Goal: Information Seeking & Learning: Learn about a topic

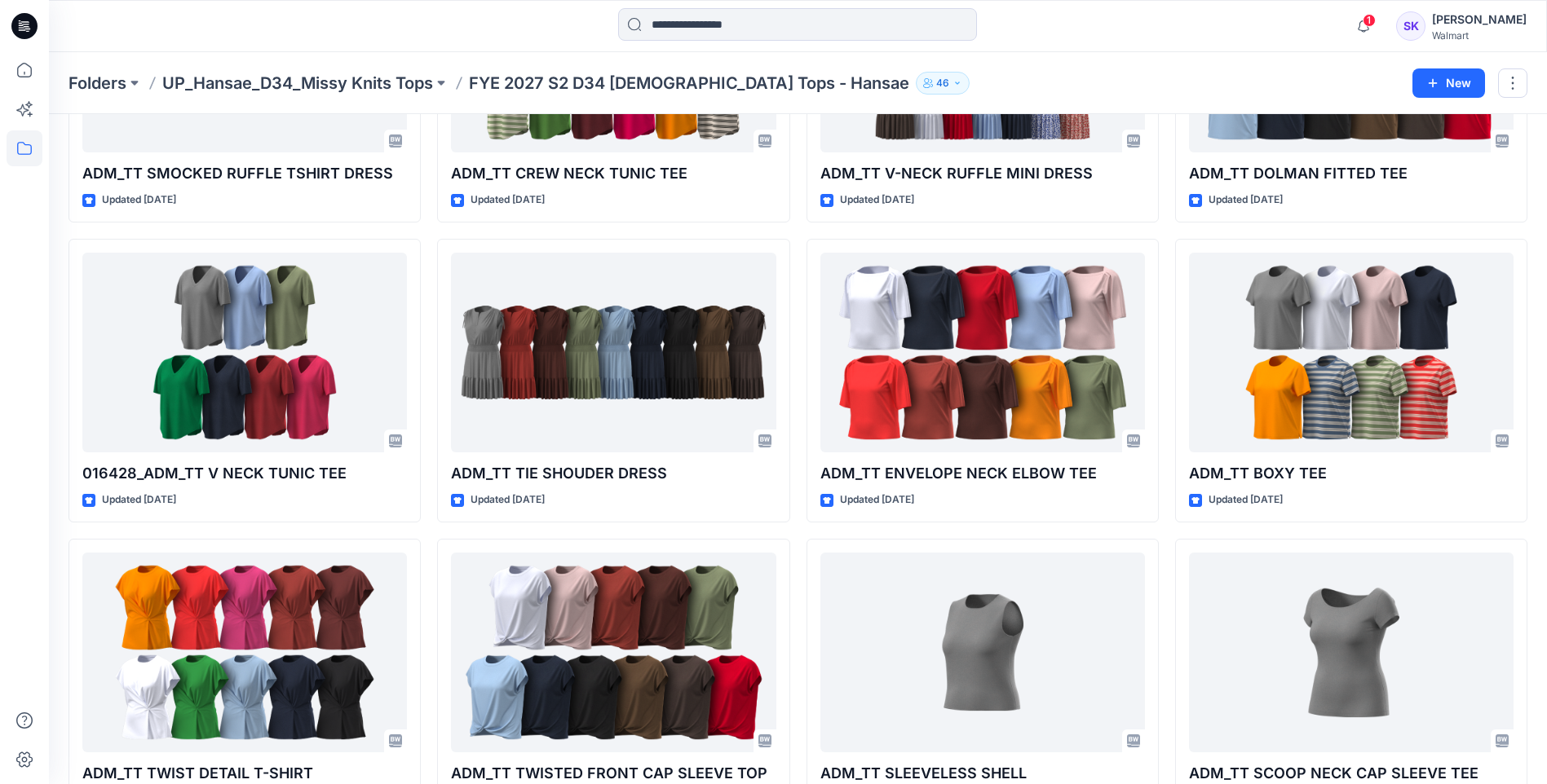
scroll to position [360, 0]
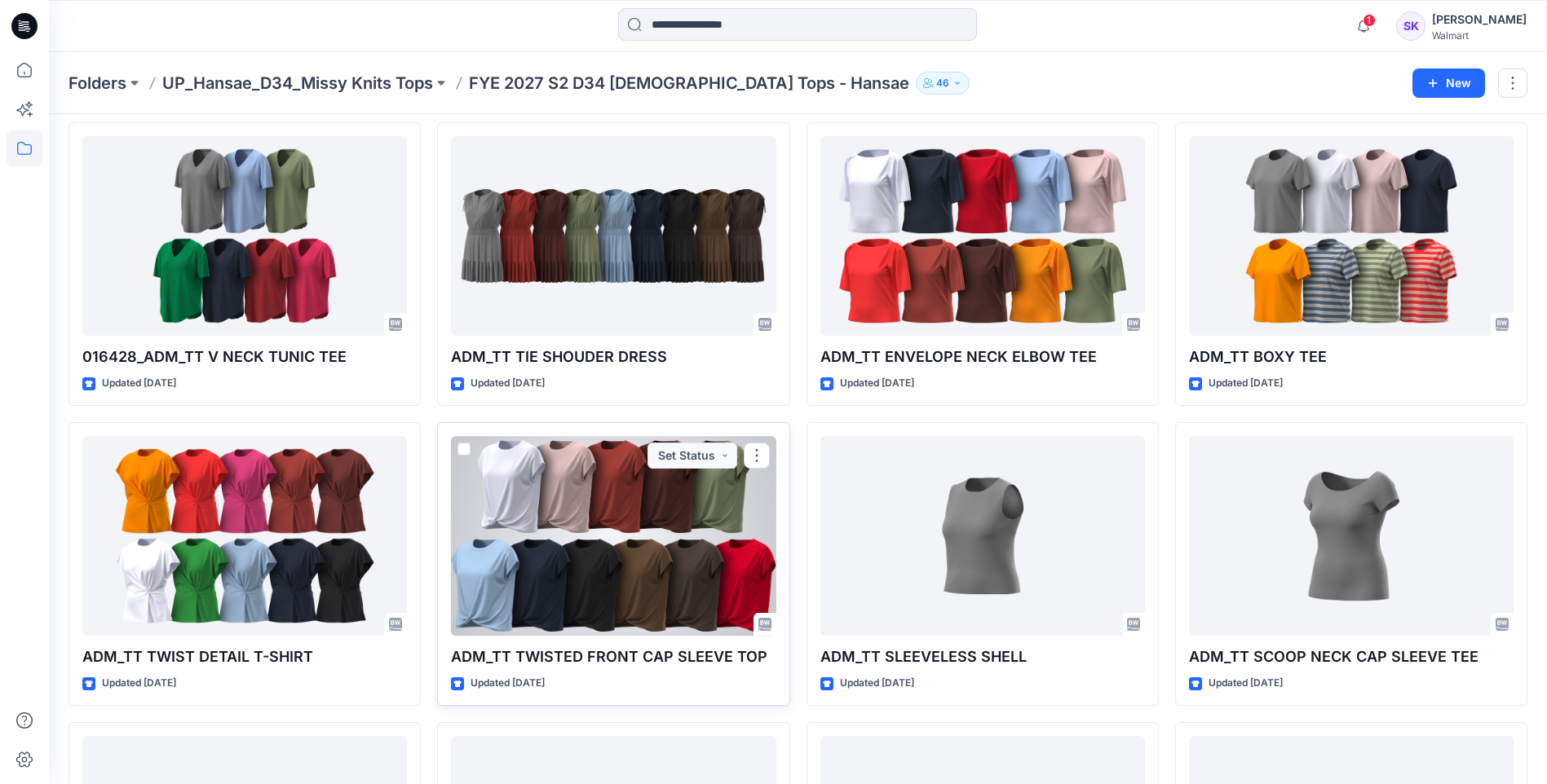
click at [710, 553] on div at bounding box center [612, 536] width 324 height 199
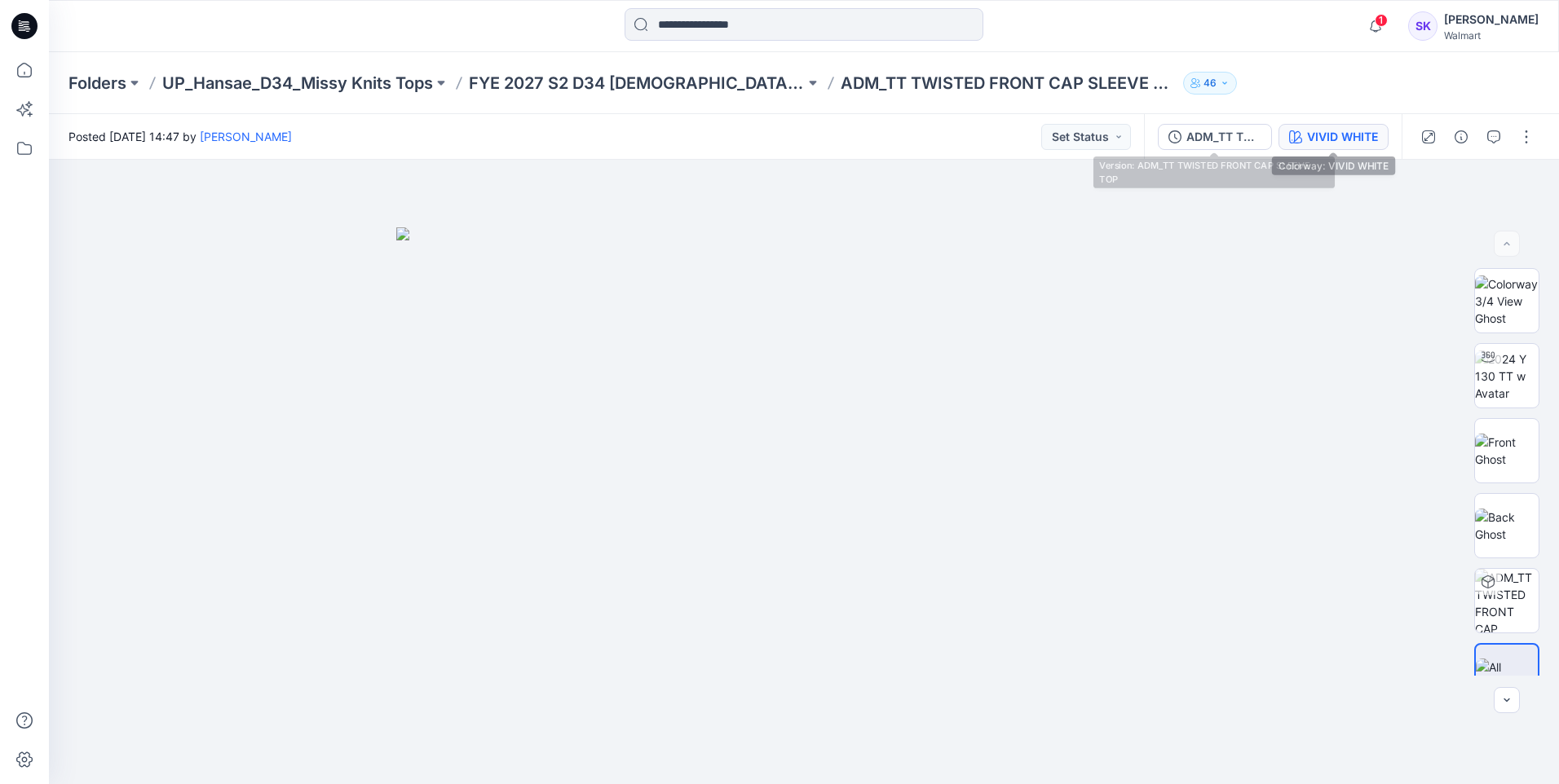
click at [1283, 135] on button "VIVID WHITE" at bounding box center [1333, 136] width 110 height 26
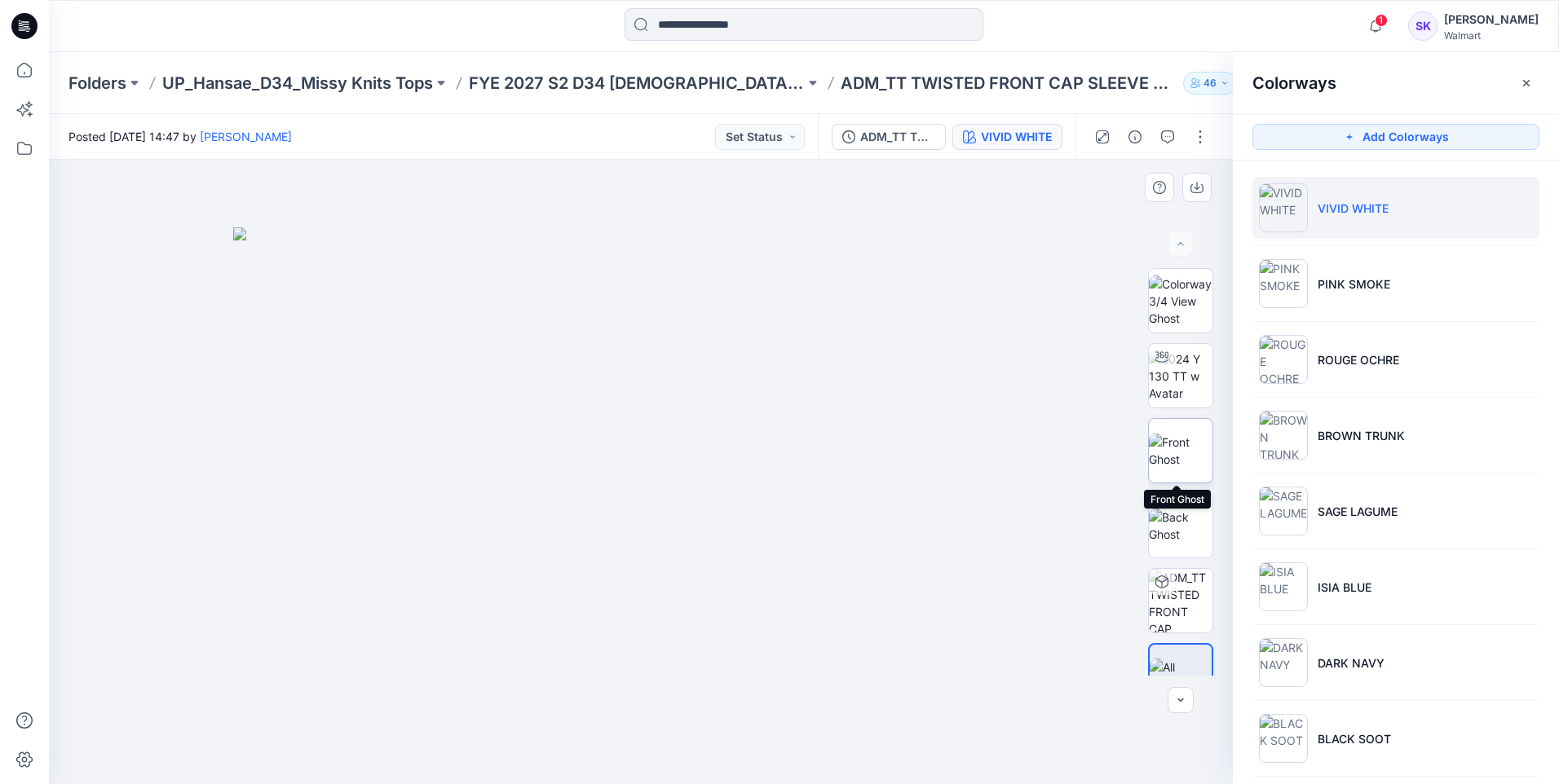
click at [1177, 444] on img at bounding box center [1181, 450] width 63 height 35
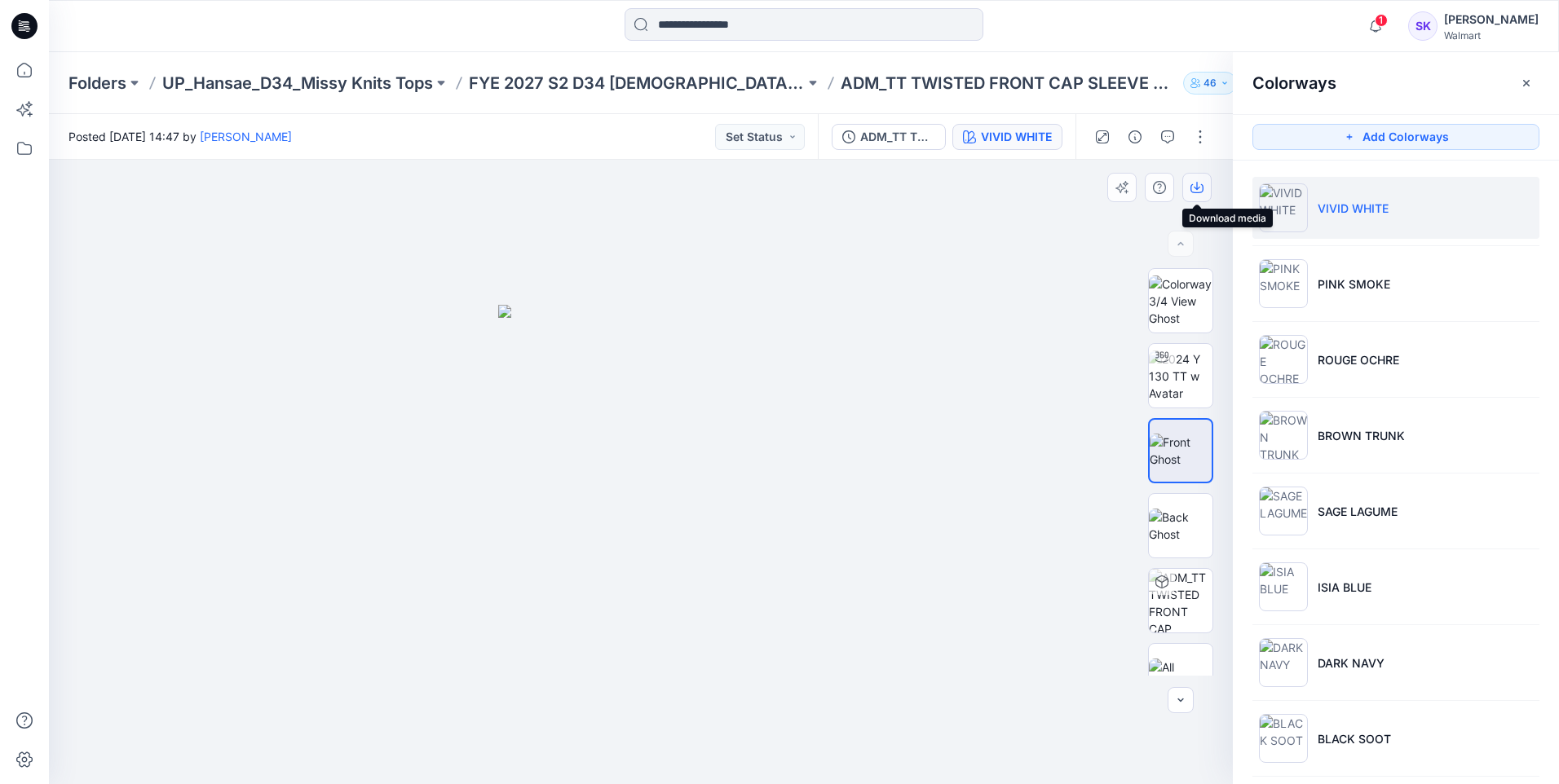
click at [1193, 187] on icon "button" at bounding box center [1196, 187] width 13 height 13
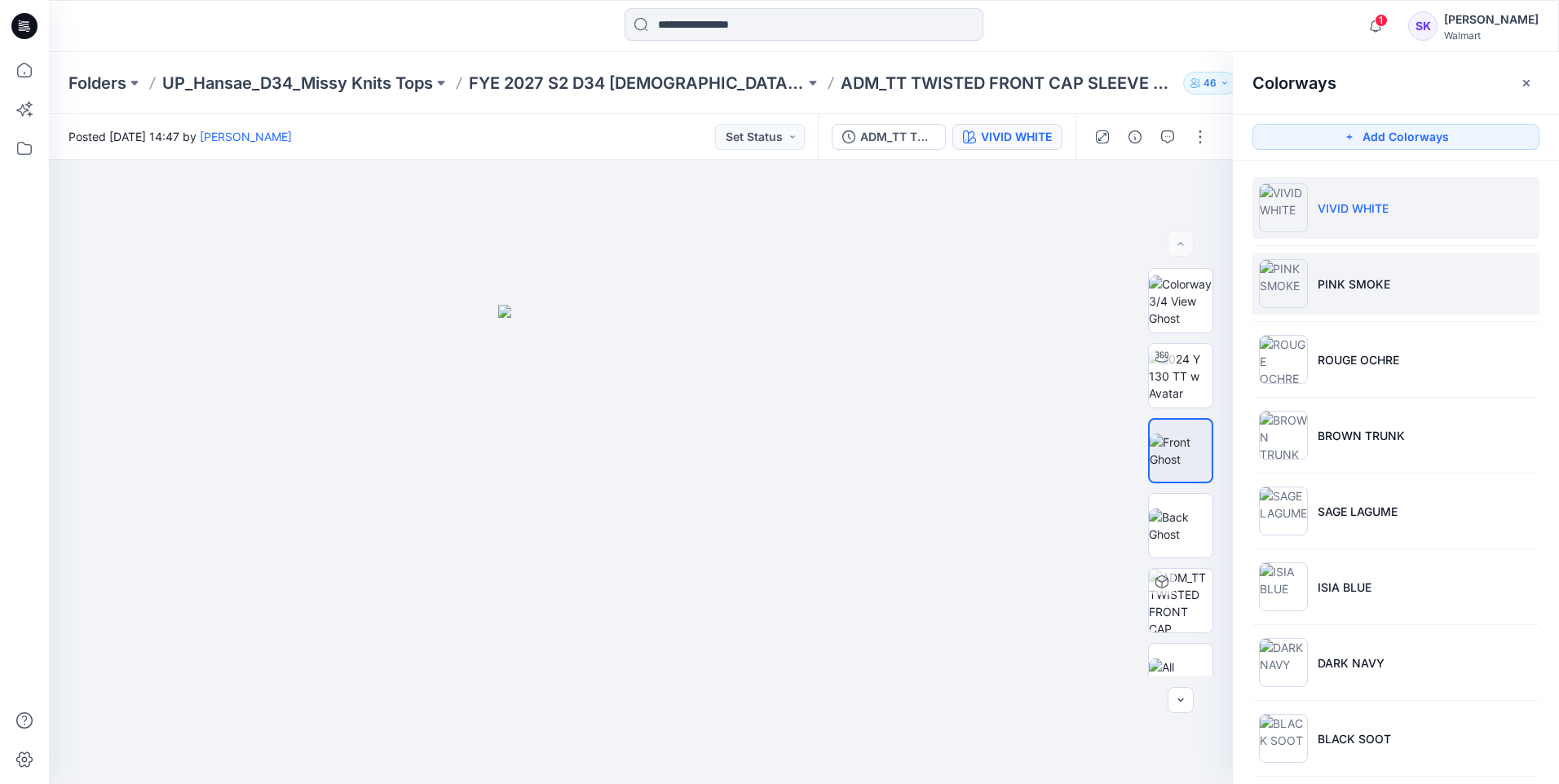
click at [1409, 267] on li "PINK SMOKE" at bounding box center [1396, 283] width 287 height 62
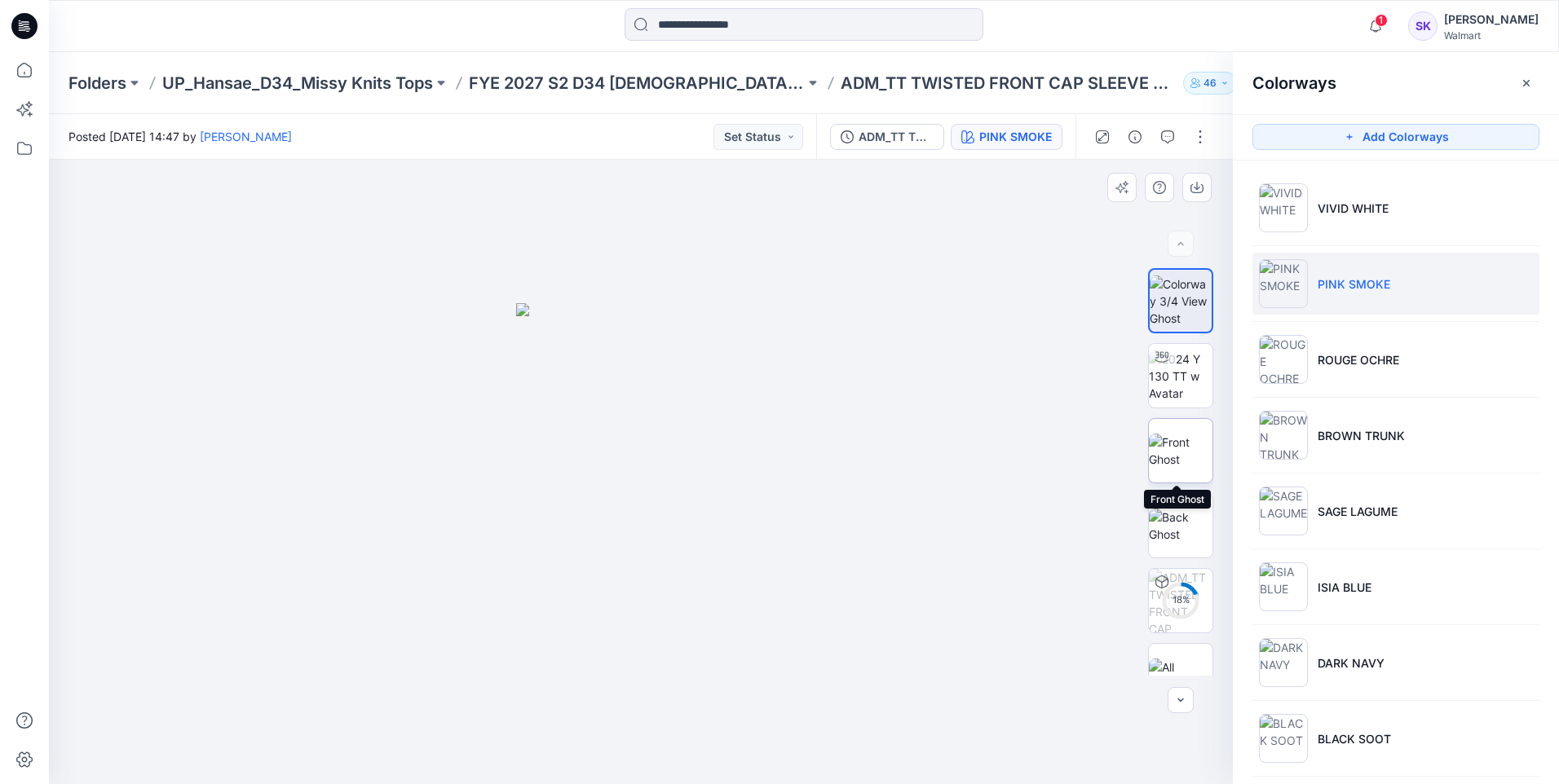
click at [1195, 443] on img at bounding box center [1181, 450] width 63 height 35
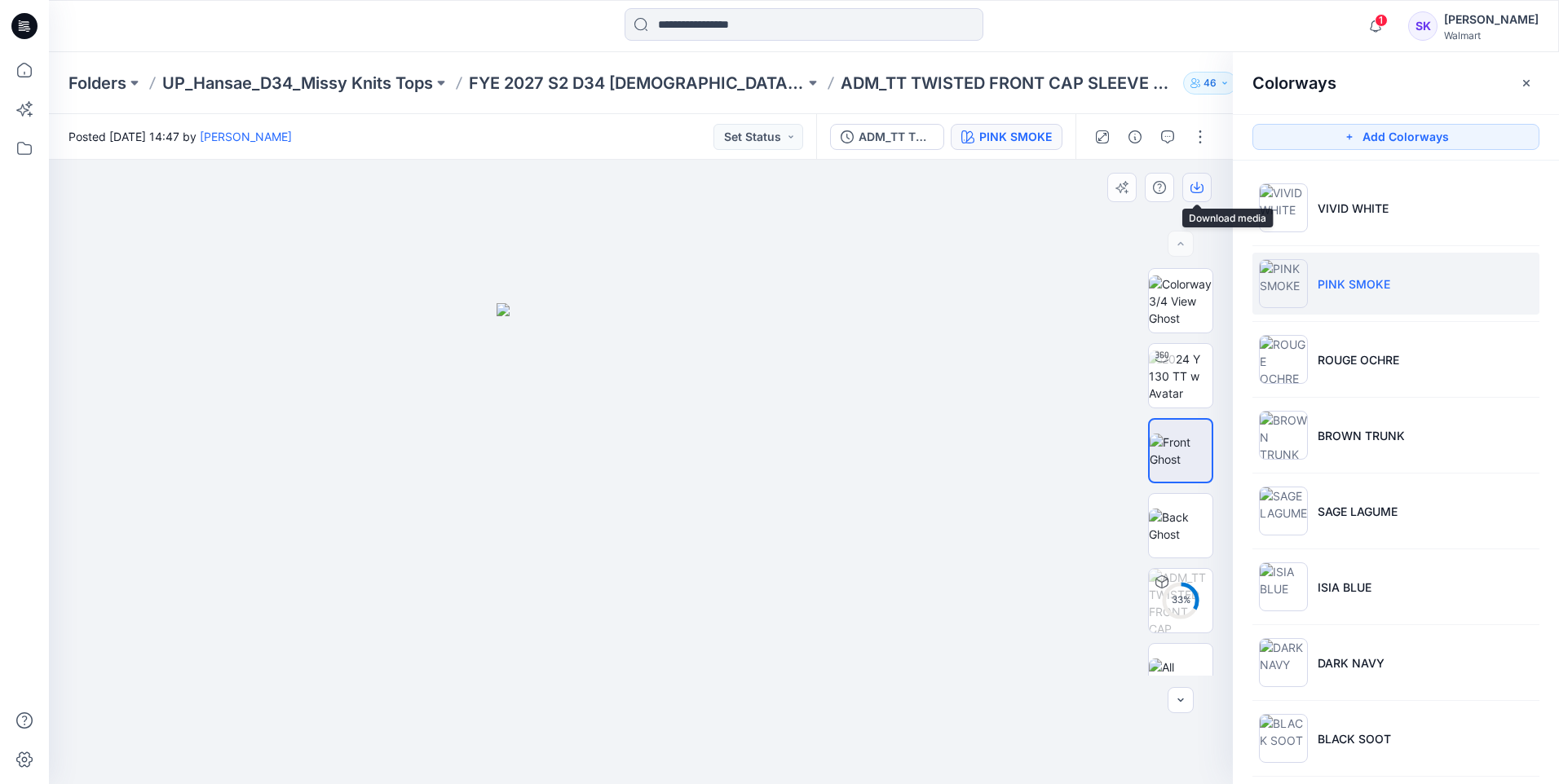
click at [1190, 185] on icon "button" at bounding box center [1196, 187] width 13 height 13
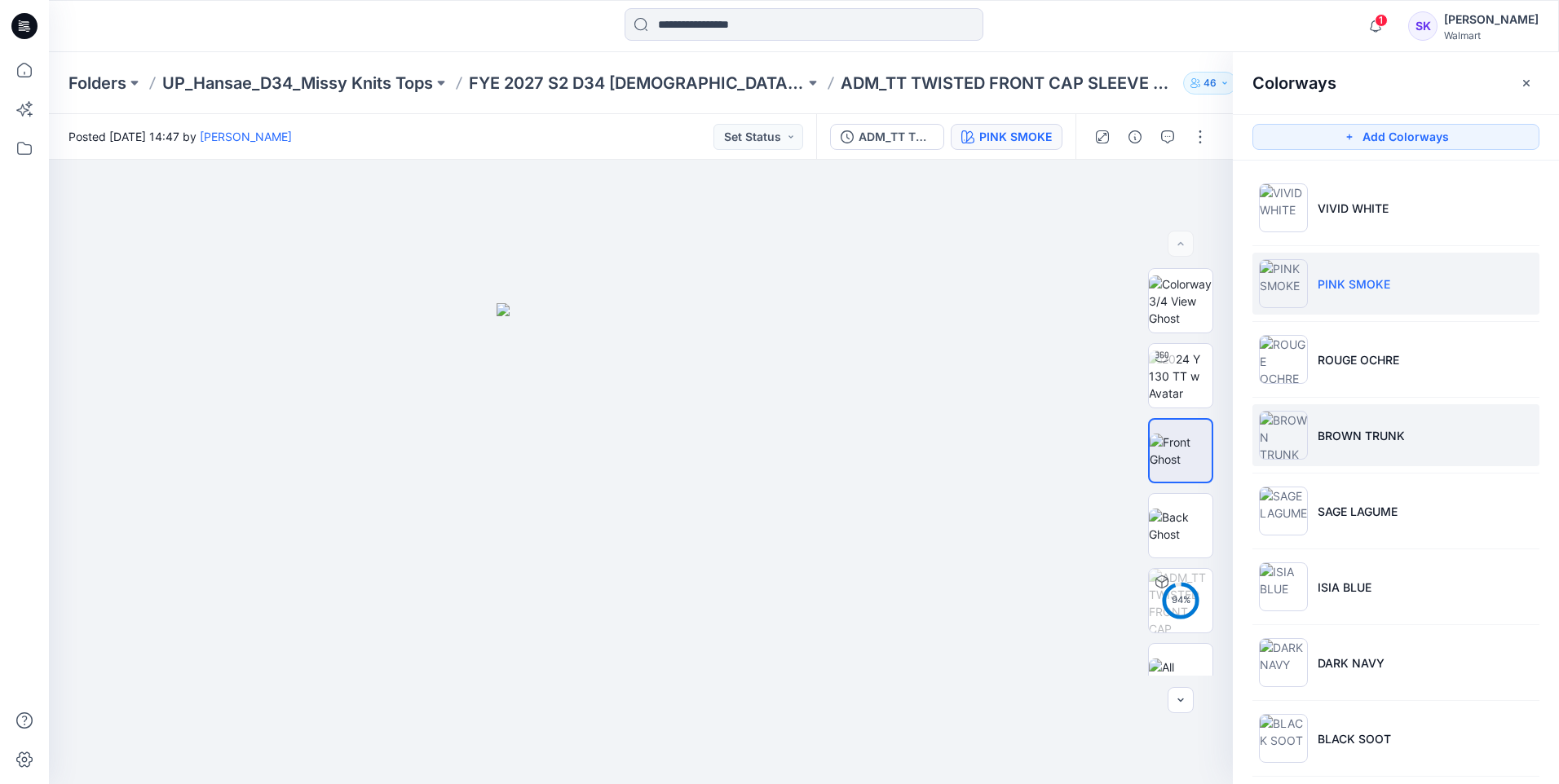
click at [1466, 404] on li "BROWN TRUNK" at bounding box center [1396, 434] width 287 height 62
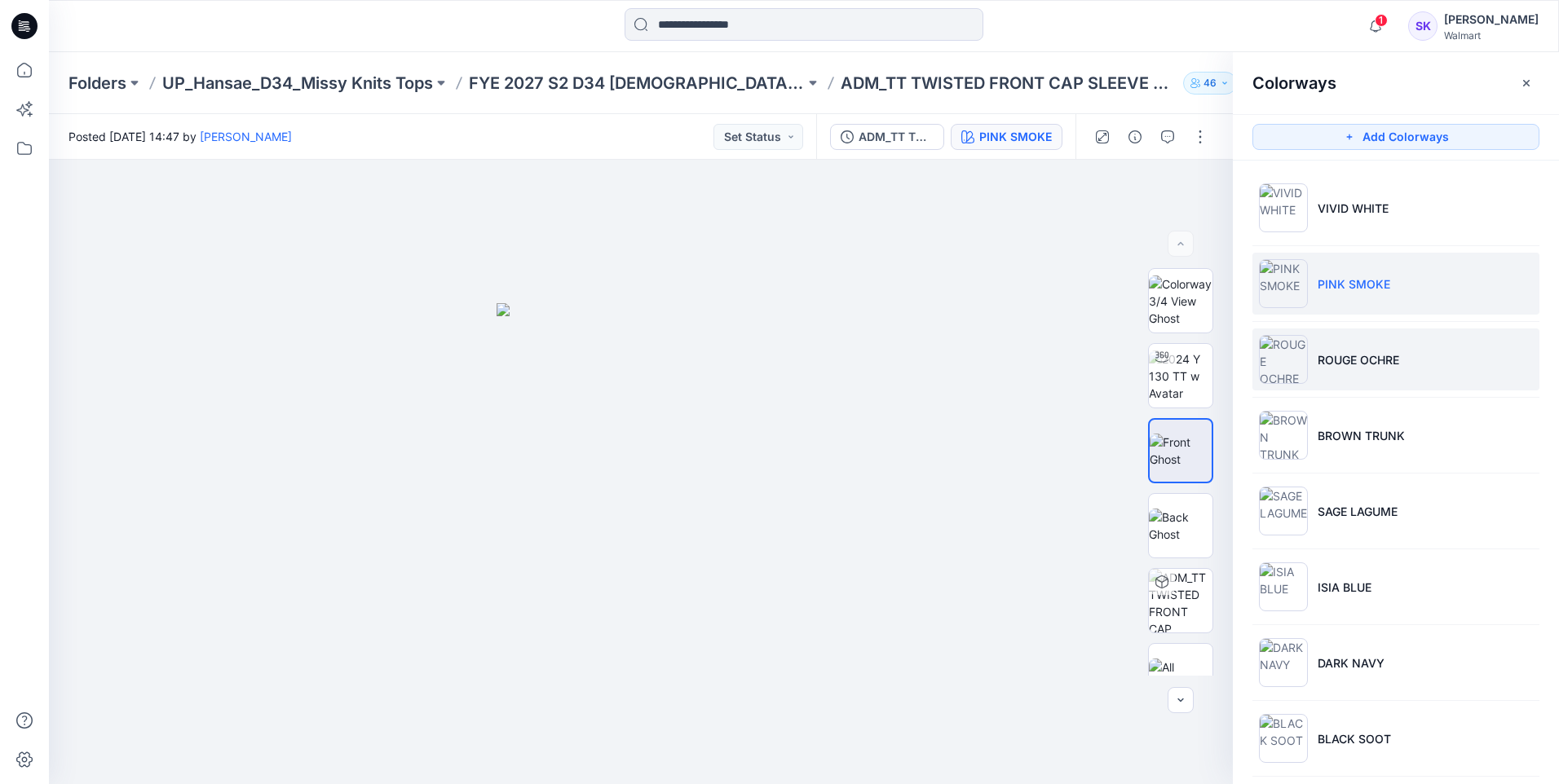
click at [1459, 368] on li "ROUGE OCHRE" at bounding box center [1396, 359] width 287 height 62
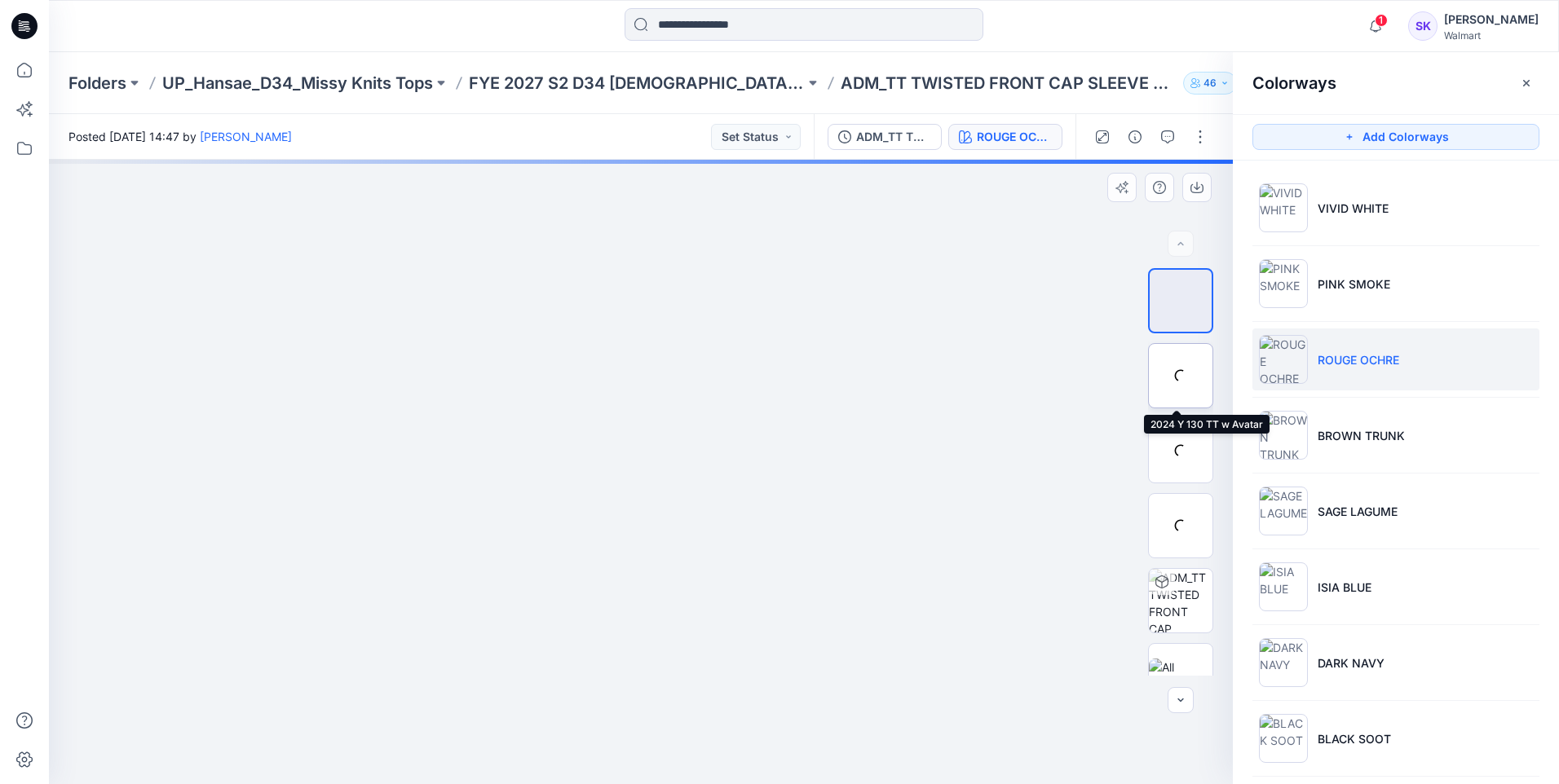
click at [1180, 373] on div at bounding box center [1181, 375] width 65 height 65
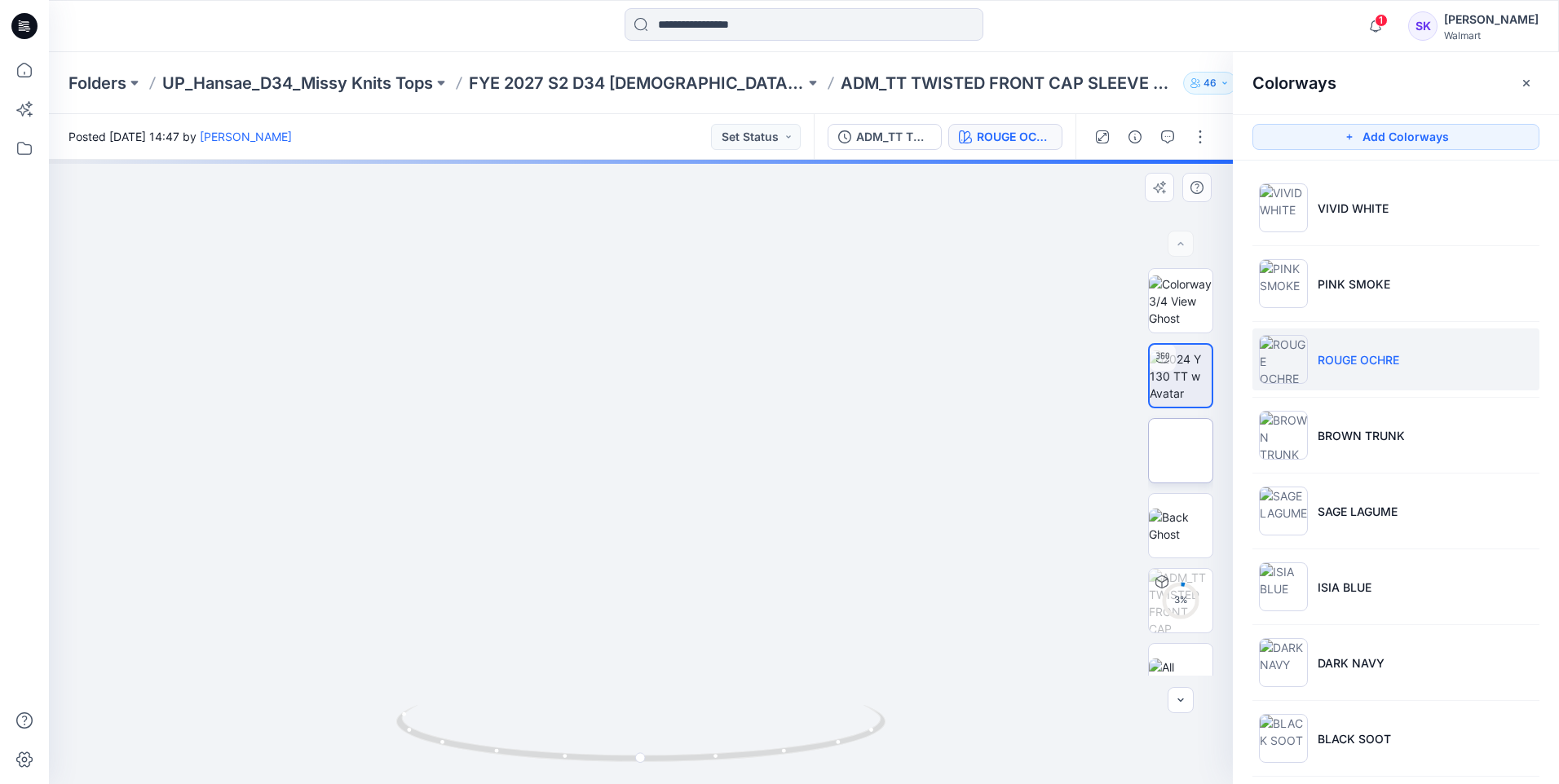
click at [1181, 450] on img at bounding box center [1181, 450] width 0 height 0
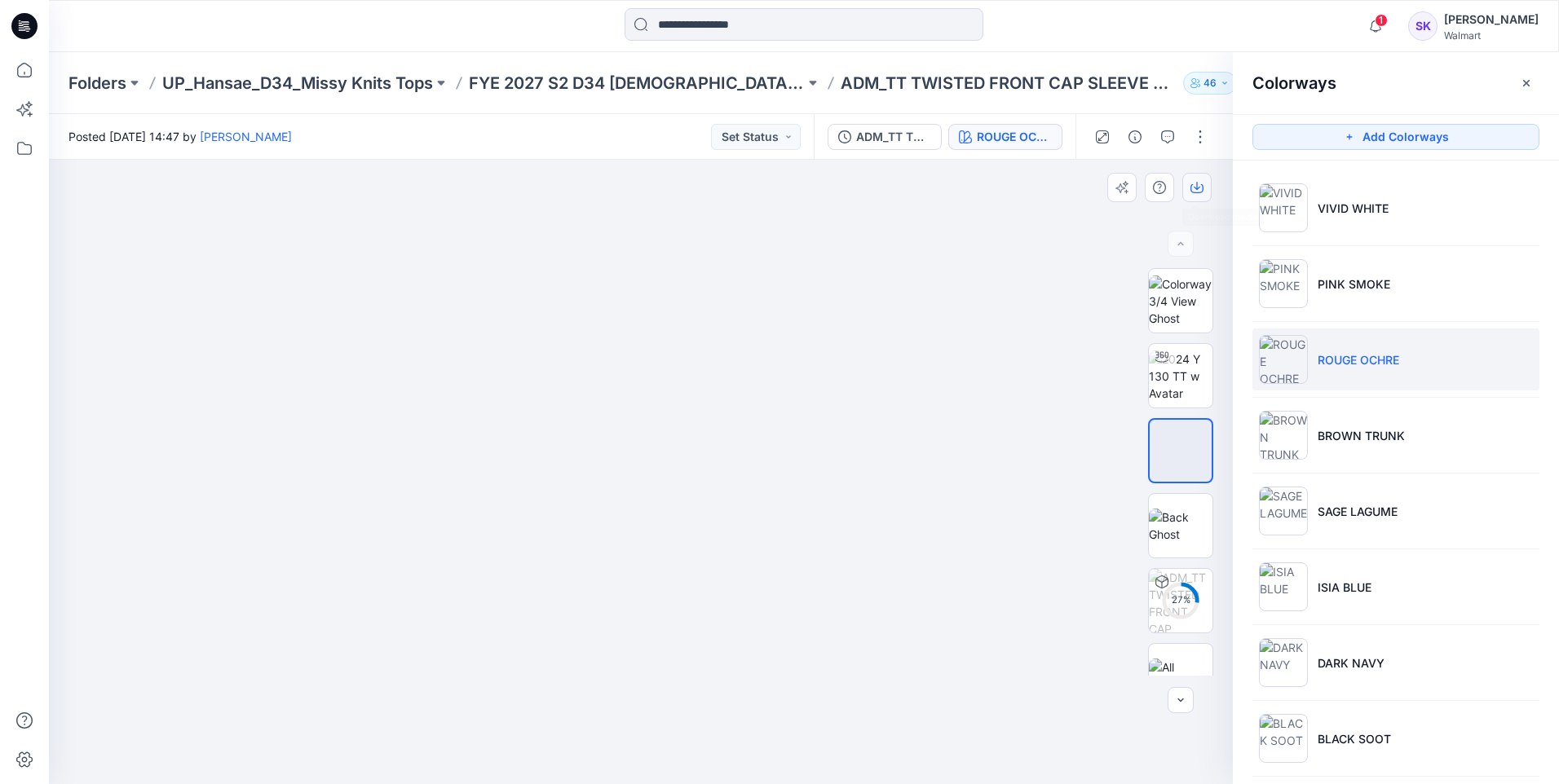
click at [1189, 196] on button "button" at bounding box center [1197, 188] width 30 height 30
click at [1410, 447] on li "BROWN TRUNK" at bounding box center [1396, 434] width 287 height 62
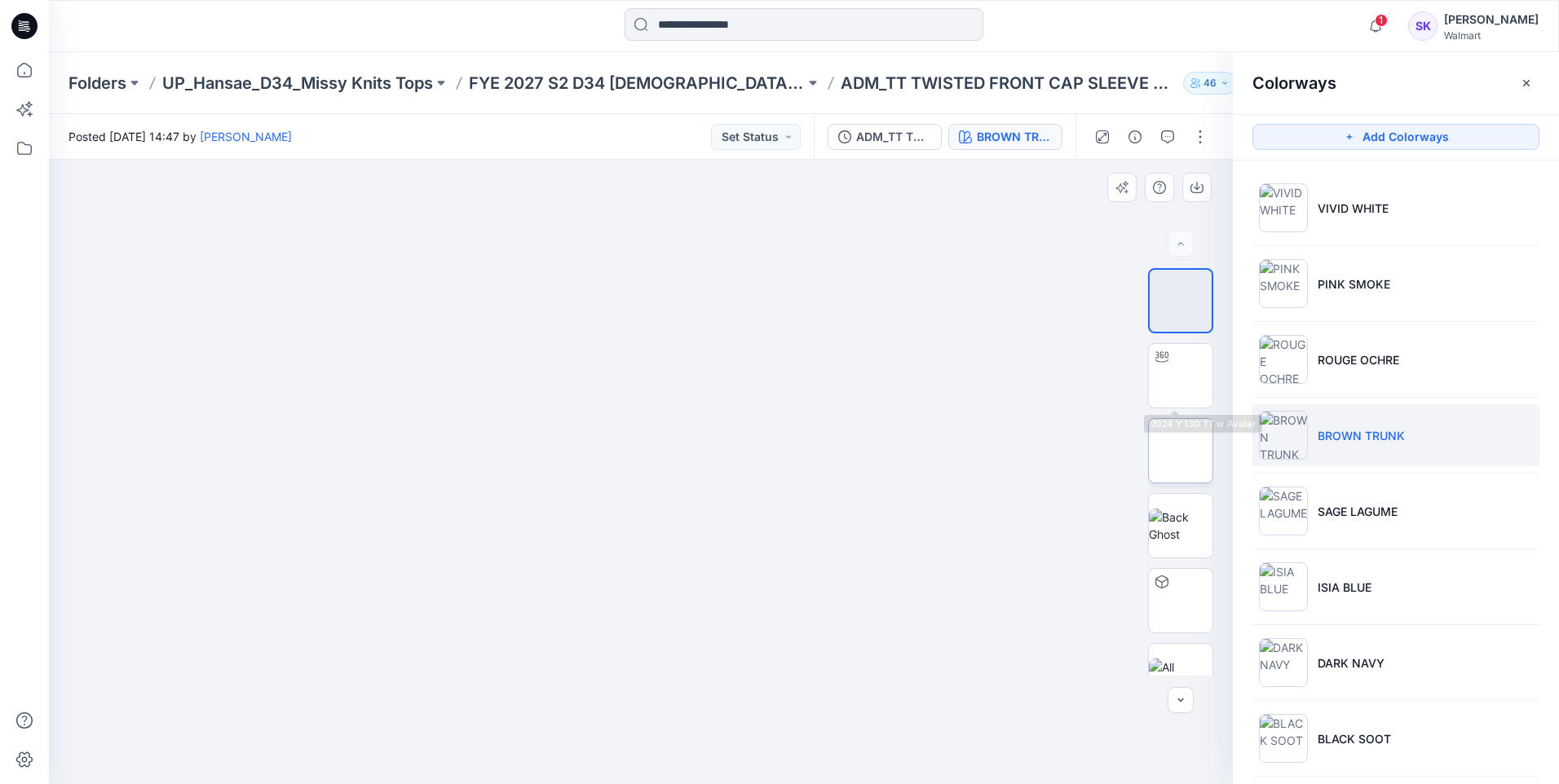
click at [1181, 450] on img at bounding box center [1181, 450] width 0 height 0
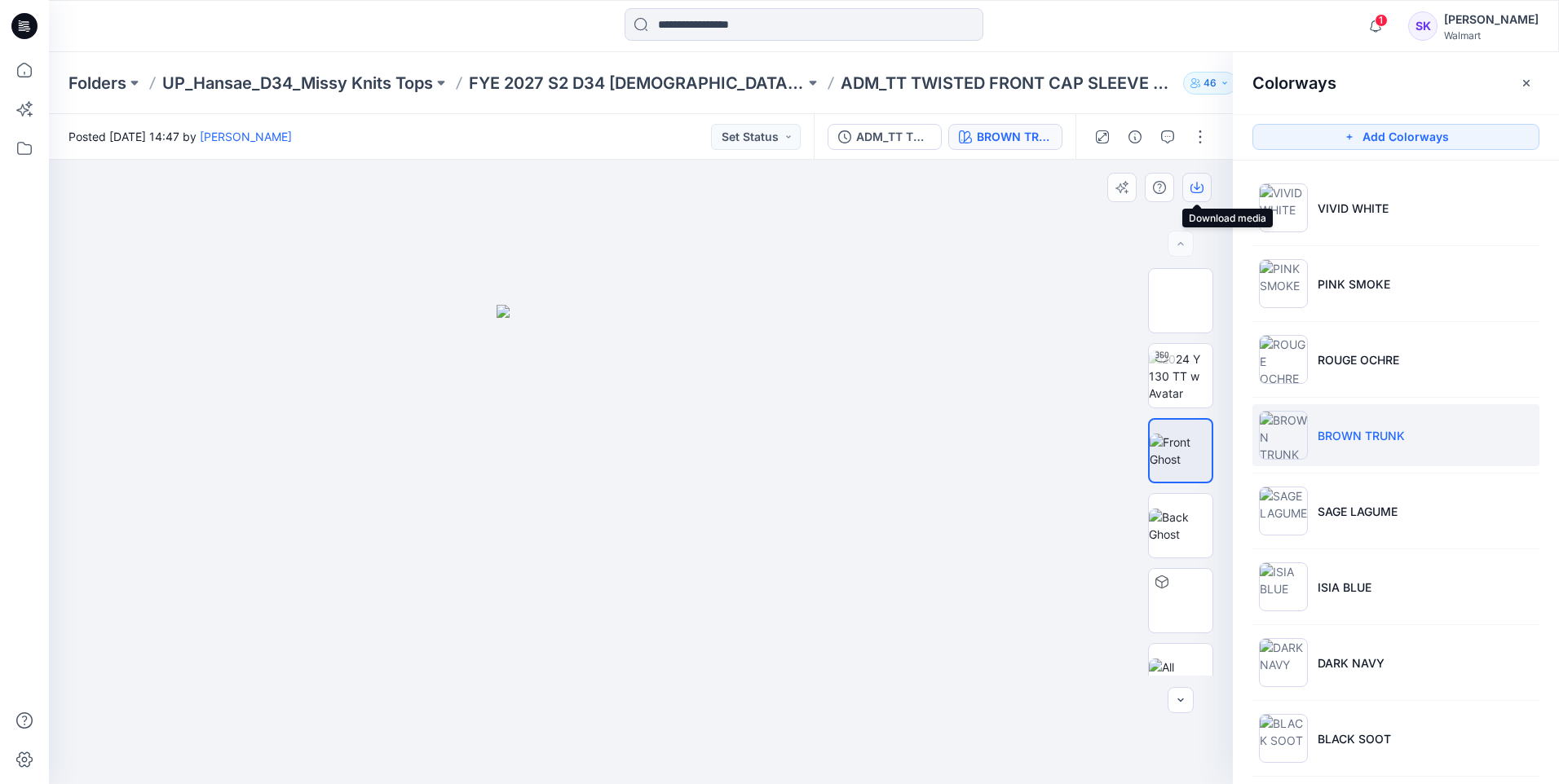
click at [1201, 186] on icon "button" at bounding box center [1196, 187] width 13 height 13
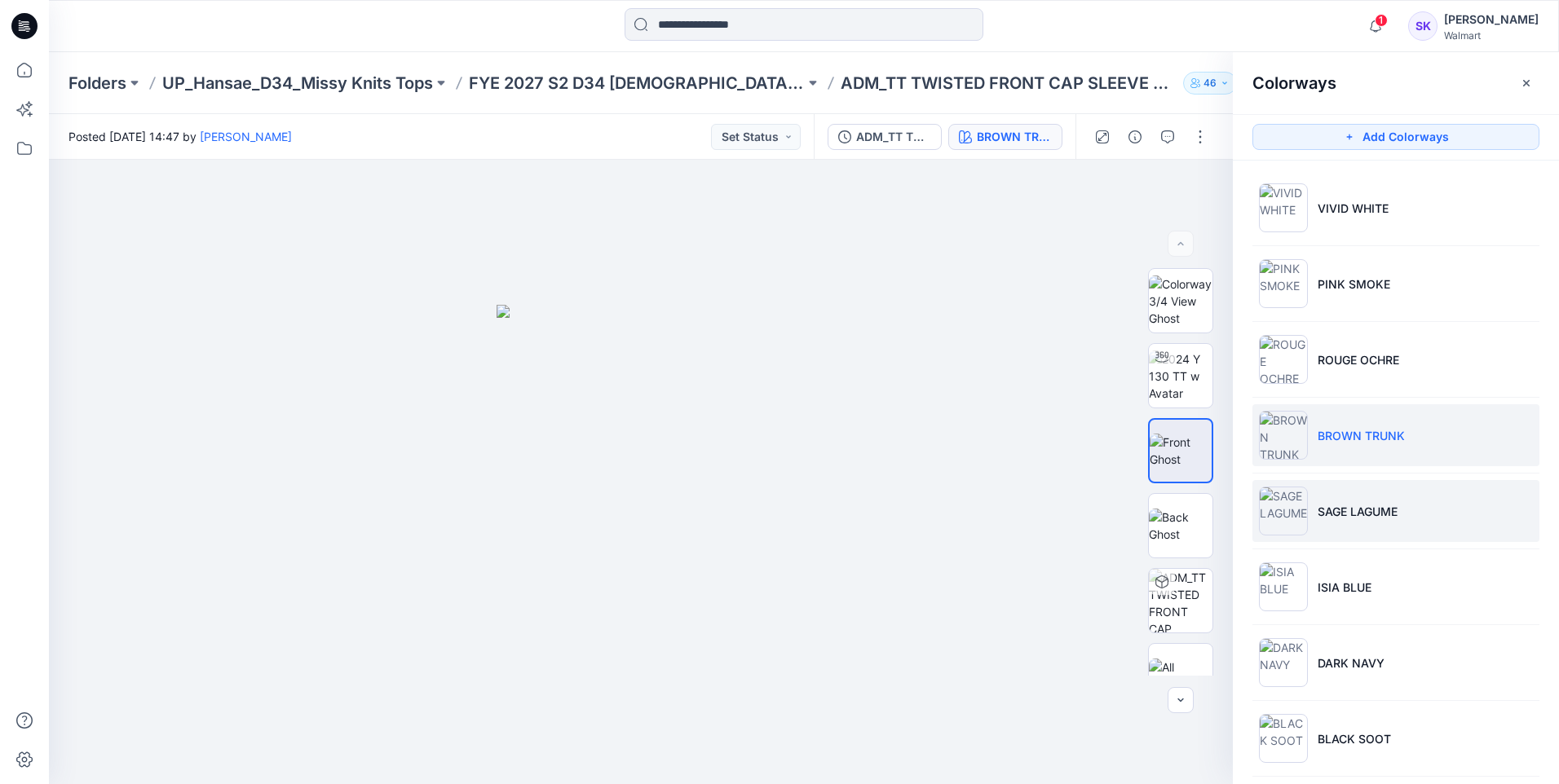
click at [1324, 507] on p "SAGE LAGUME" at bounding box center [1357, 510] width 80 height 17
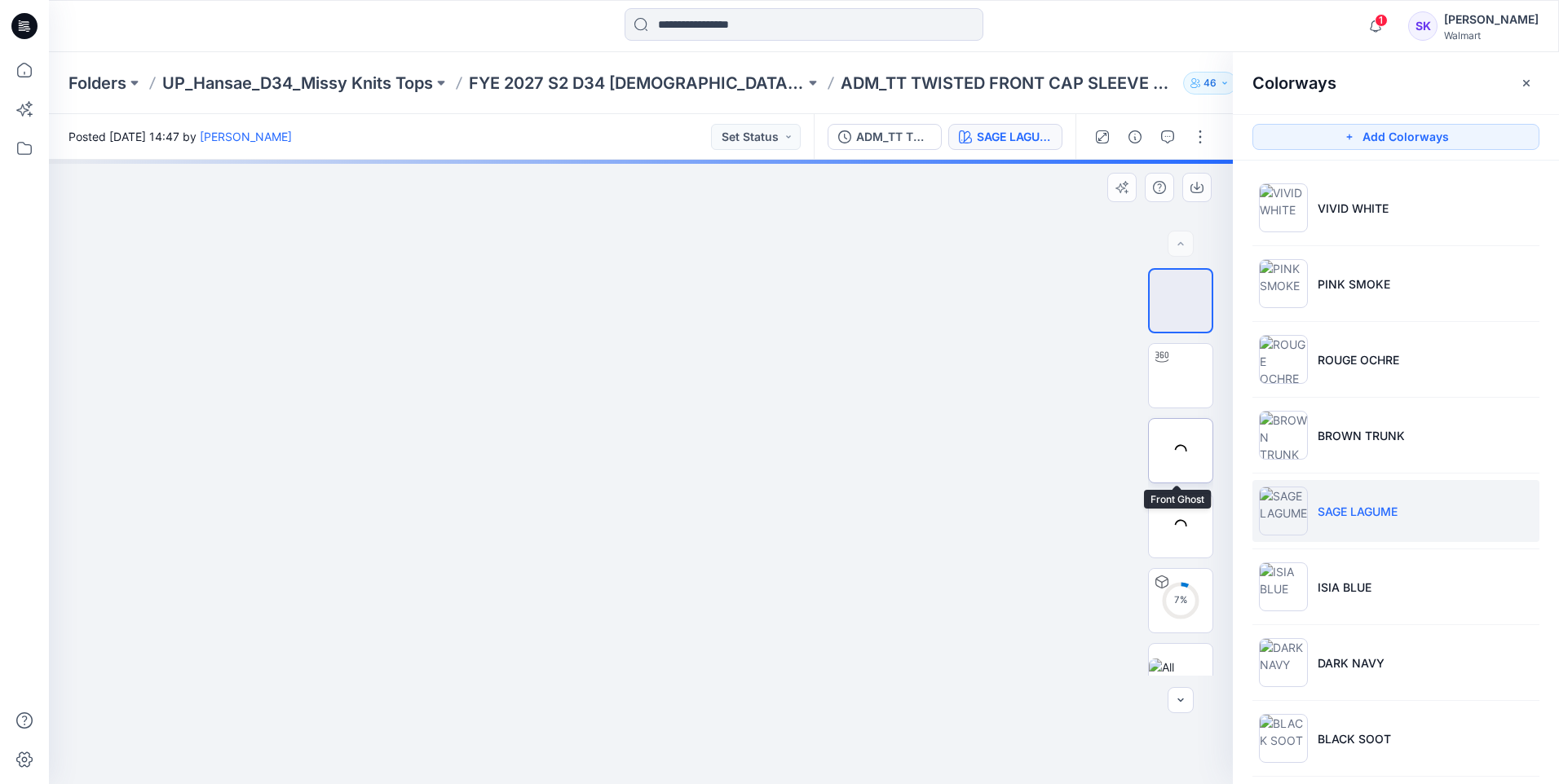
click at [1174, 439] on div at bounding box center [1181, 450] width 65 height 65
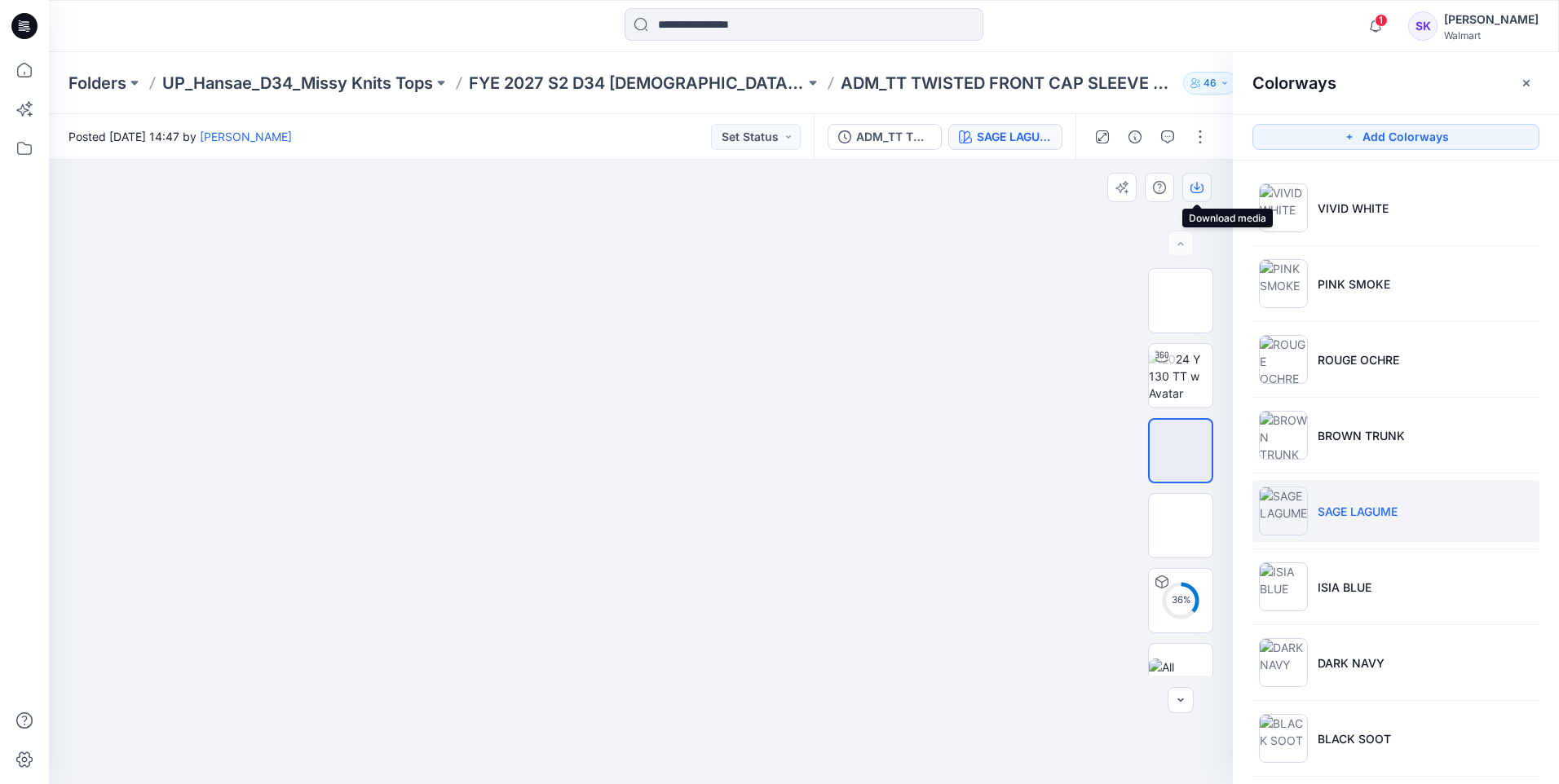
click at [1195, 187] on icon "button" at bounding box center [1196, 187] width 13 height 13
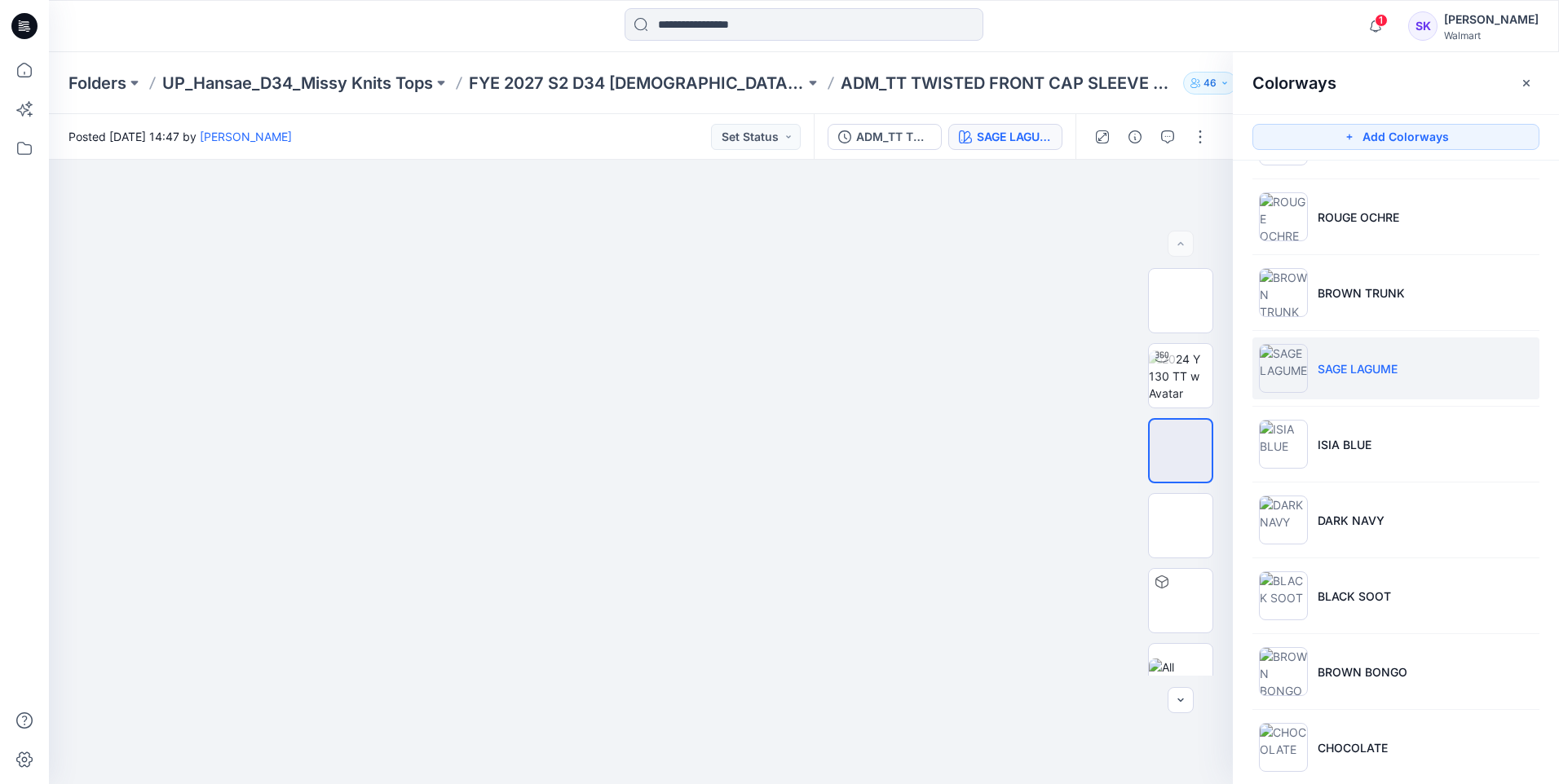
scroll to position [163, 0]
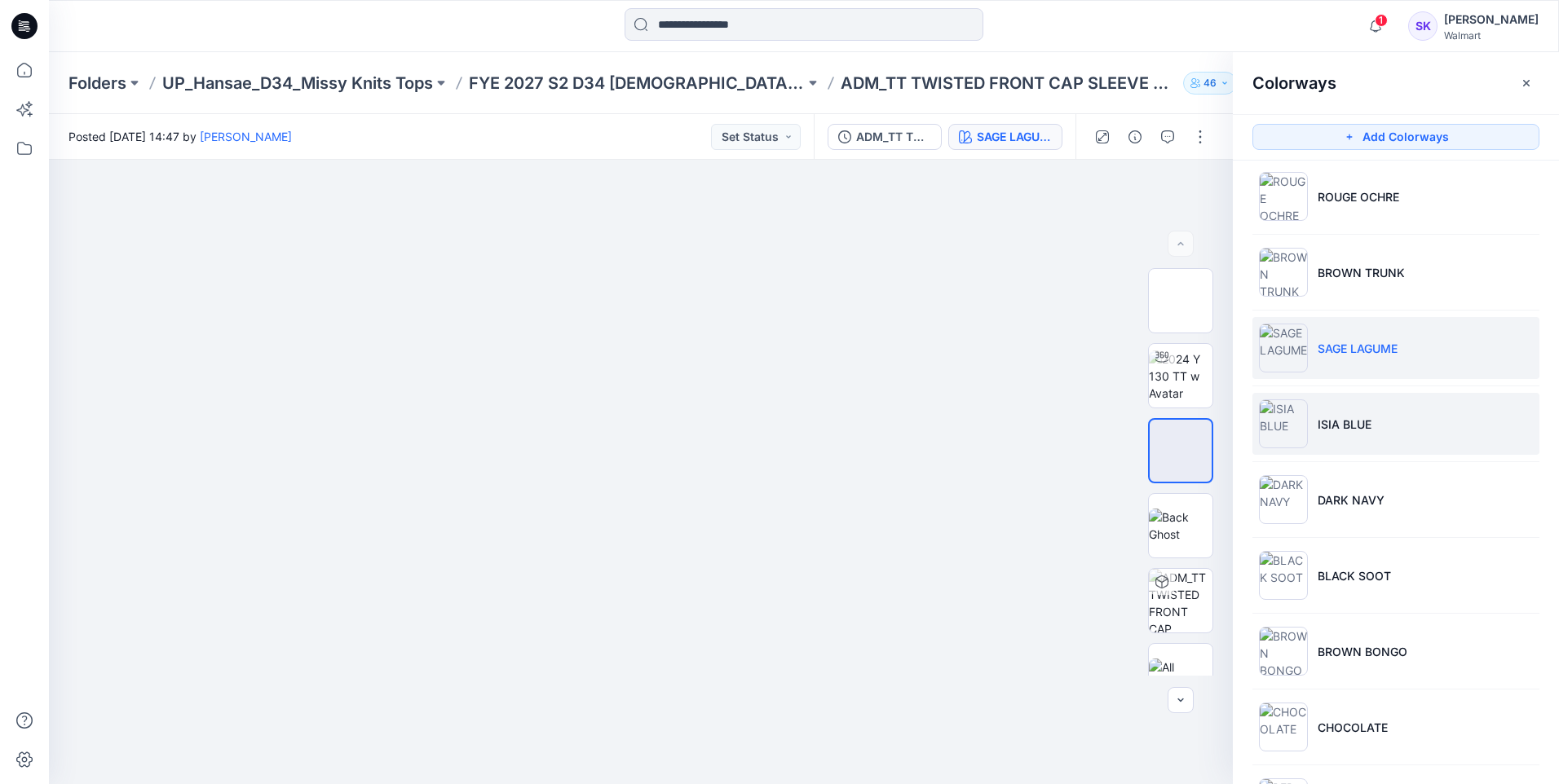
click at [1370, 451] on li "ISIA BLUE" at bounding box center [1396, 424] width 287 height 62
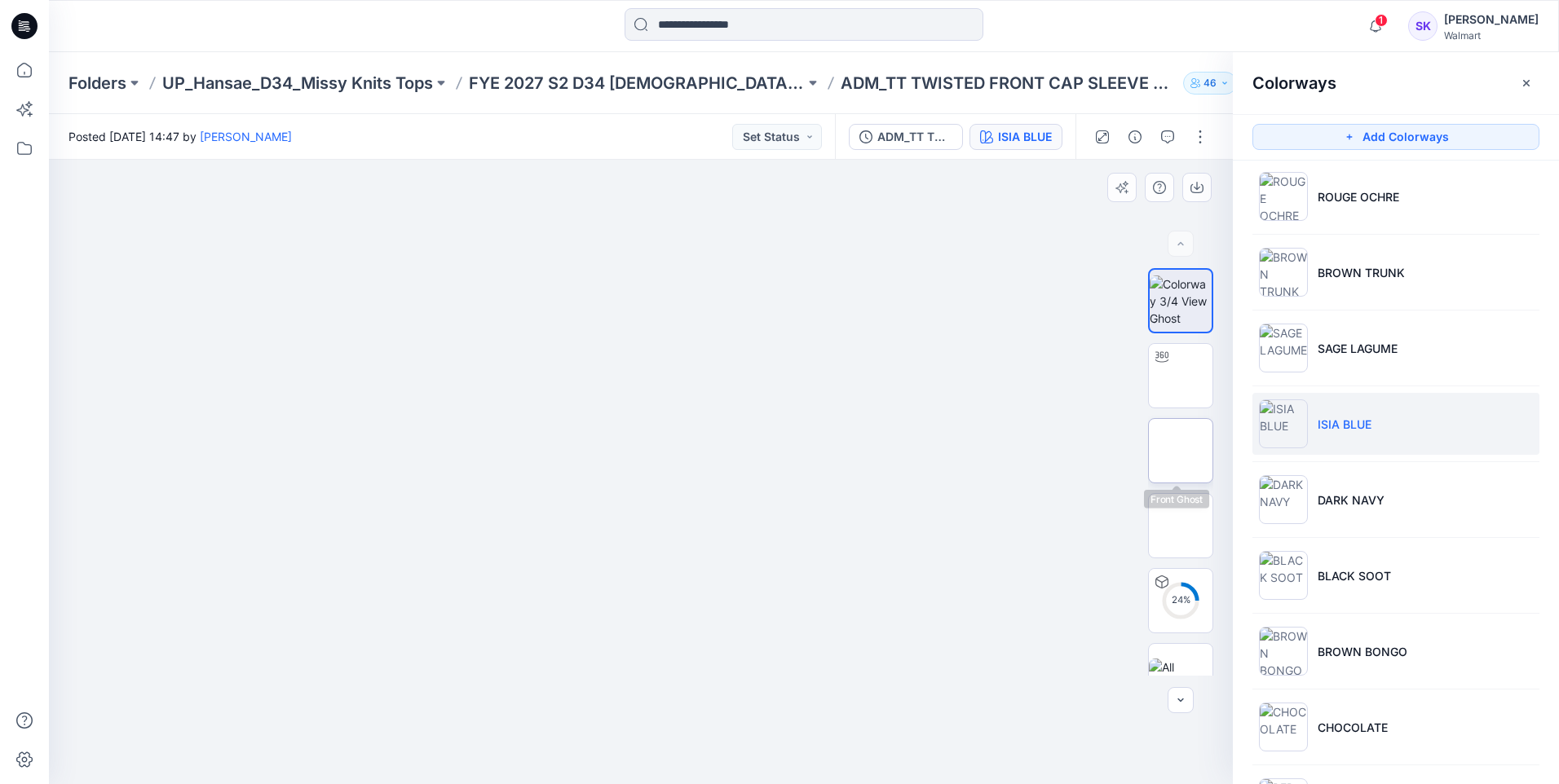
click at [1181, 450] on img at bounding box center [1181, 450] width 0 height 0
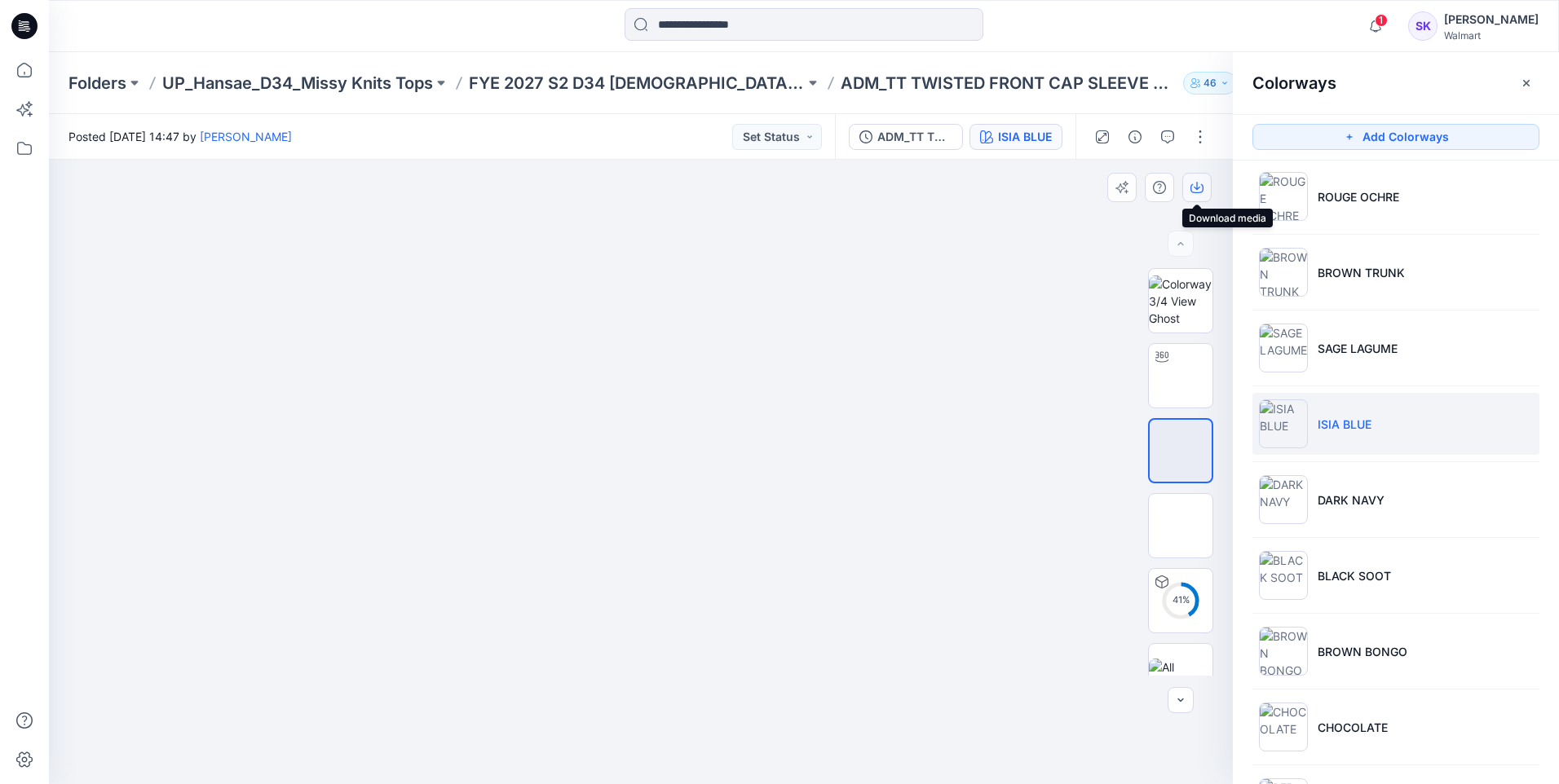
click at [1193, 189] on icon "button" at bounding box center [1196, 187] width 13 height 13
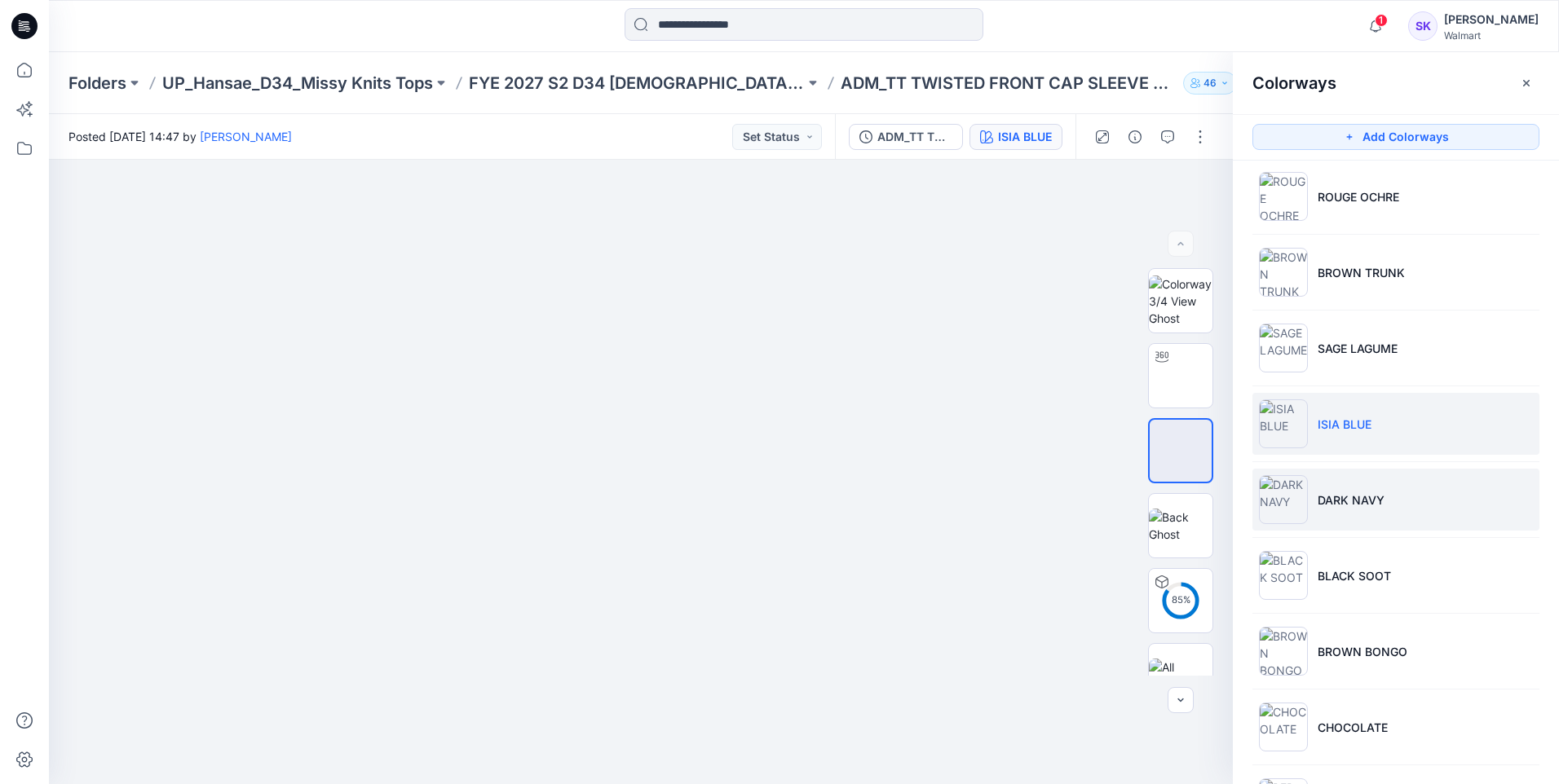
click at [1340, 484] on li "DARK NAVY" at bounding box center [1396, 500] width 287 height 62
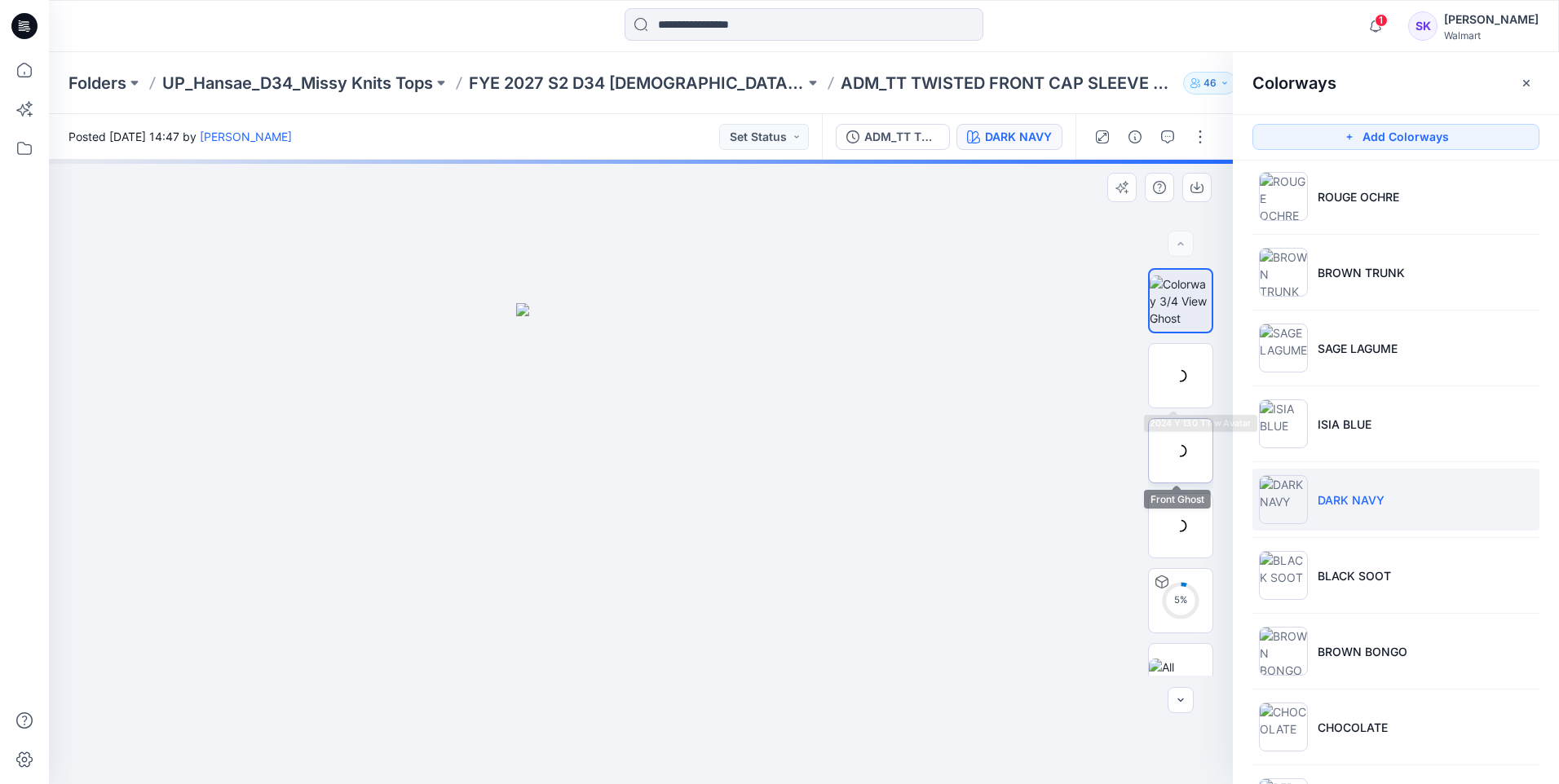
click at [1165, 449] on div at bounding box center [1181, 450] width 65 height 65
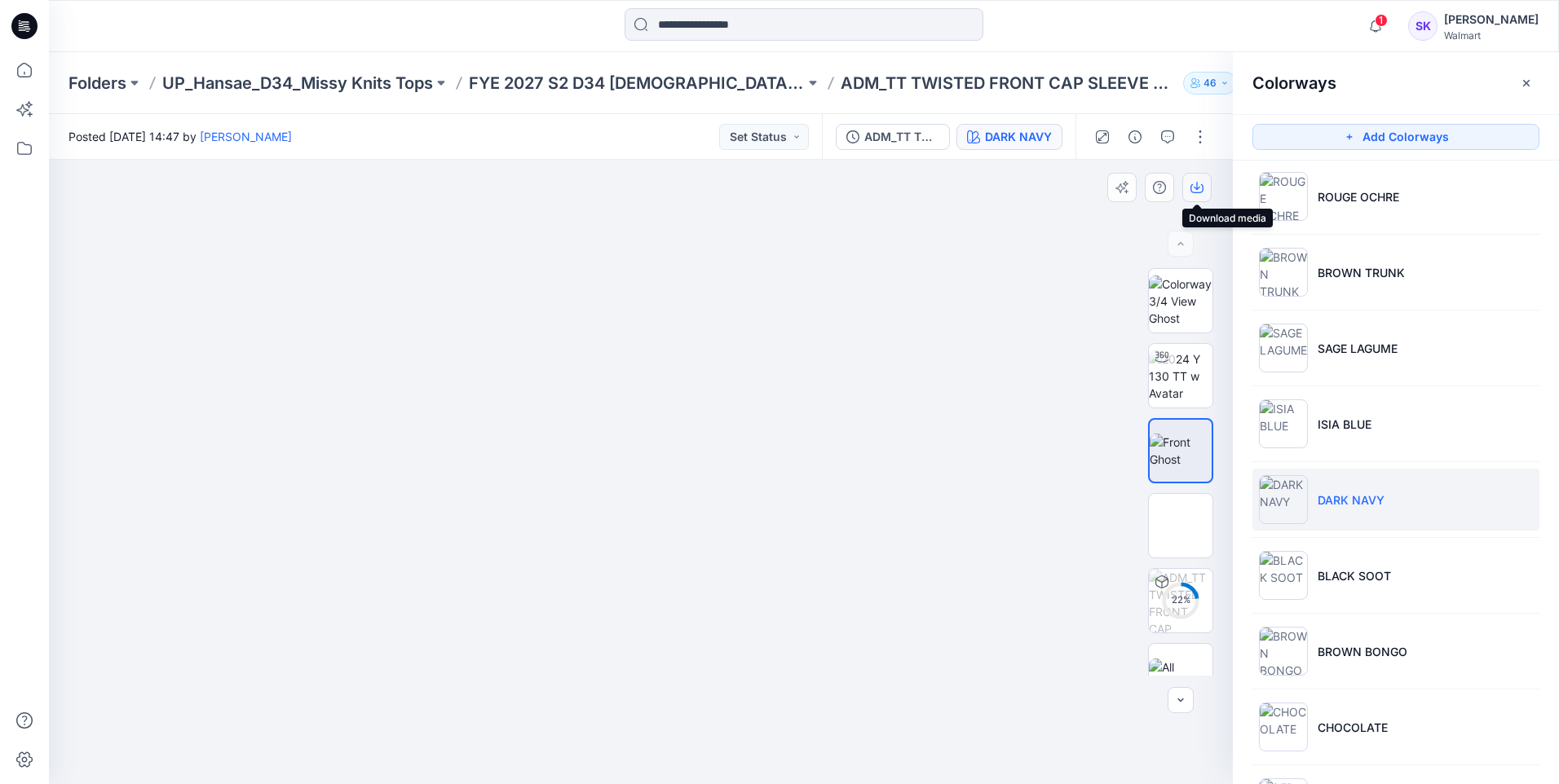
click at [1197, 183] on icon "button" at bounding box center [1196, 186] width 7 height 8
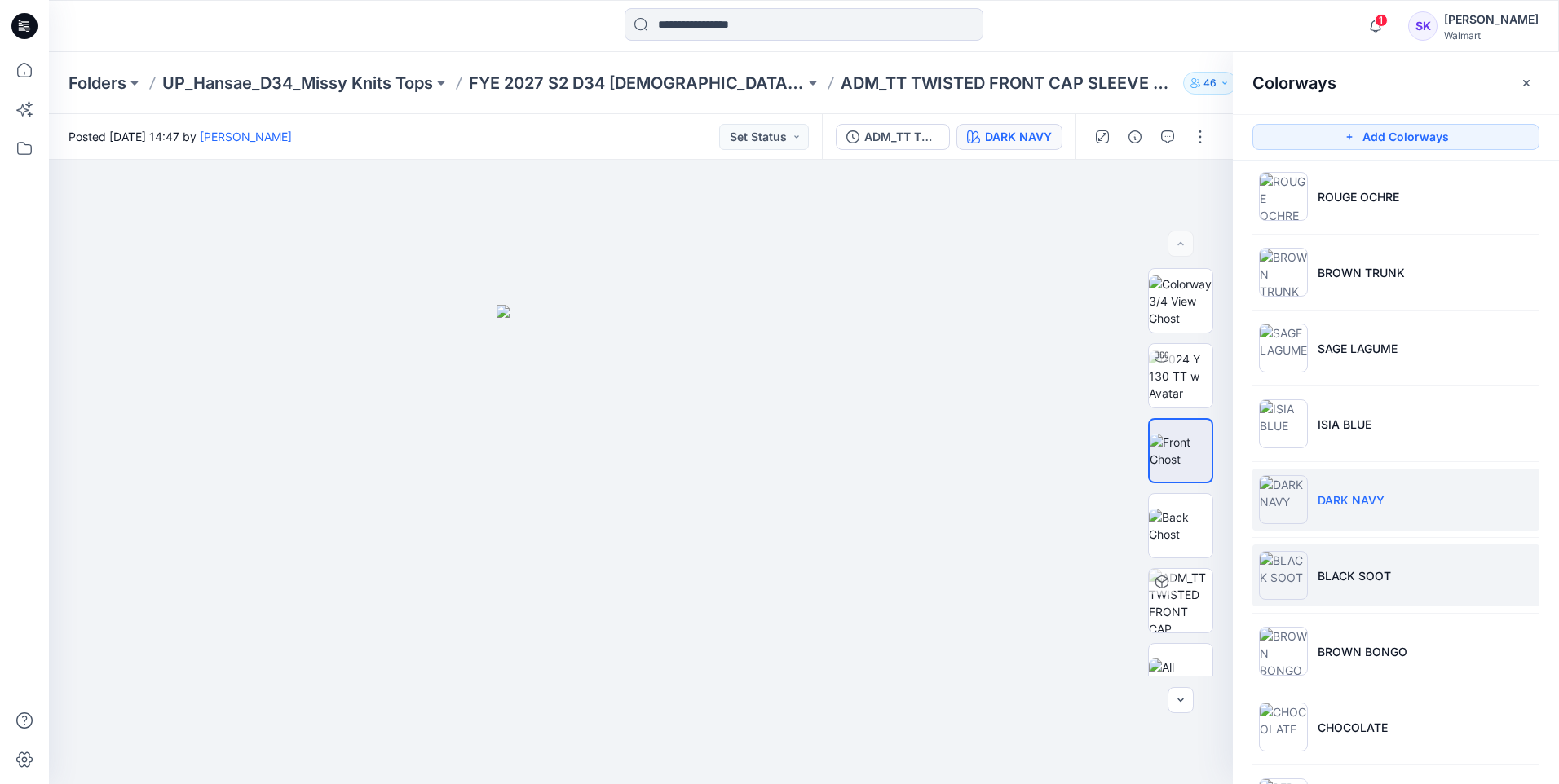
click at [1437, 586] on li "BLACK SOOT" at bounding box center [1396, 575] width 287 height 62
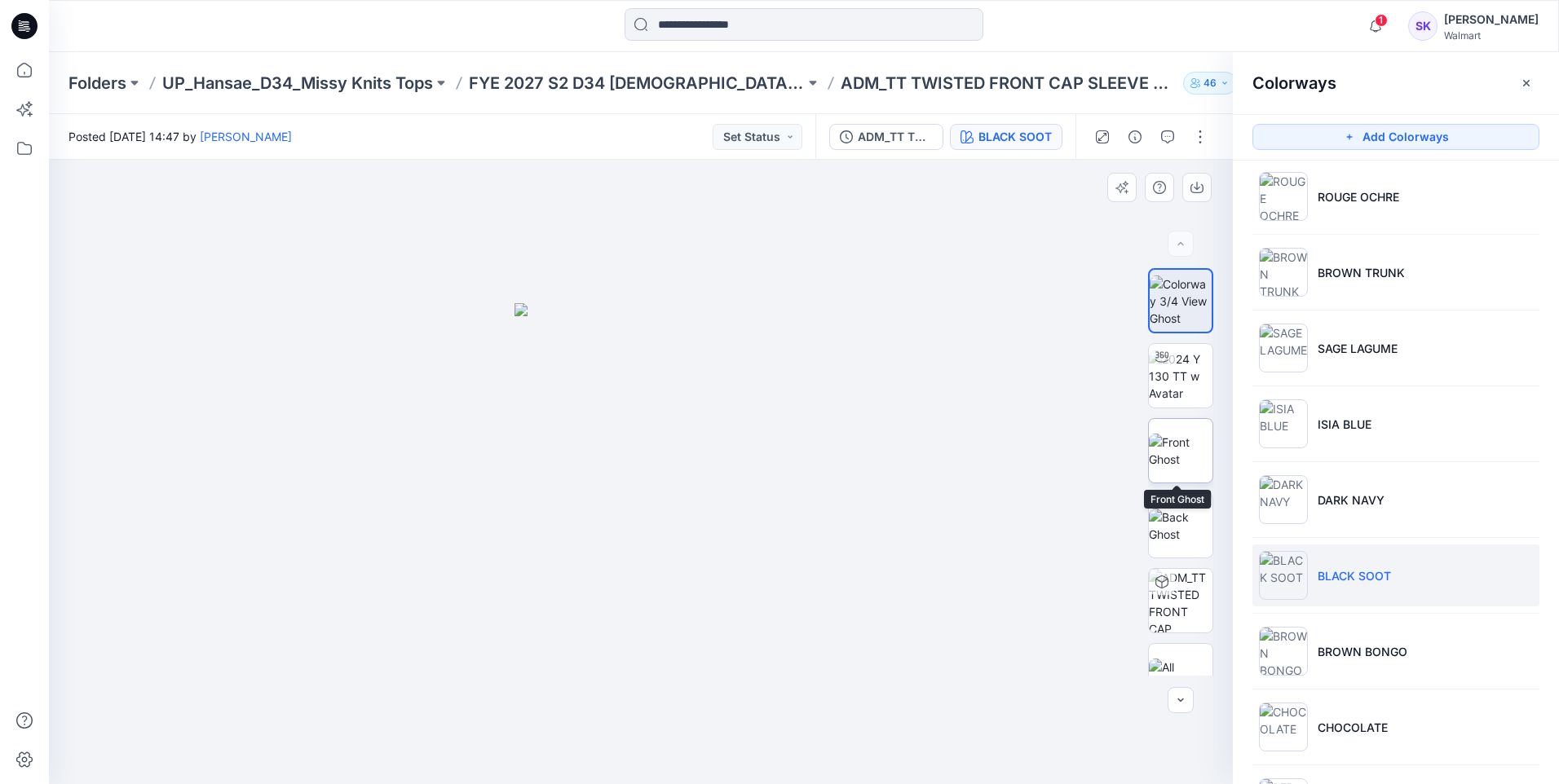
click at [1184, 452] on img at bounding box center [1181, 450] width 63 height 35
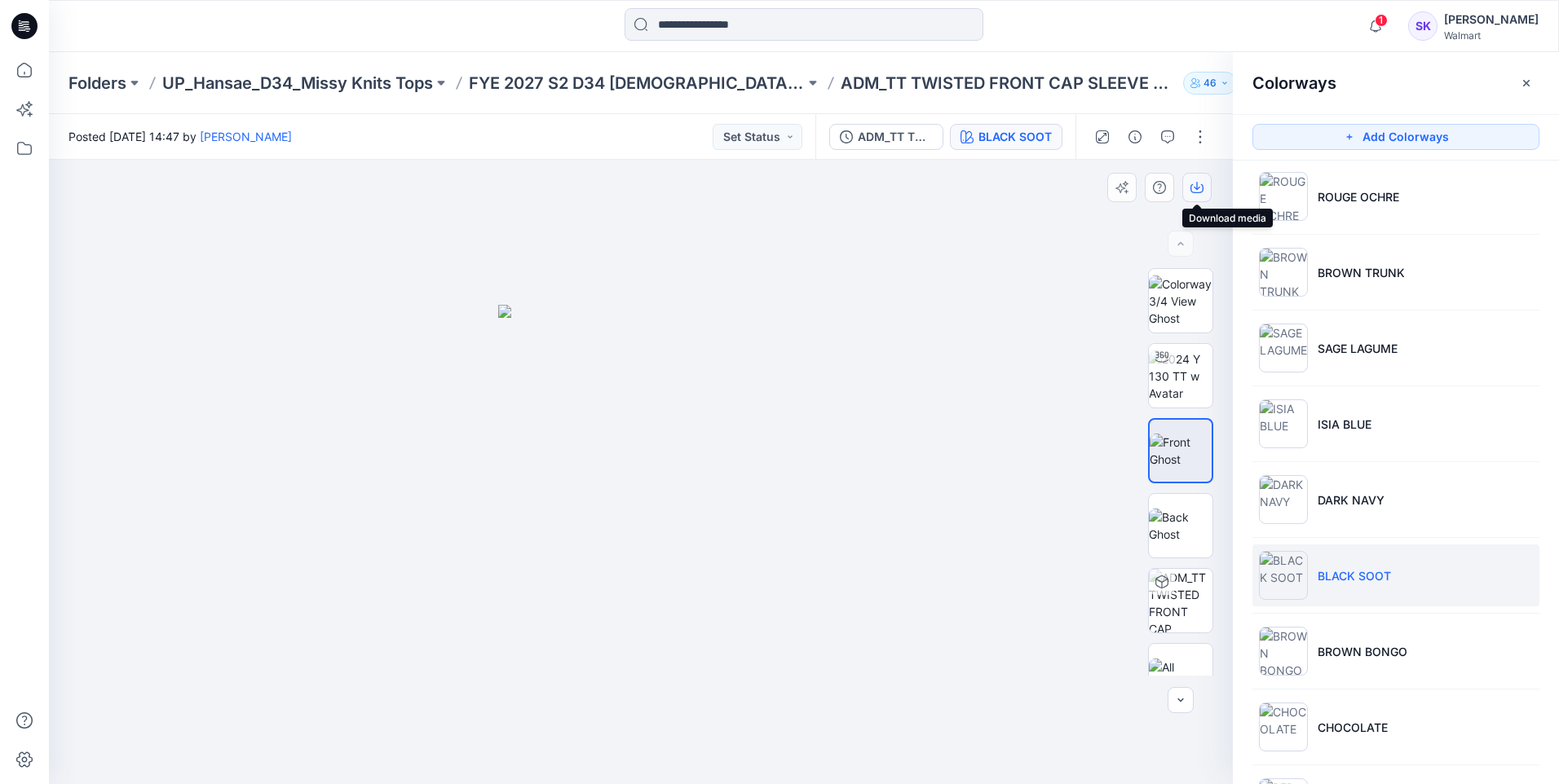
click at [1202, 190] on icon "button" at bounding box center [1196, 187] width 13 height 13
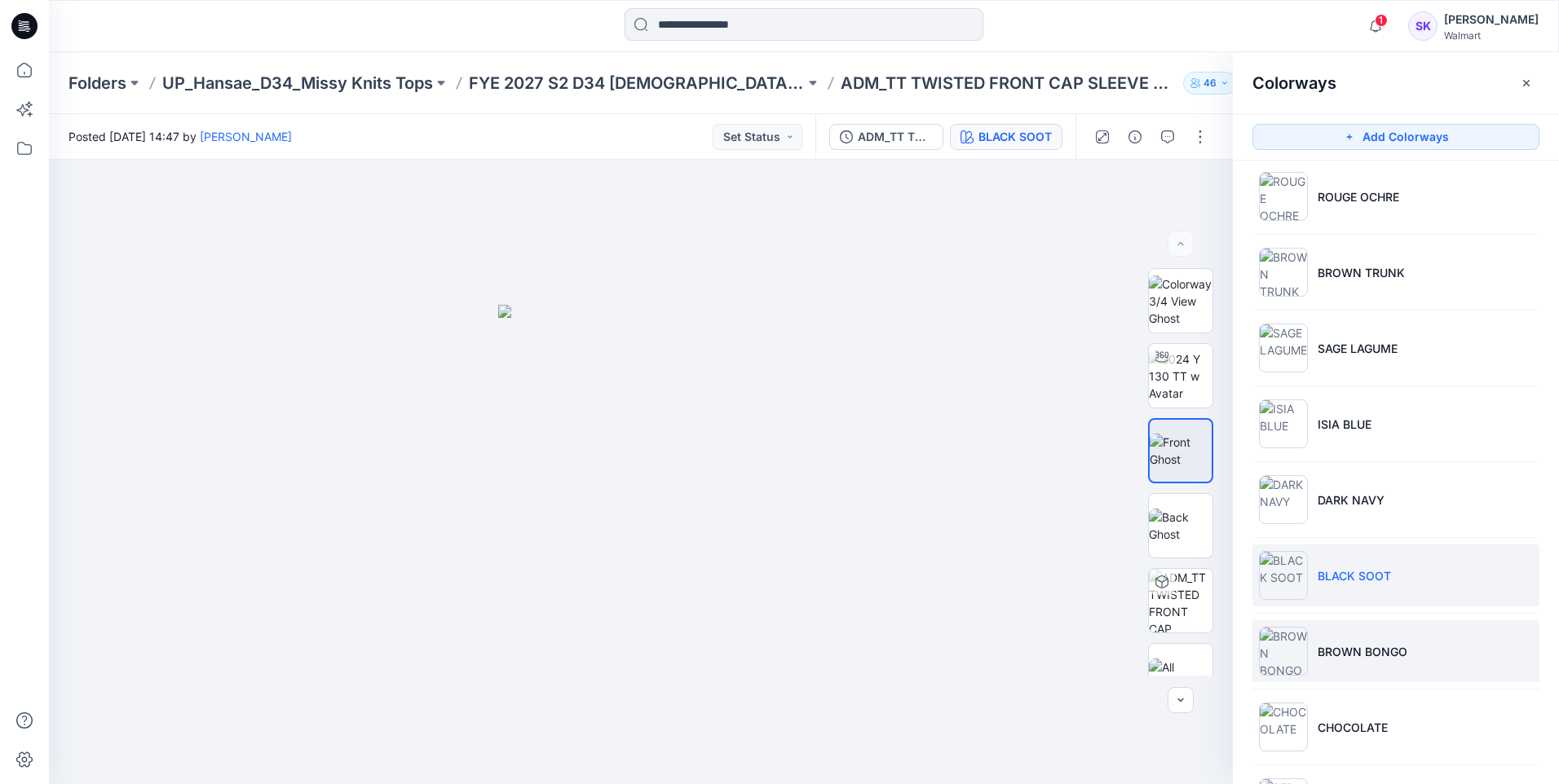
click at [1363, 665] on li "BROWN BONGO" at bounding box center [1396, 651] width 287 height 62
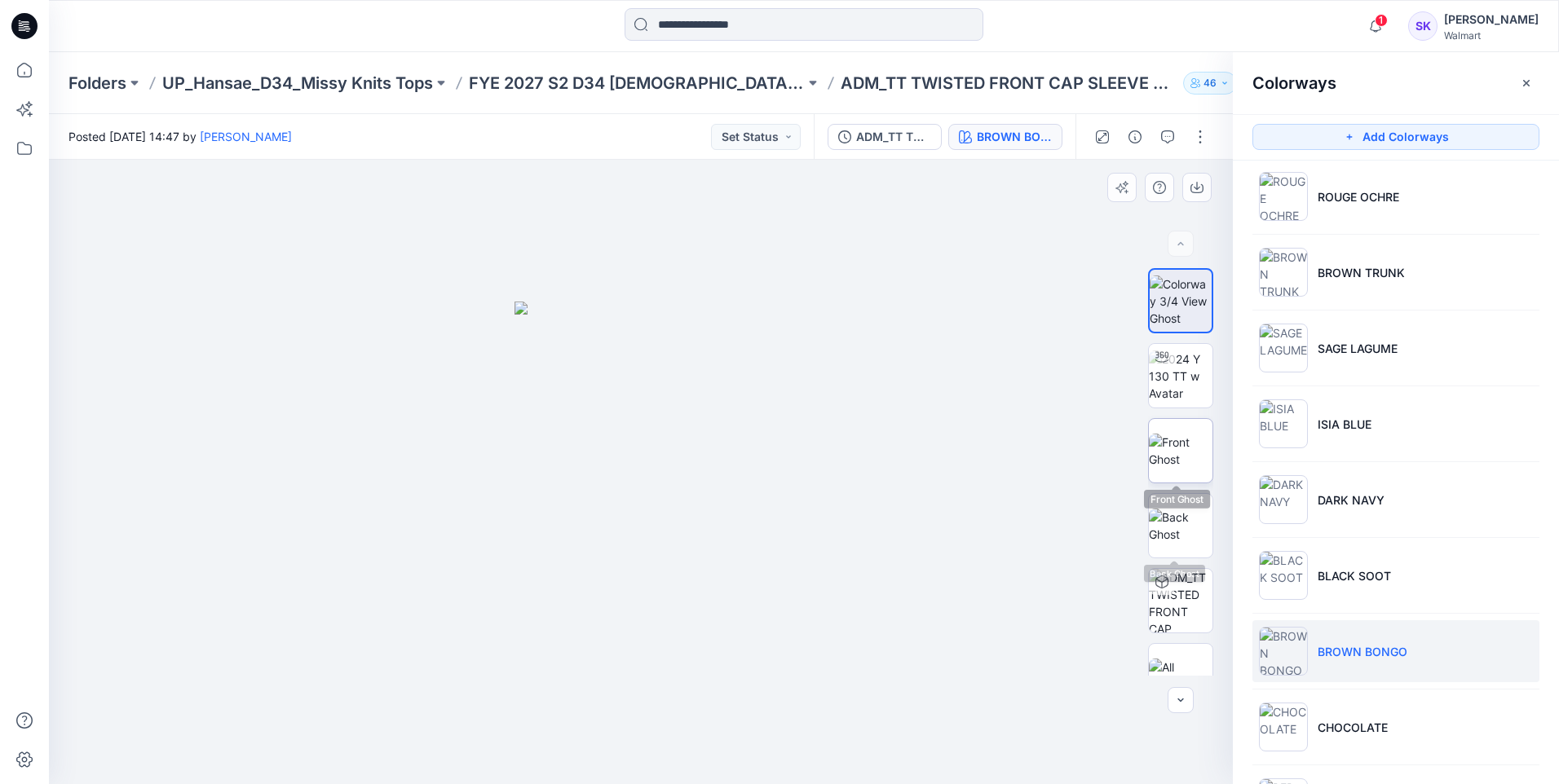
click at [1180, 458] on img at bounding box center [1181, 450] width 63 height 35
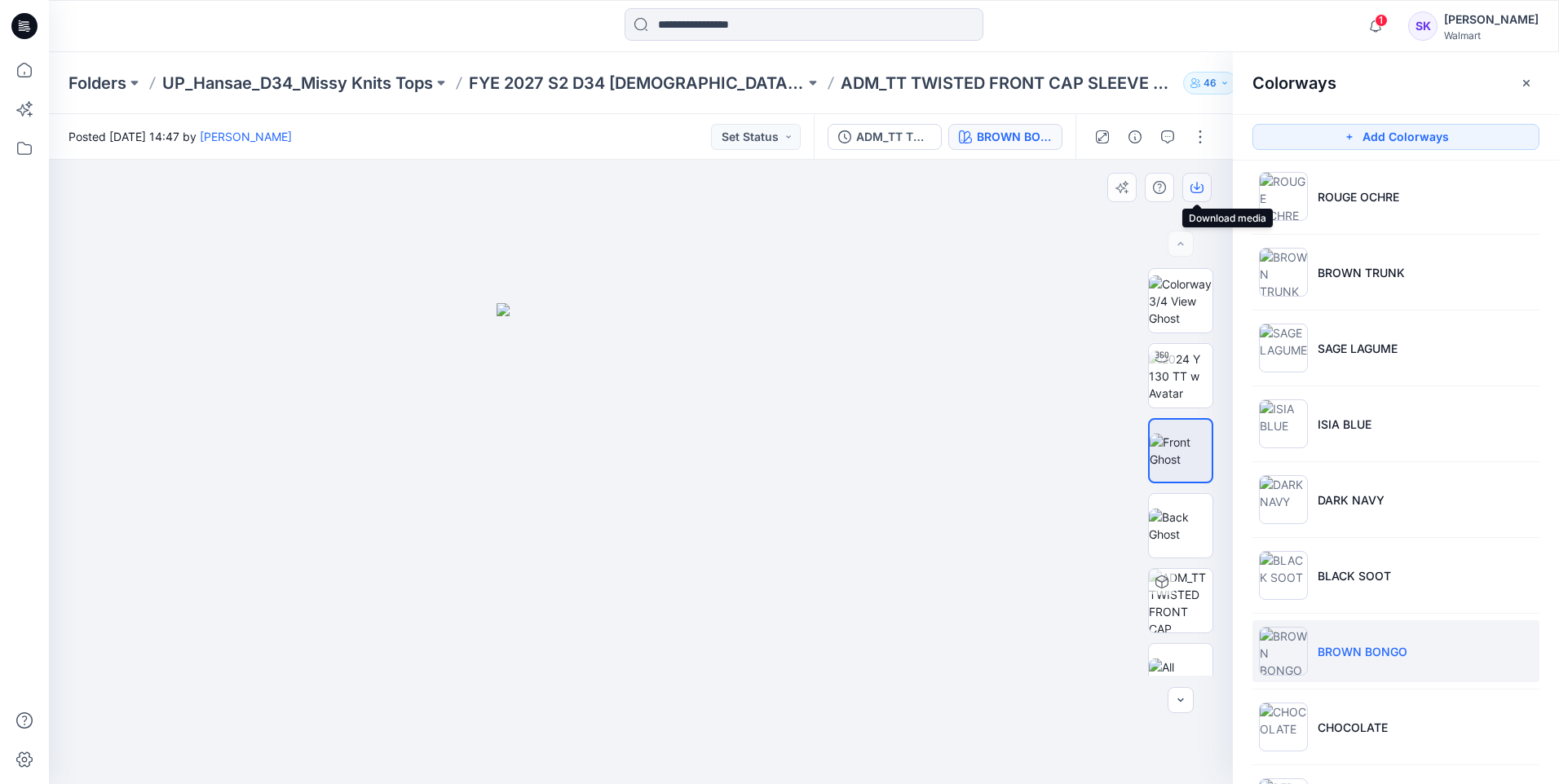
click at [1194, 184] on icon "button" at bounding box center [1196, 187] width 13 height 13
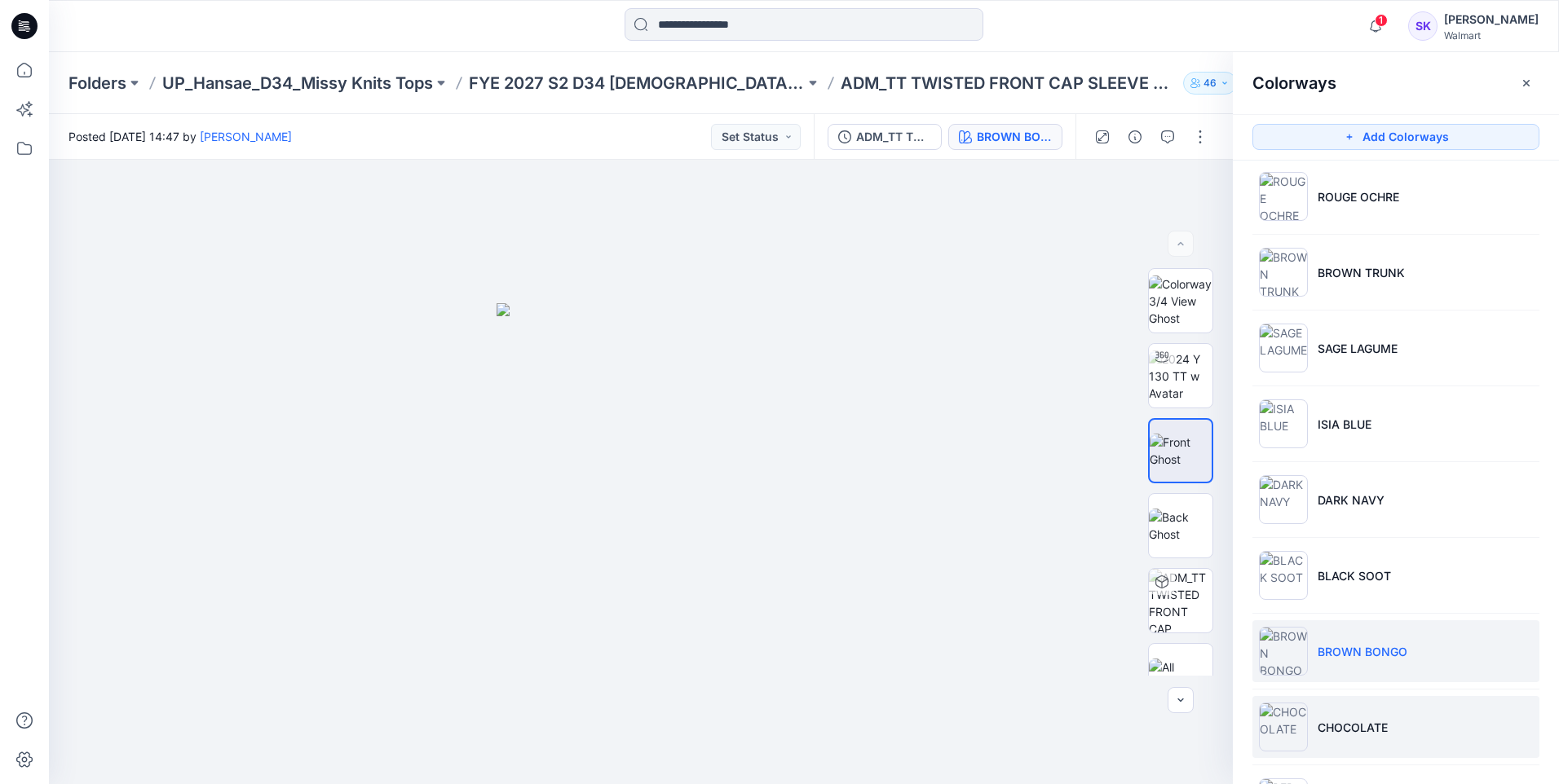
click at [1320, 717] on li "CHOCOLATE" at bounding box center [1396, 727] width 287 height 62
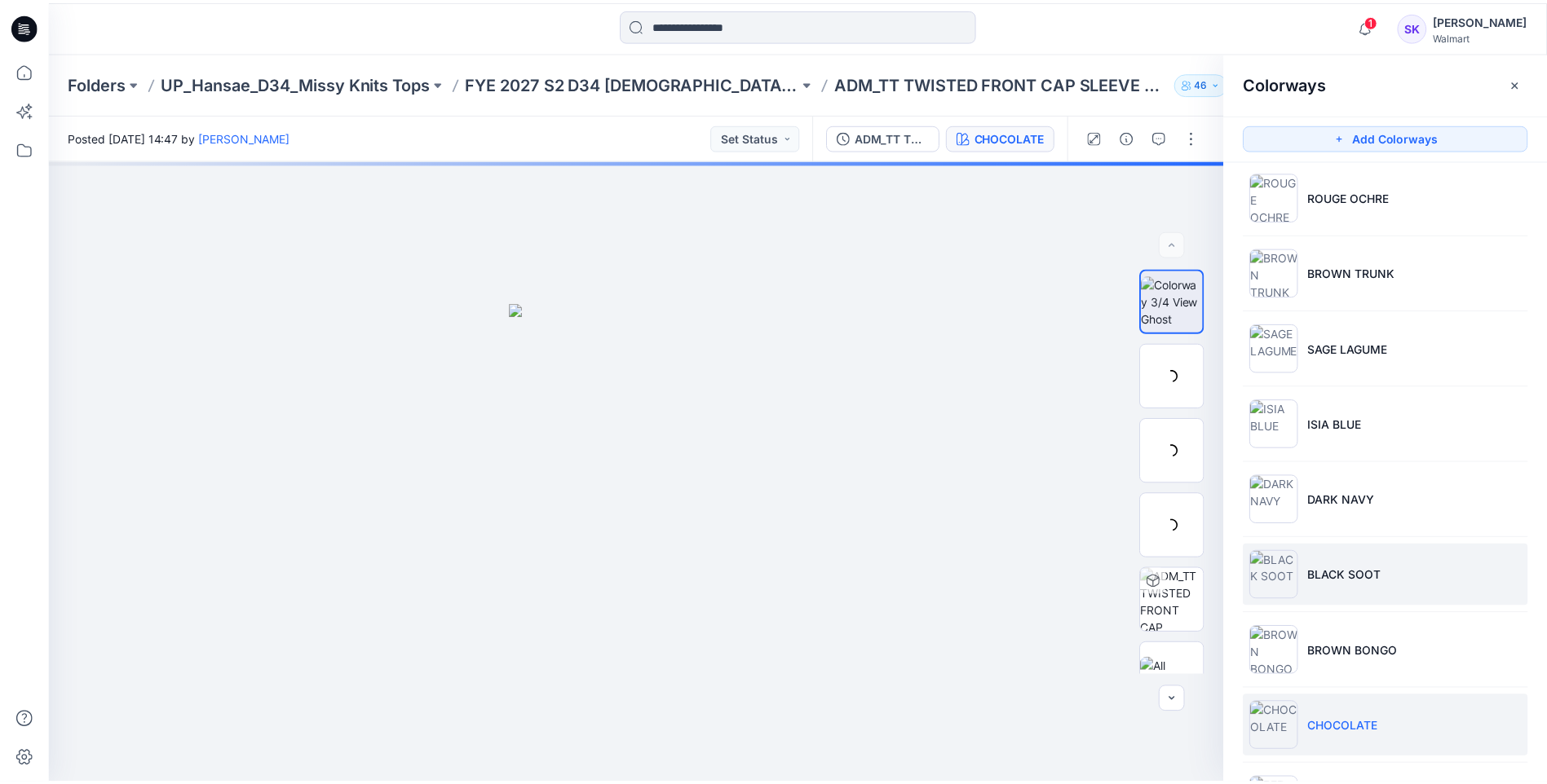
scroll to position [242, 0]
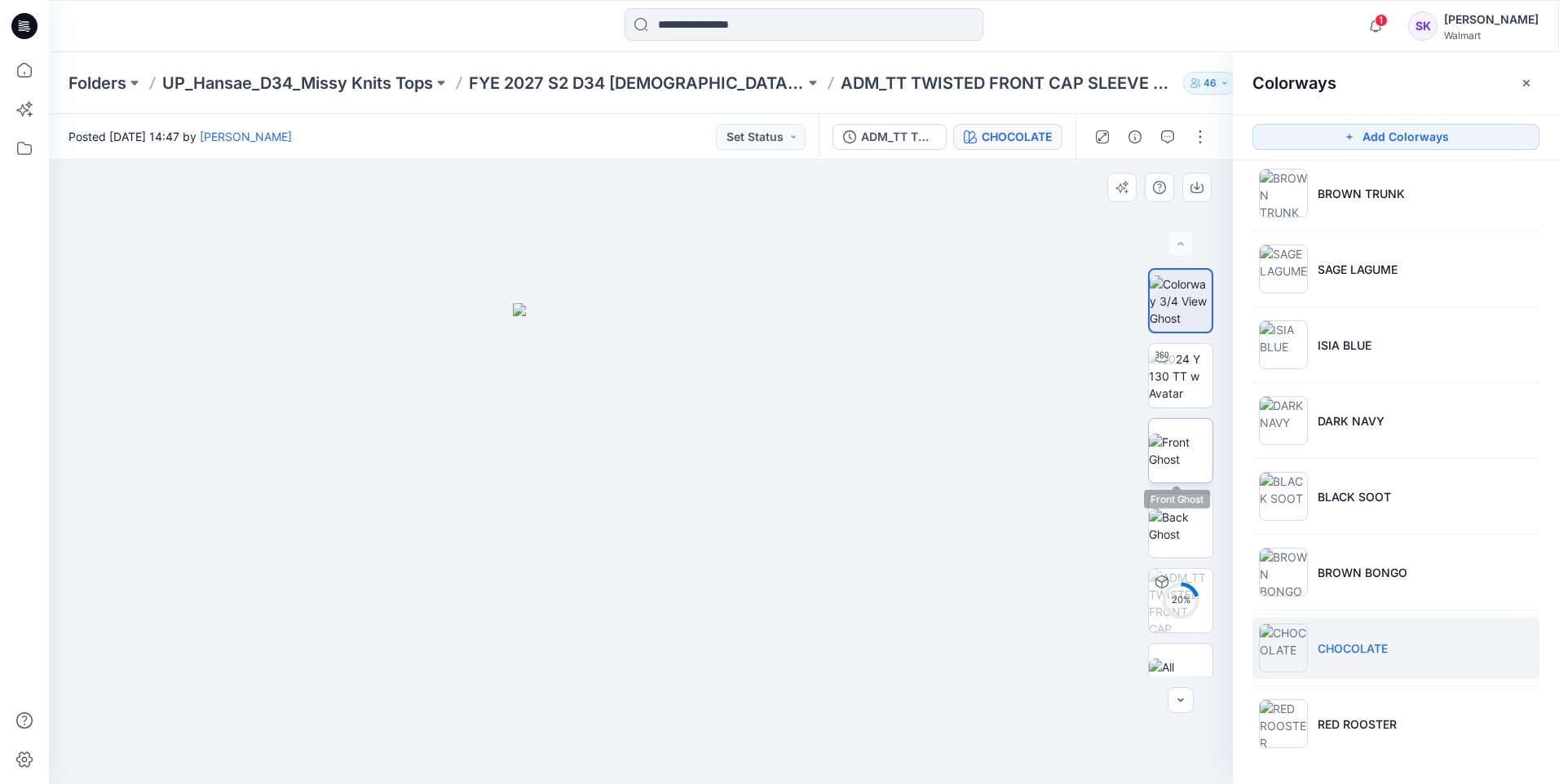
click at [1184, 445] on img at bounding box center [1181, 450] width 63 height 35
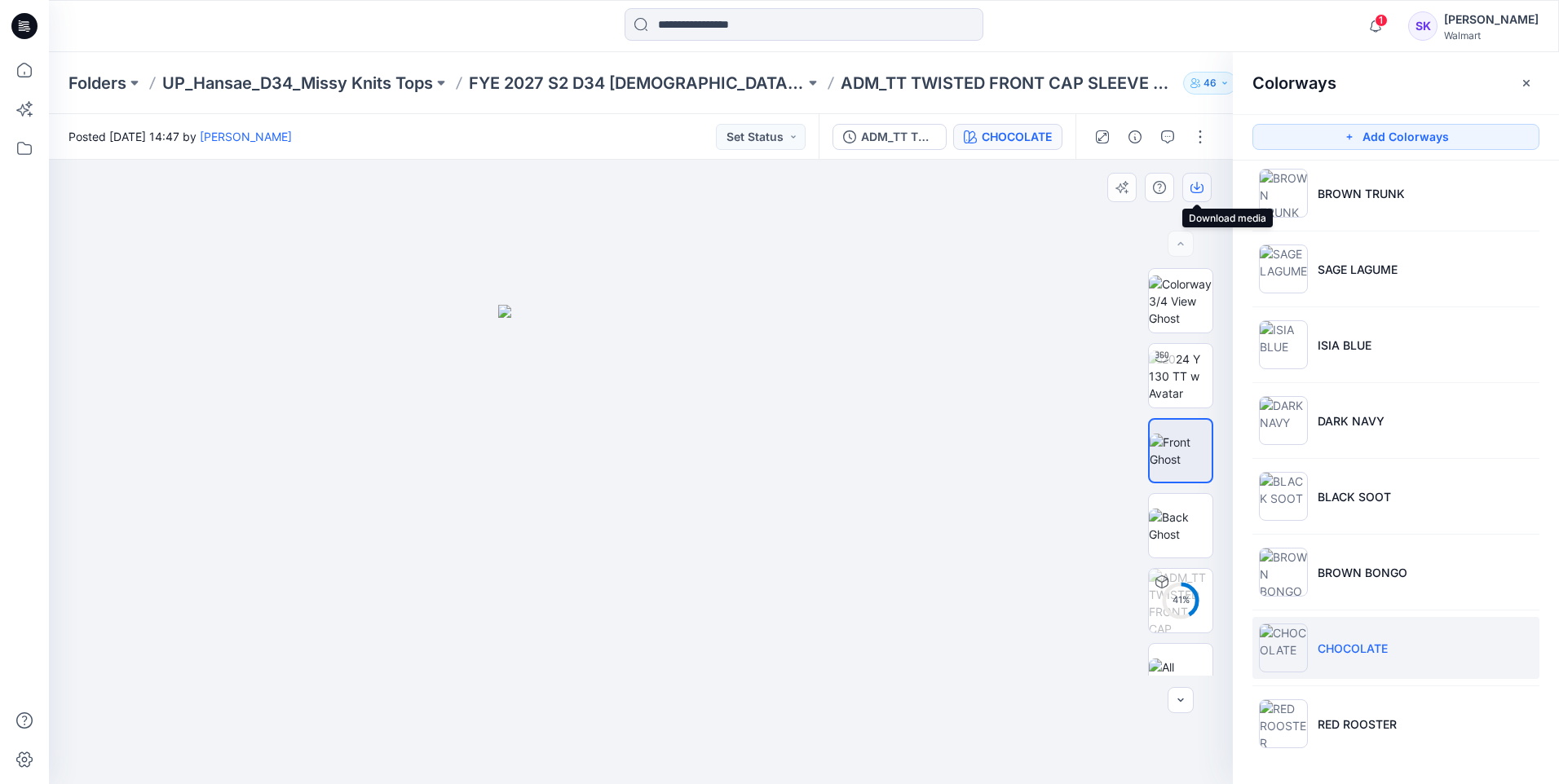
click at [1190, 187] on icon "button" at bounding box center [1196, 187] width 13 height 13
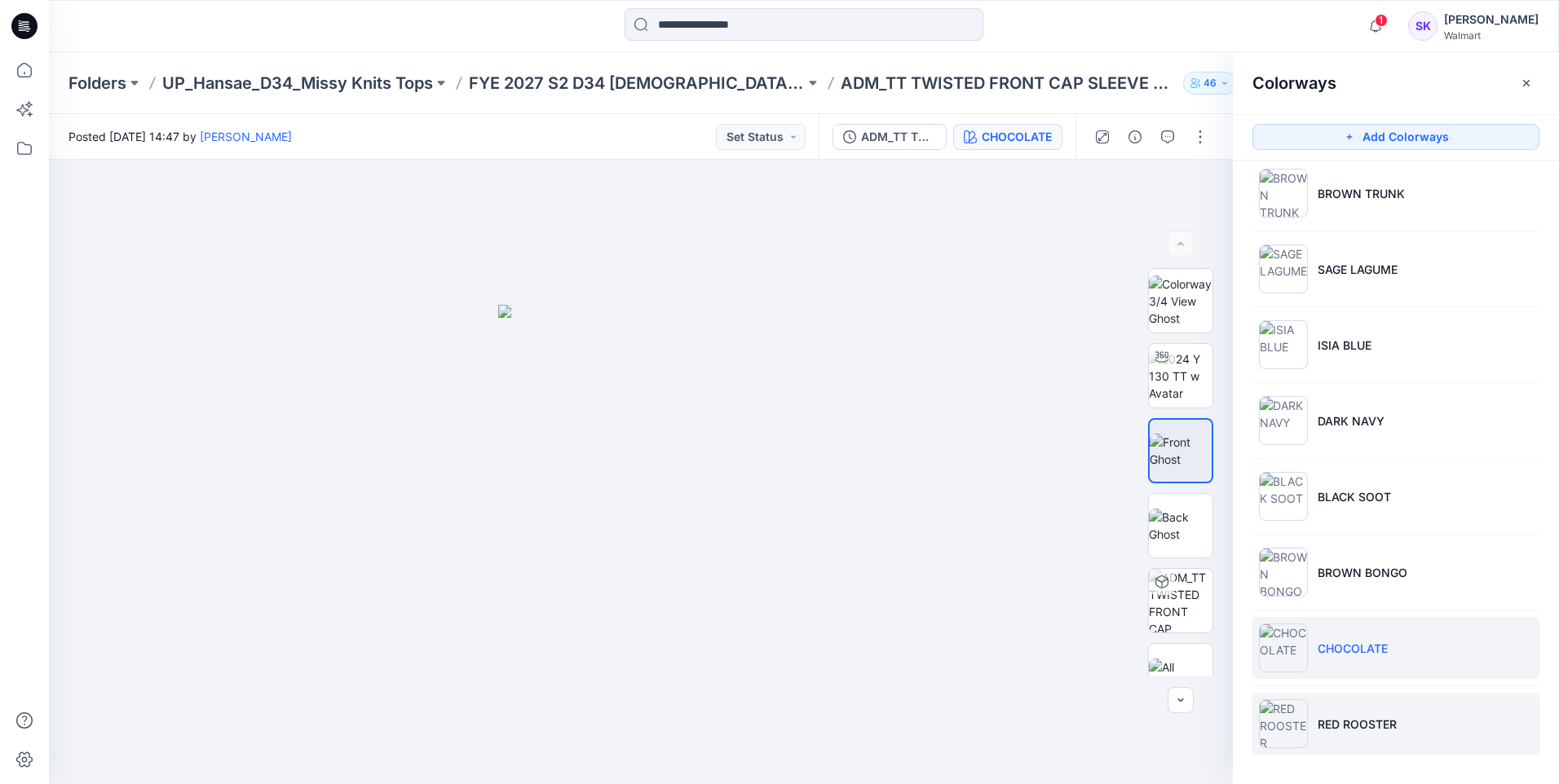
click at [1347, 712] on li "RED ROOSTER" at bounding box center [1396, 724] width 287 height 62
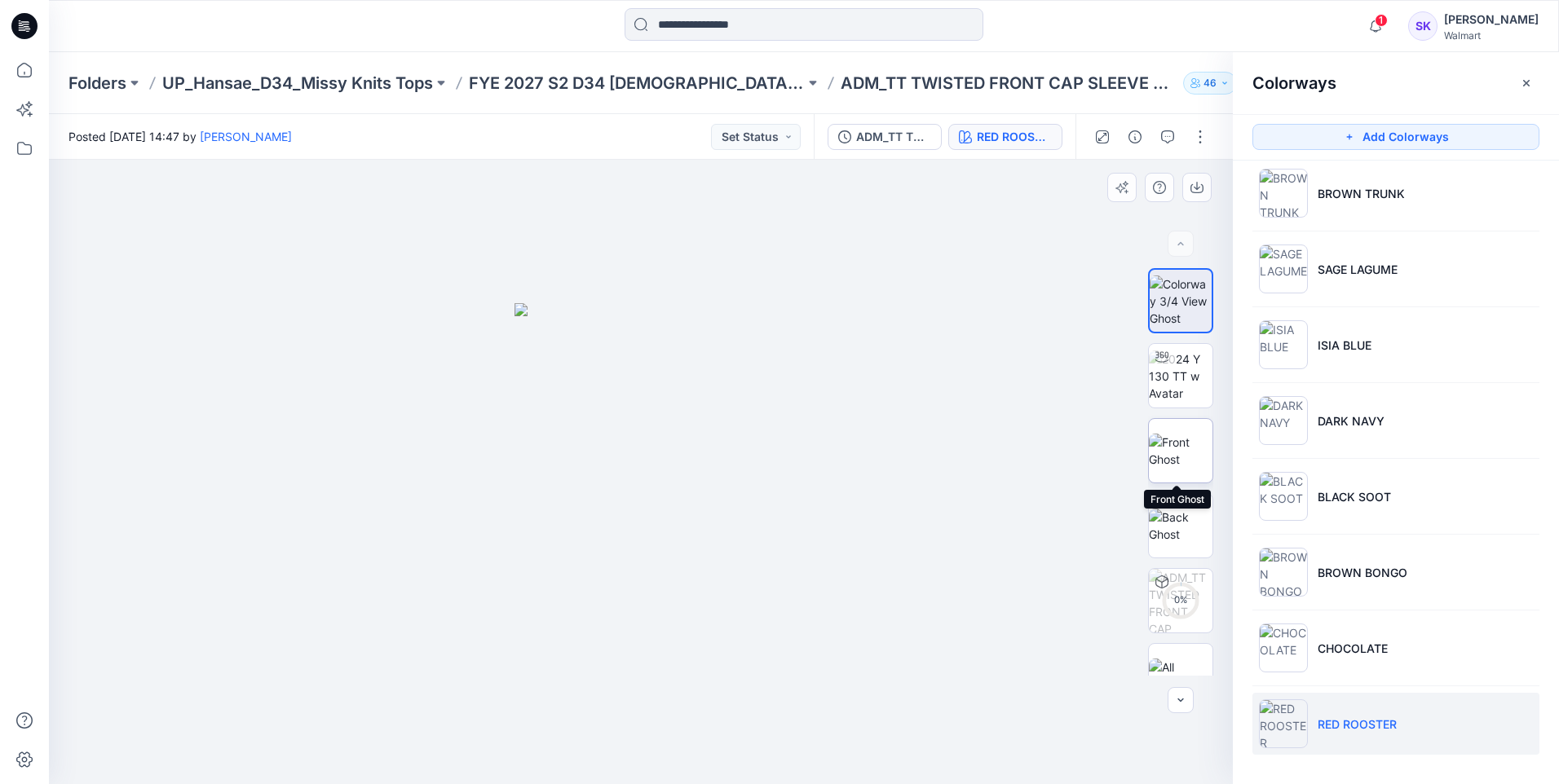
click at [1187, 446] on img at bounding box center [1181, 450] width 63 height 35
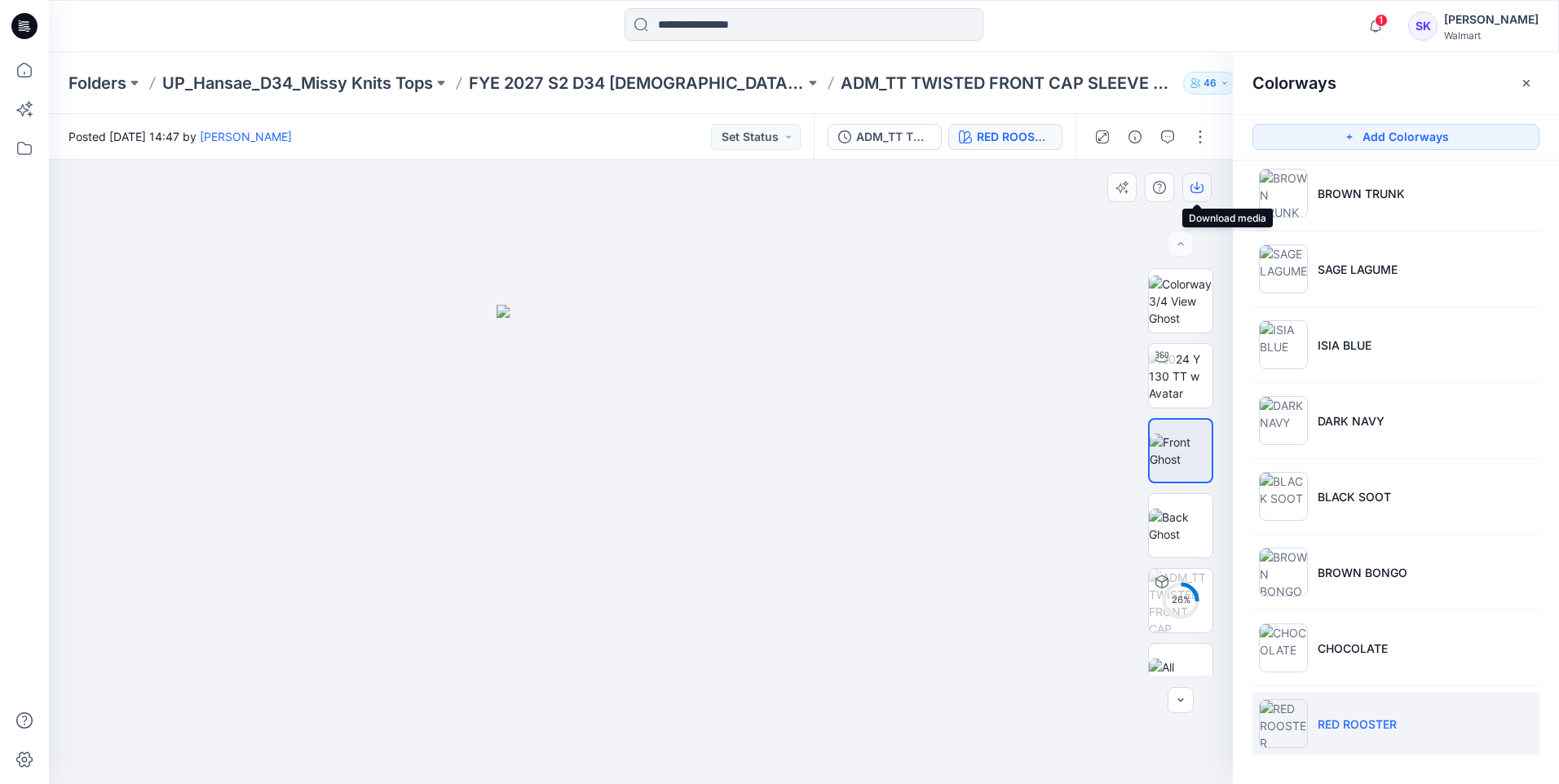
click at [1199, 187] on icon "button" at bounding box center [1196, 186] width 7 height 8
click at [1002, 204] on div at bounding box center [641, 472] width 1184 height 624
click at [628, 96] on div "Folders UP_Hansae_D34_Missy Knits Tops FYE 2027 S2 D34 [DEMOGRAPHIC_DATA] Tops …" at bounding box center [804, 83] width 1511 height 62
click at [647, 86] on p "FYE 2027 S2 D34 [DEMOGRAPHIC_DATA] Tops - Hansae" at bounding box center [637, 83] width 336 height 23
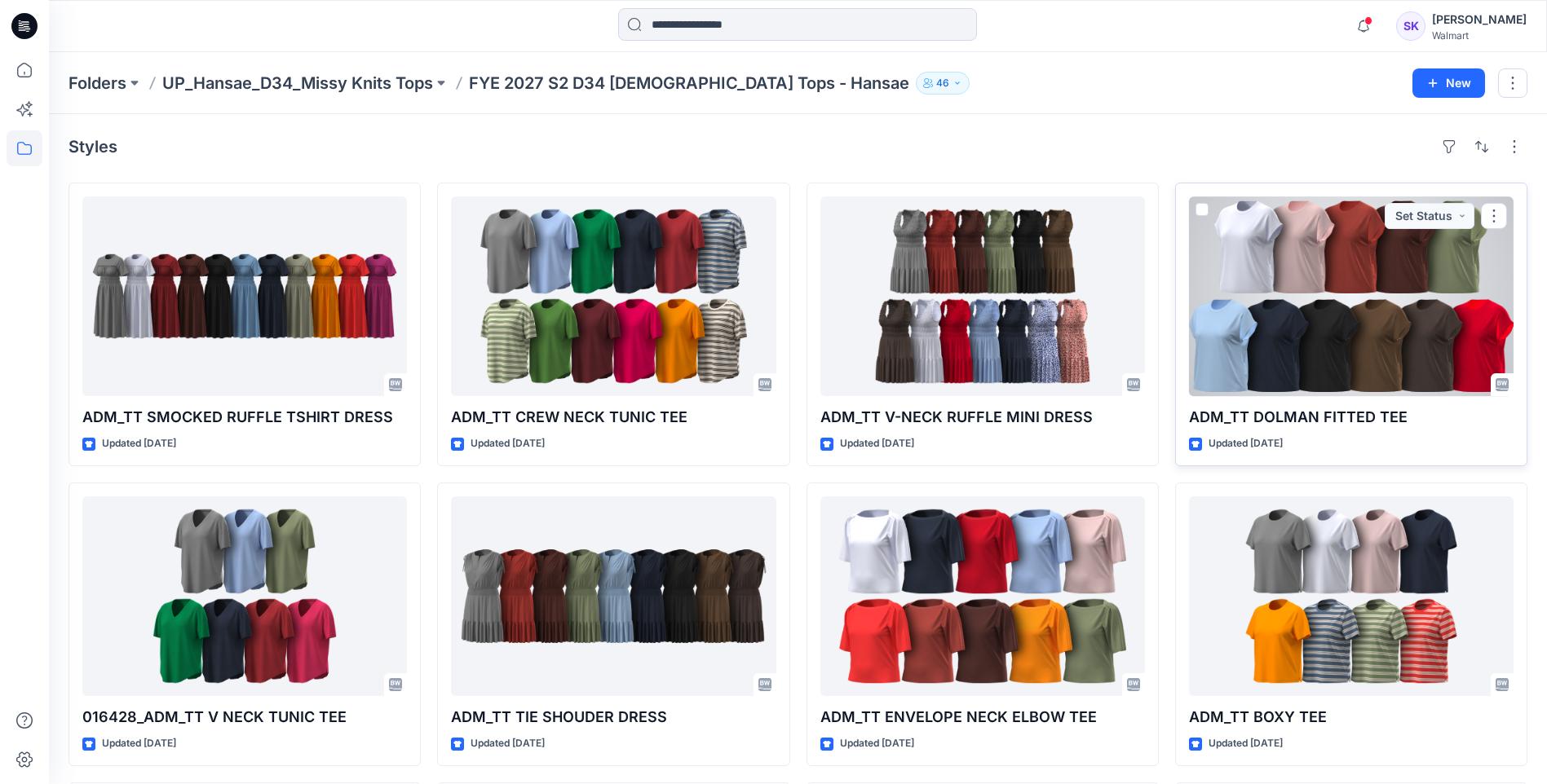
click at [1365, 305] on div at bounding box center [1350, 296] width 324 height 199
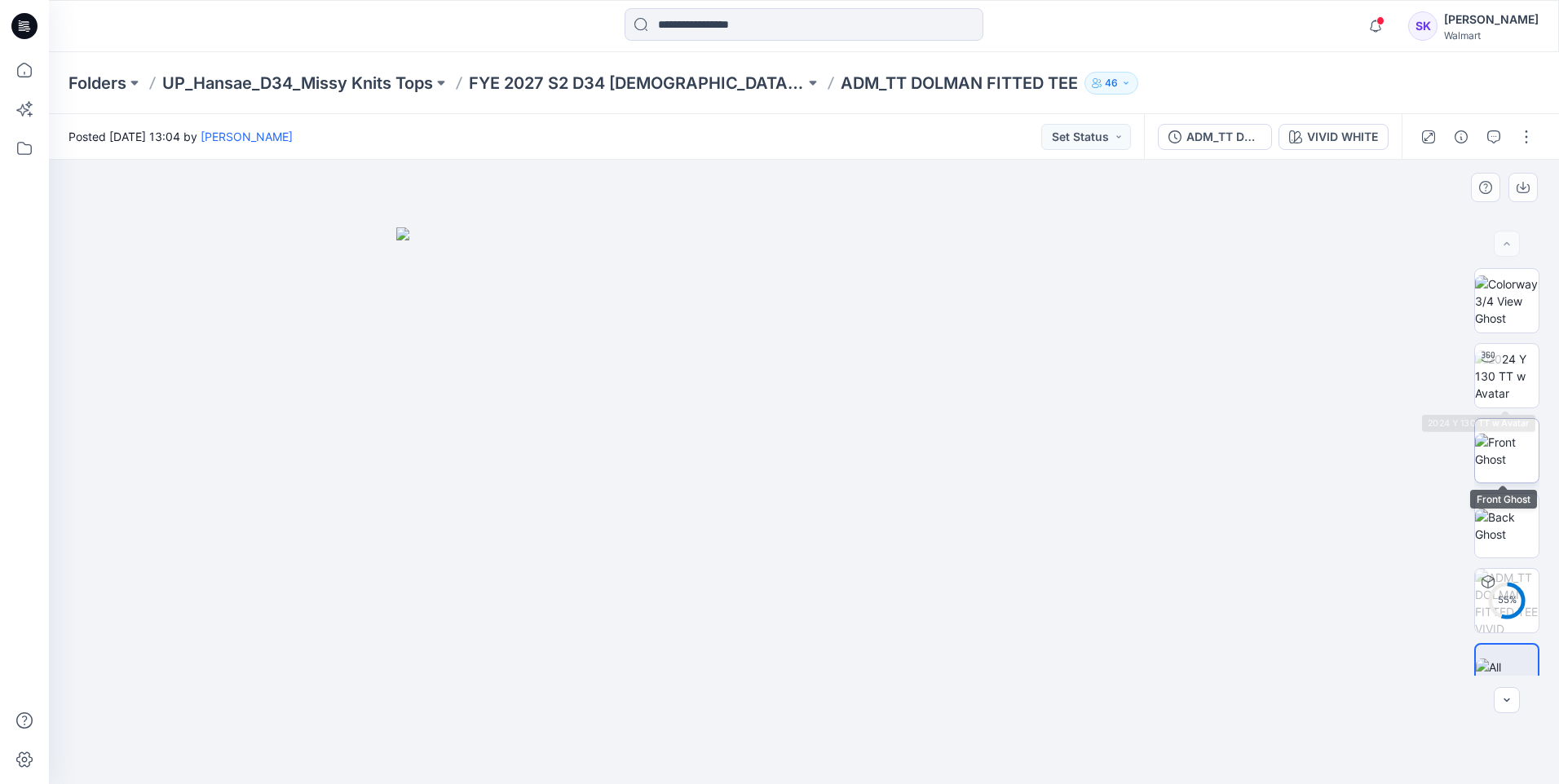
click at [1506, 445] on img at bounding box center [1507, 450] width 63 height 35
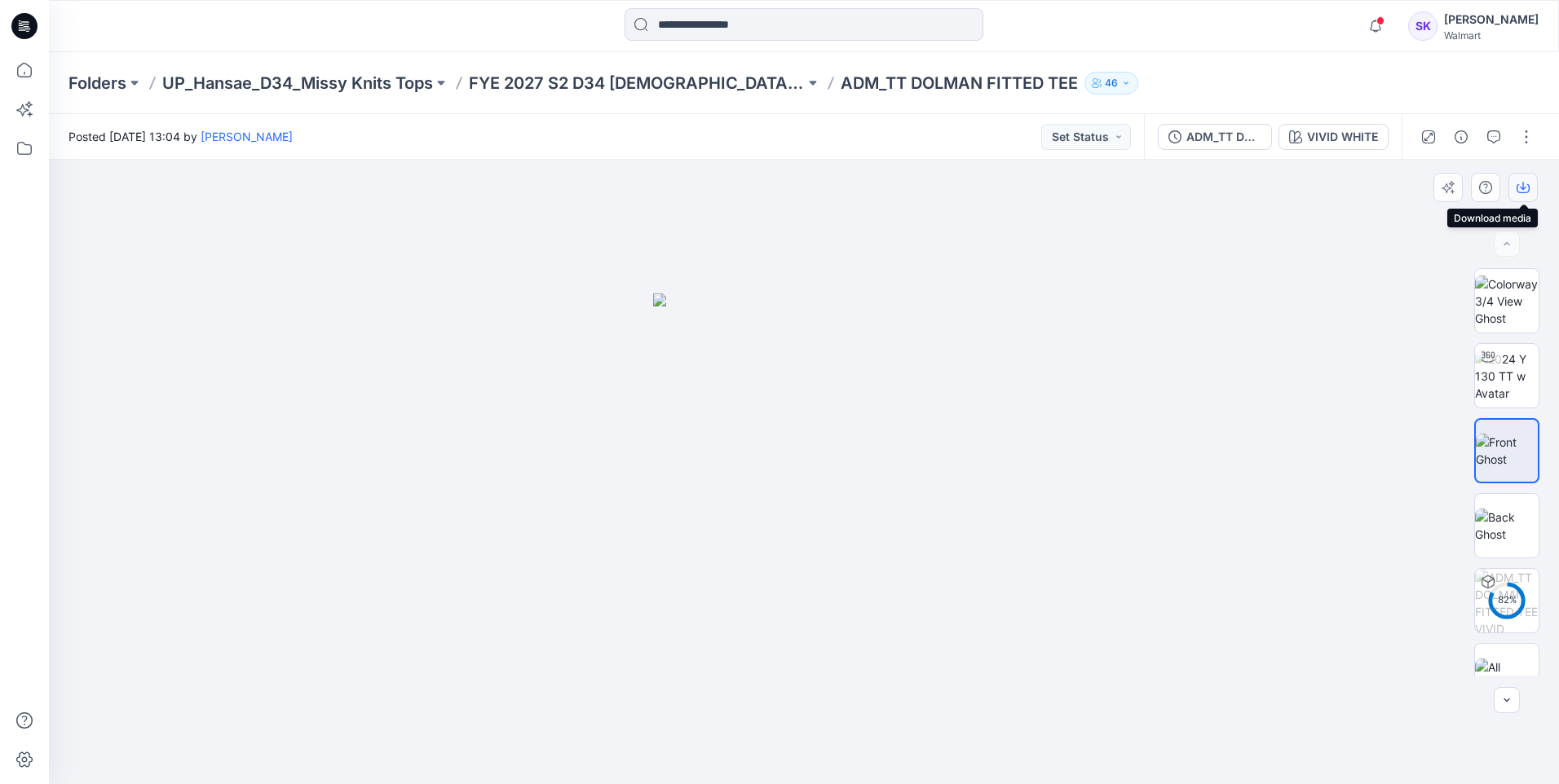
click at [1531, 188] on button "button" at bounding box center [1523, 188] width 30 height 30
click at [1072, 212] on div at bounding box center [804, 472] width 1511 height 624
click at [1299, 131] on icon "button" at bounding box center [1295, 136] width 13 height 13
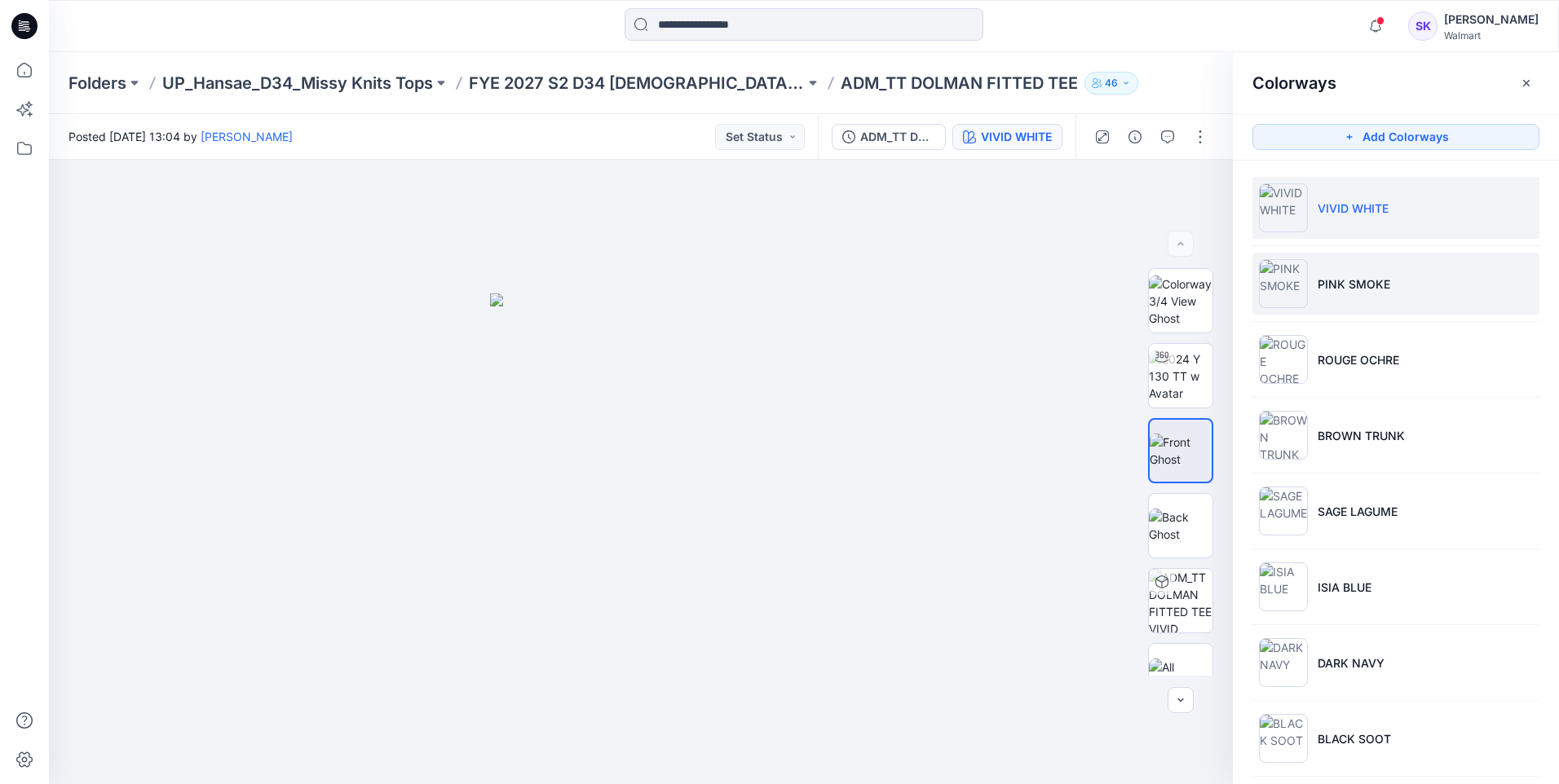
click at [1353, 255] on li "PINK SMOKE" at bounding box center [1396, 283] width 287 height 62
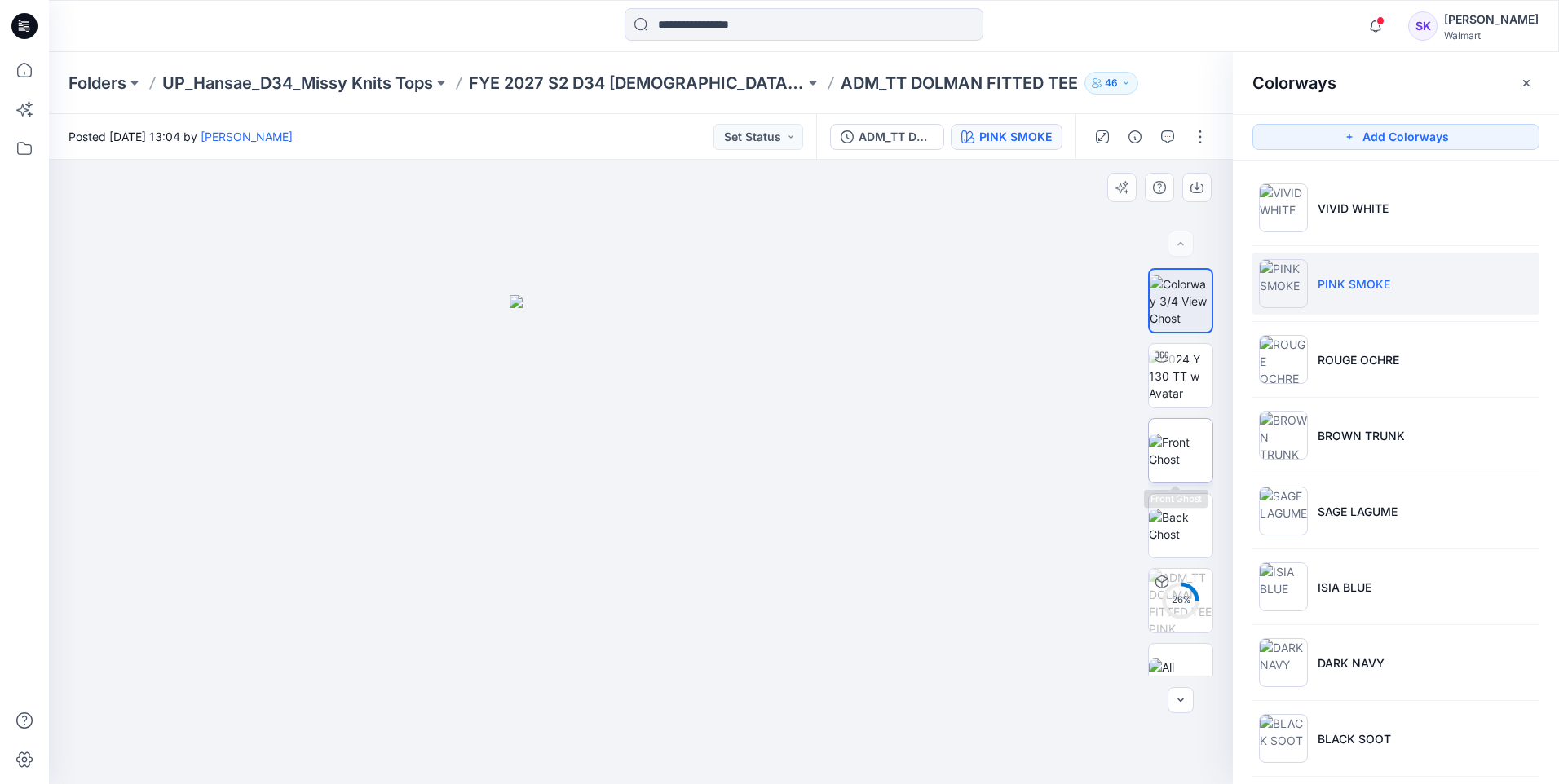
click at [1151, 438] on img at bounding box center [1181, 450] width 63 height 35
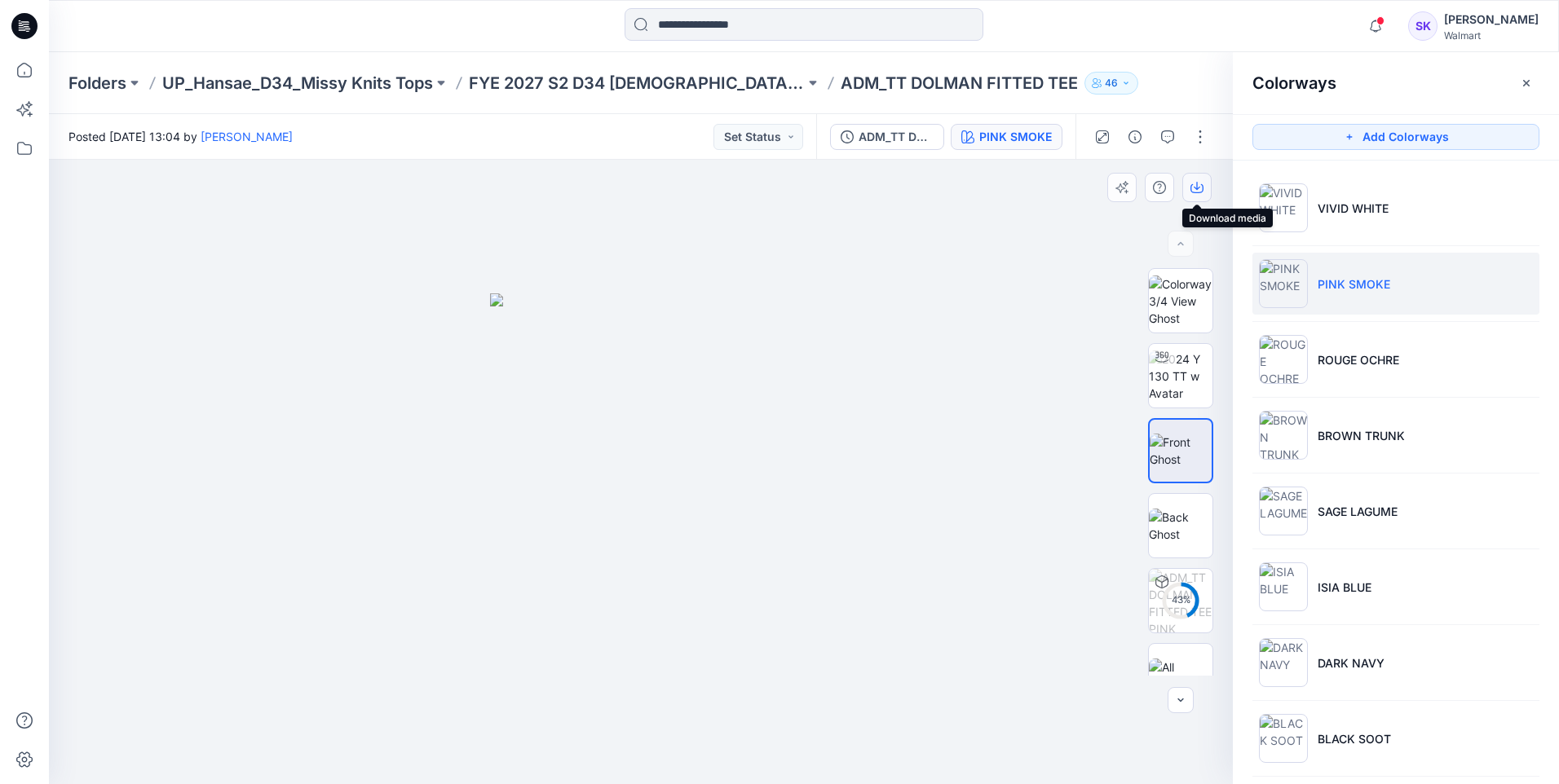
click at [1200, 185] on icon "button" at bounding box center [1196, 187] width 13 height 13
click at [960, 236] on div at bounding box center [641, 472] width 1184 height 624
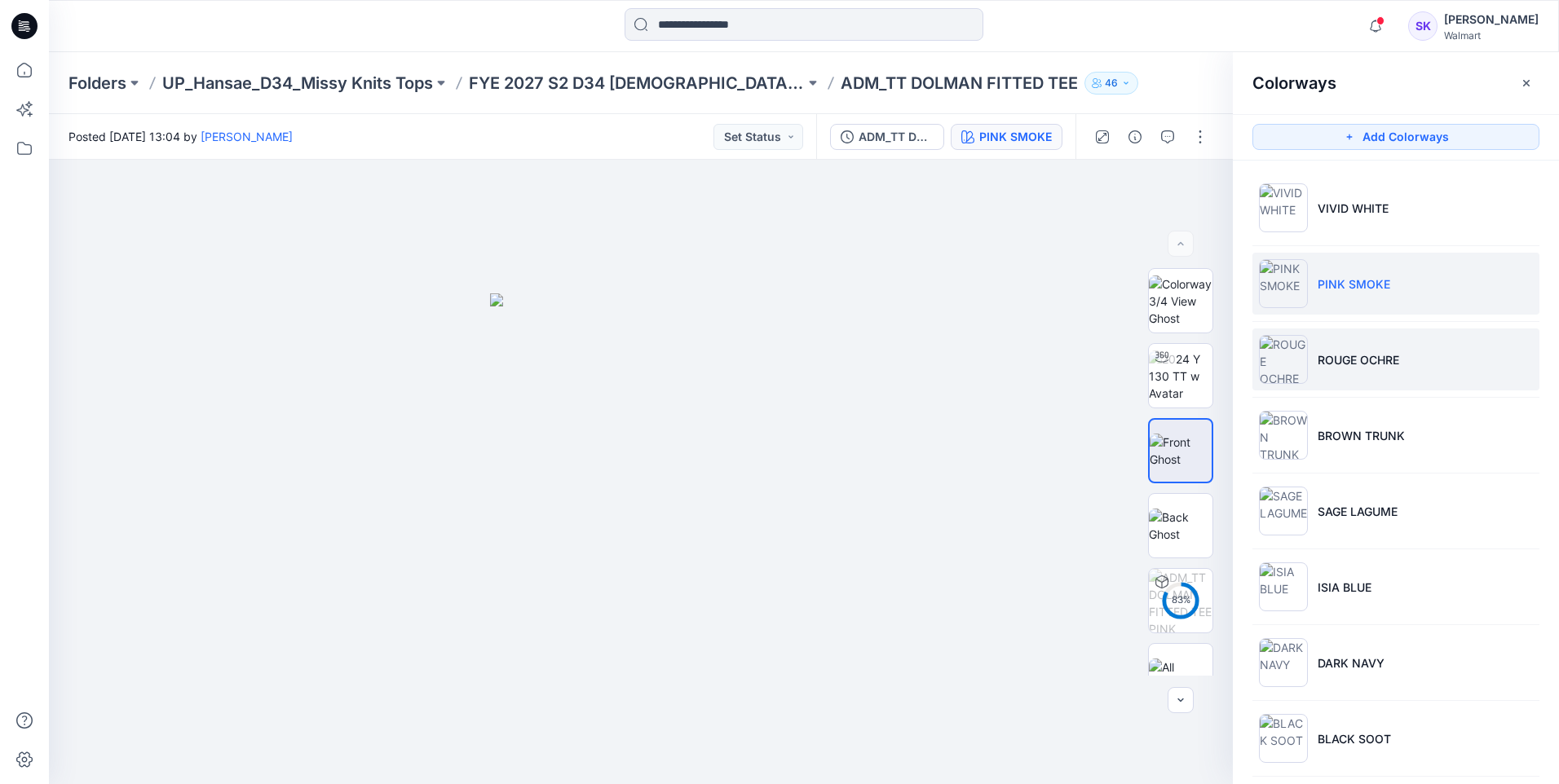
click at [1303, 361] on img at bounding box center [1283, 359] width 49 height 49
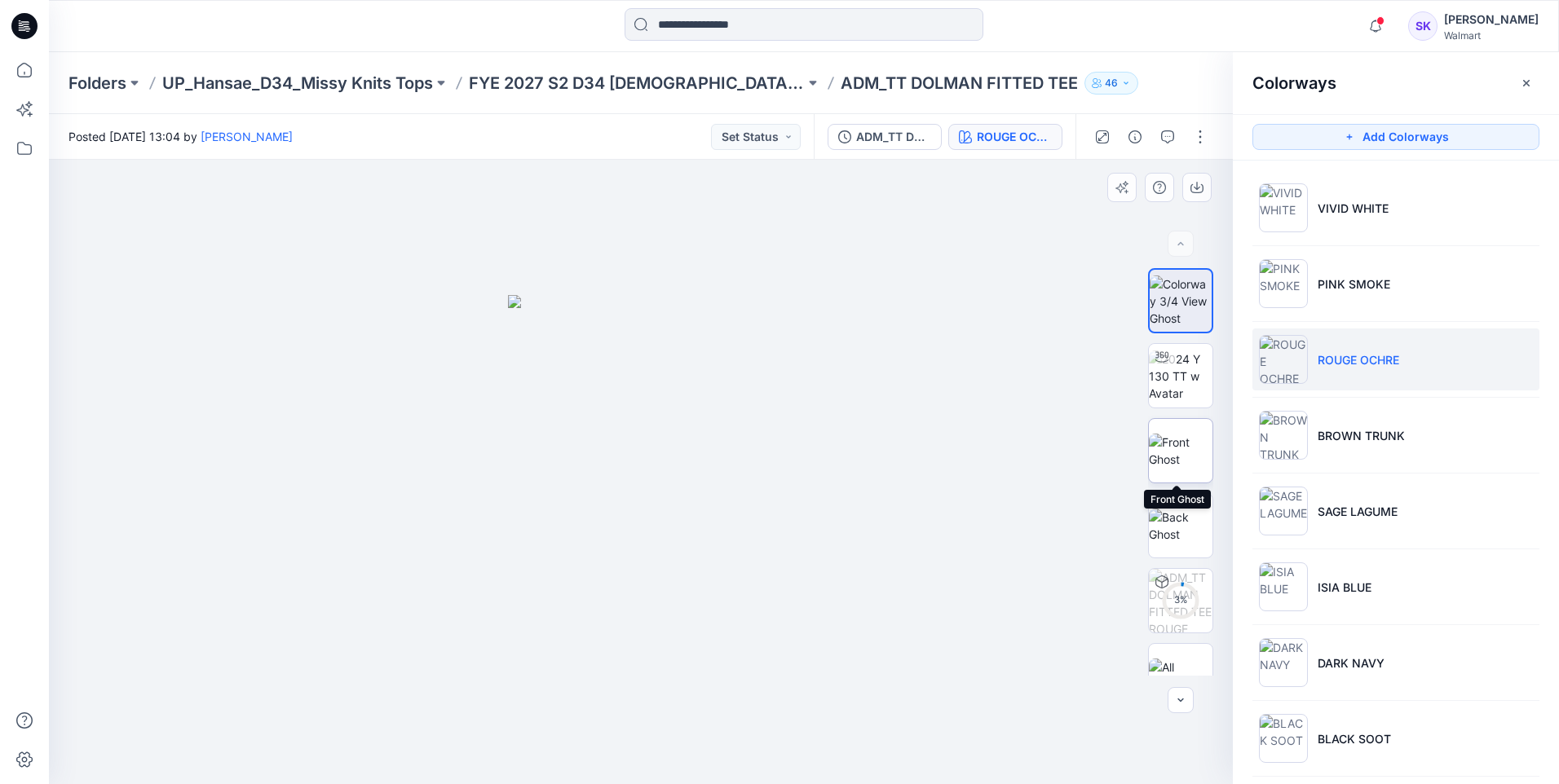
click at [1170, 450] on img at bounding box center [1181, 450] width 63 height 35
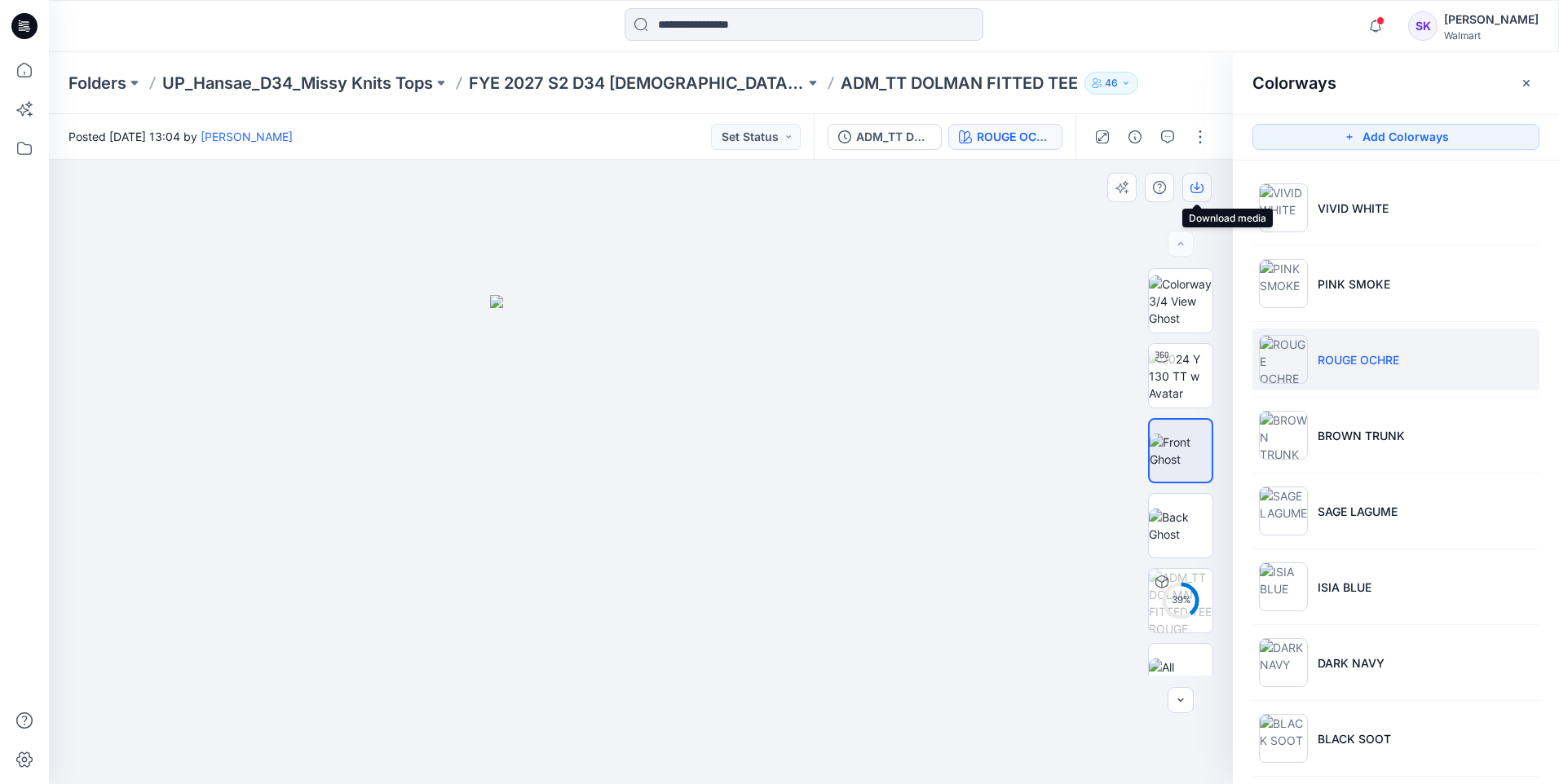
click at [1203, 185] on button "button" at bounding box center [1197, 188] width 30 height 30
click at [990, 221] on div at bounding box center [641, 472] width 1184 height 624
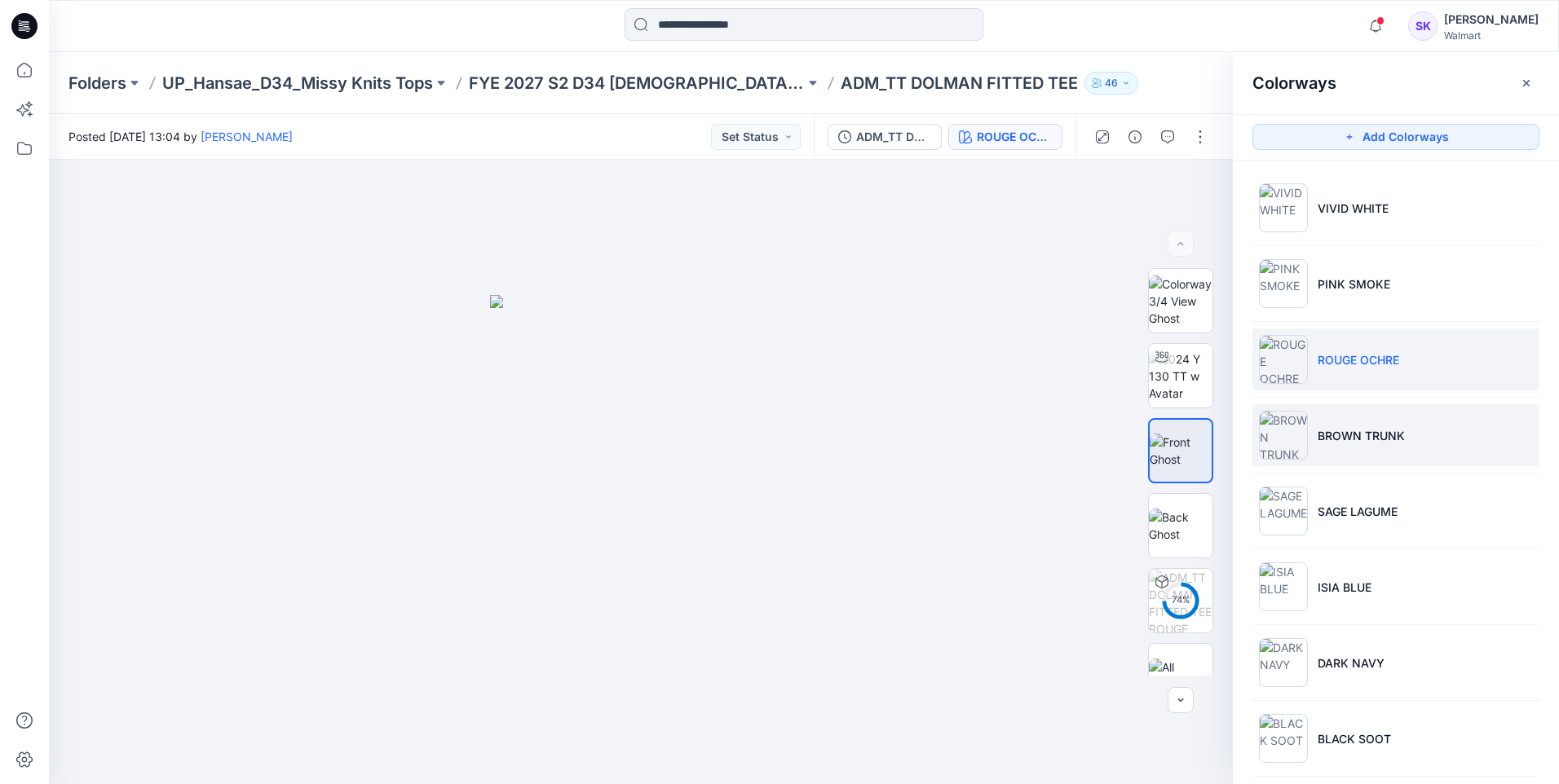
click at [1326, 428] on p "BROWN TRUNK" at bounding box center [1361, 434] width 87 height 17
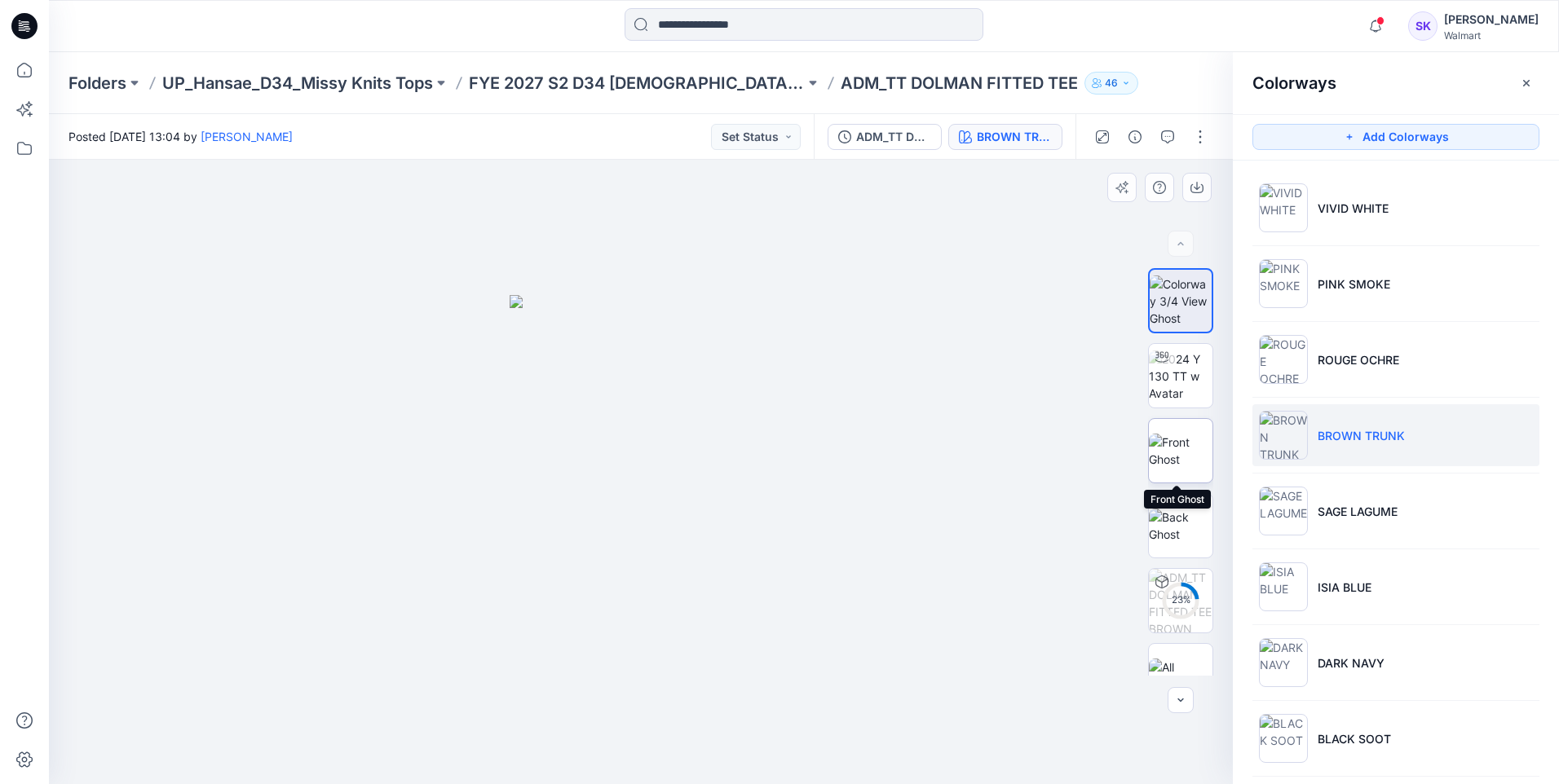
click at [1174, 442] on img at bounding box center [1181, 450] width 63 height 35
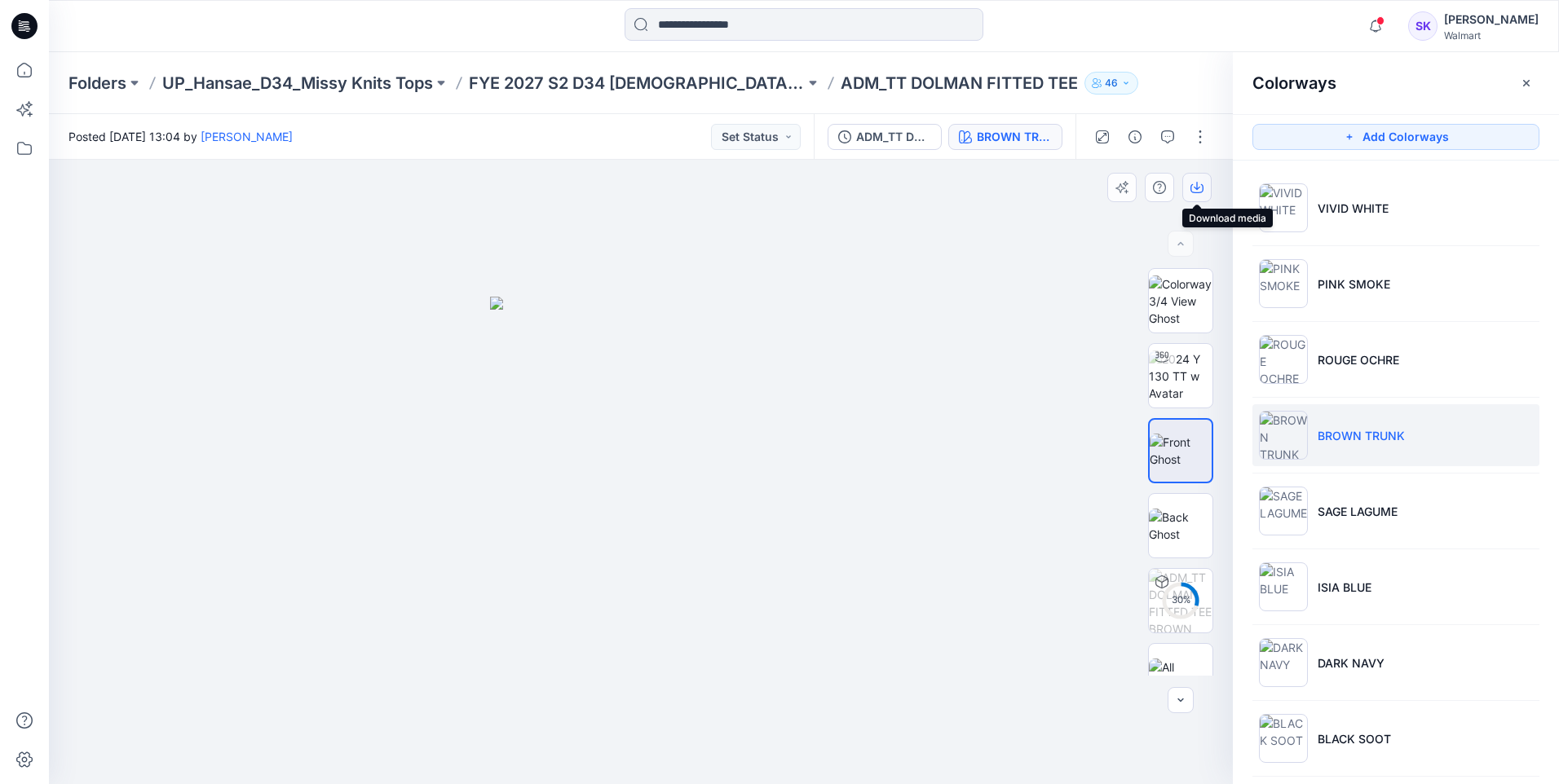
click at [1200, 185] on icon "button" at bounding box center [1196, 187] width 13 height 13
click at [972, 281] on div at bounding box center [641, 472] width 1184 height 624
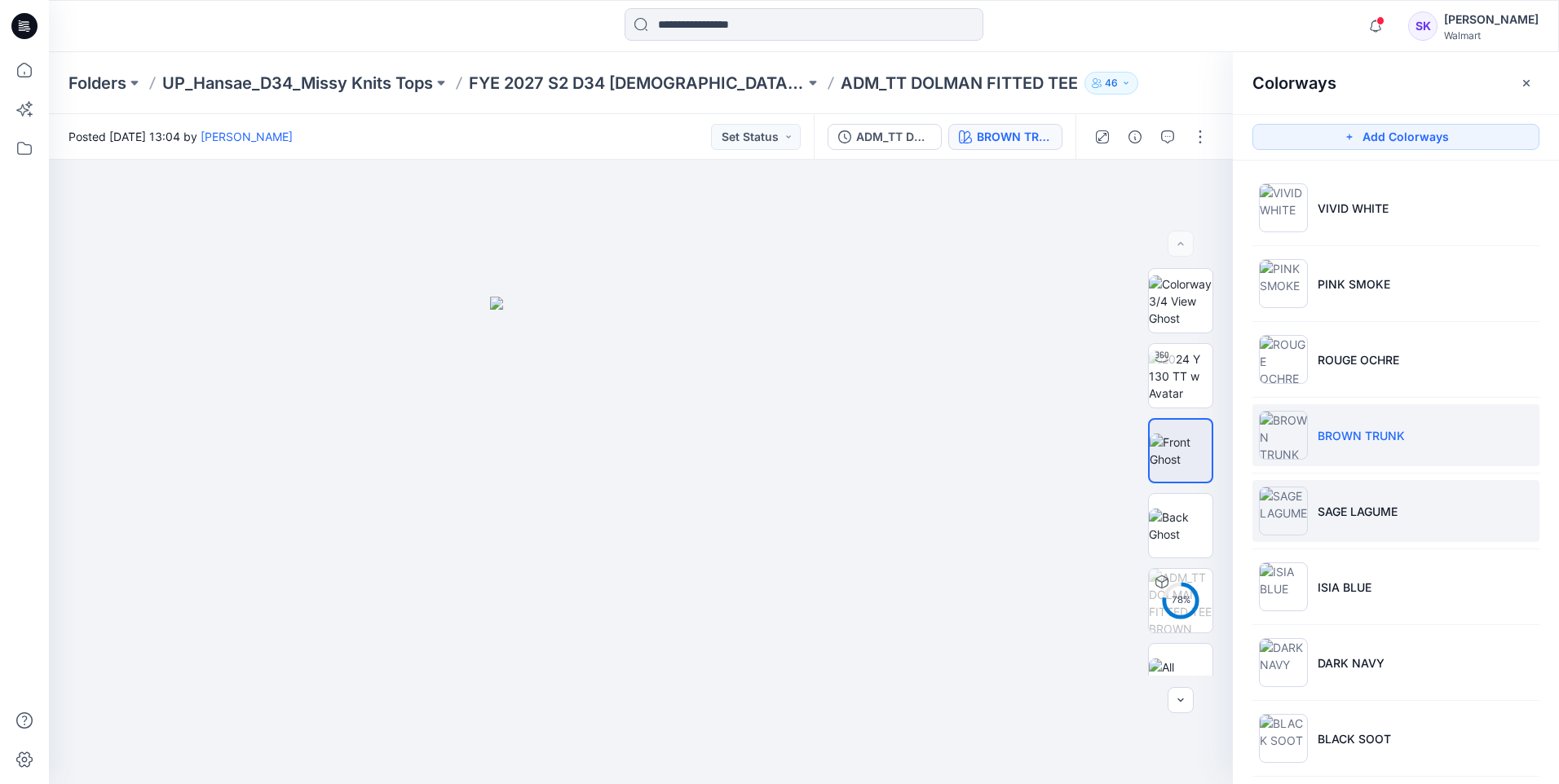
click at [1351, 499] on li "SAGE LAGUME" at bounding box center [1396, 510] width 287 height 62
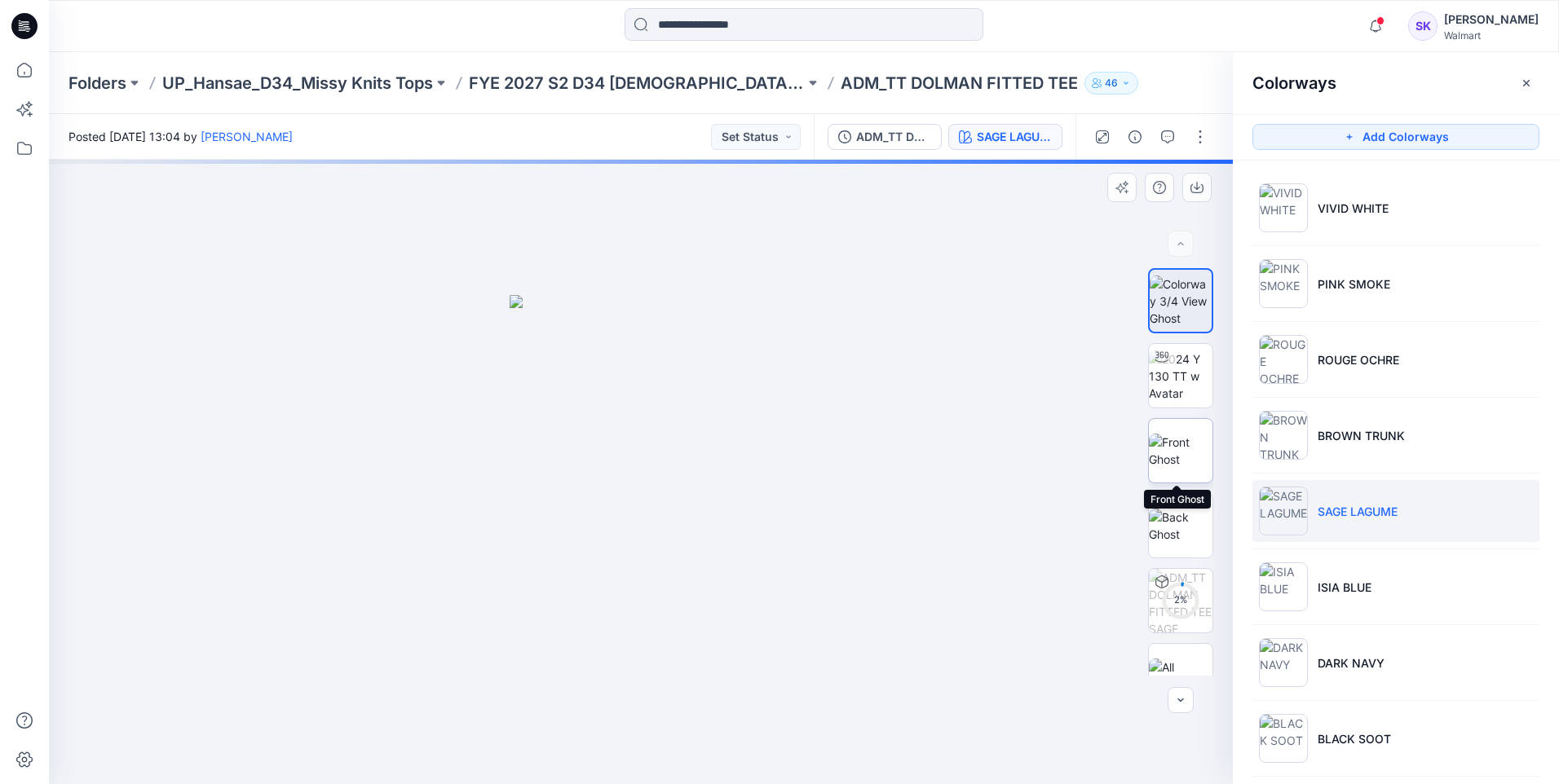
click at [1171, 446] on img at bounding box center [1181, 450] width 63 height 35
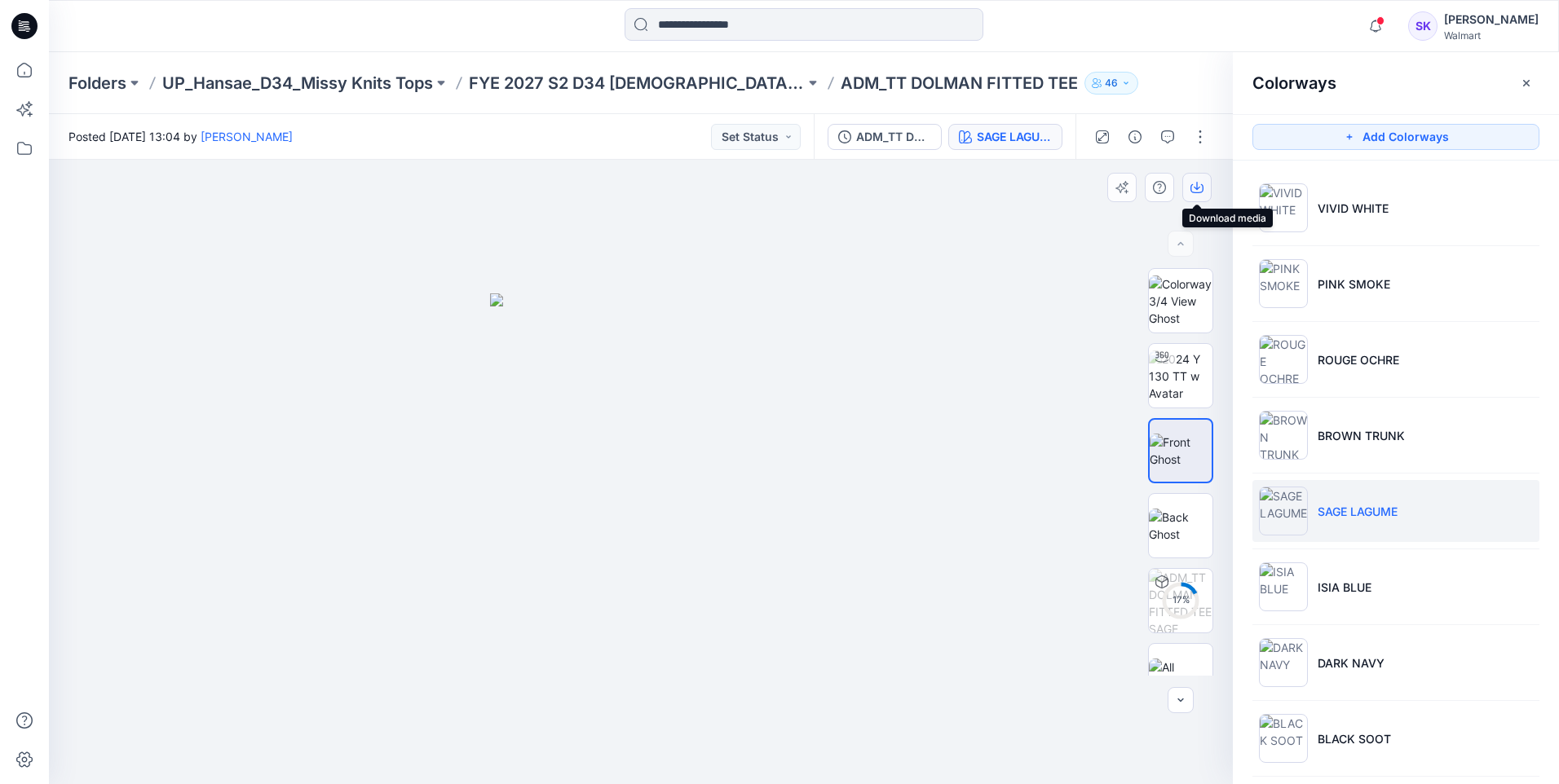
click at [1189, 189] on button "button" at bounding box center [1197, 188] width 30 height 30
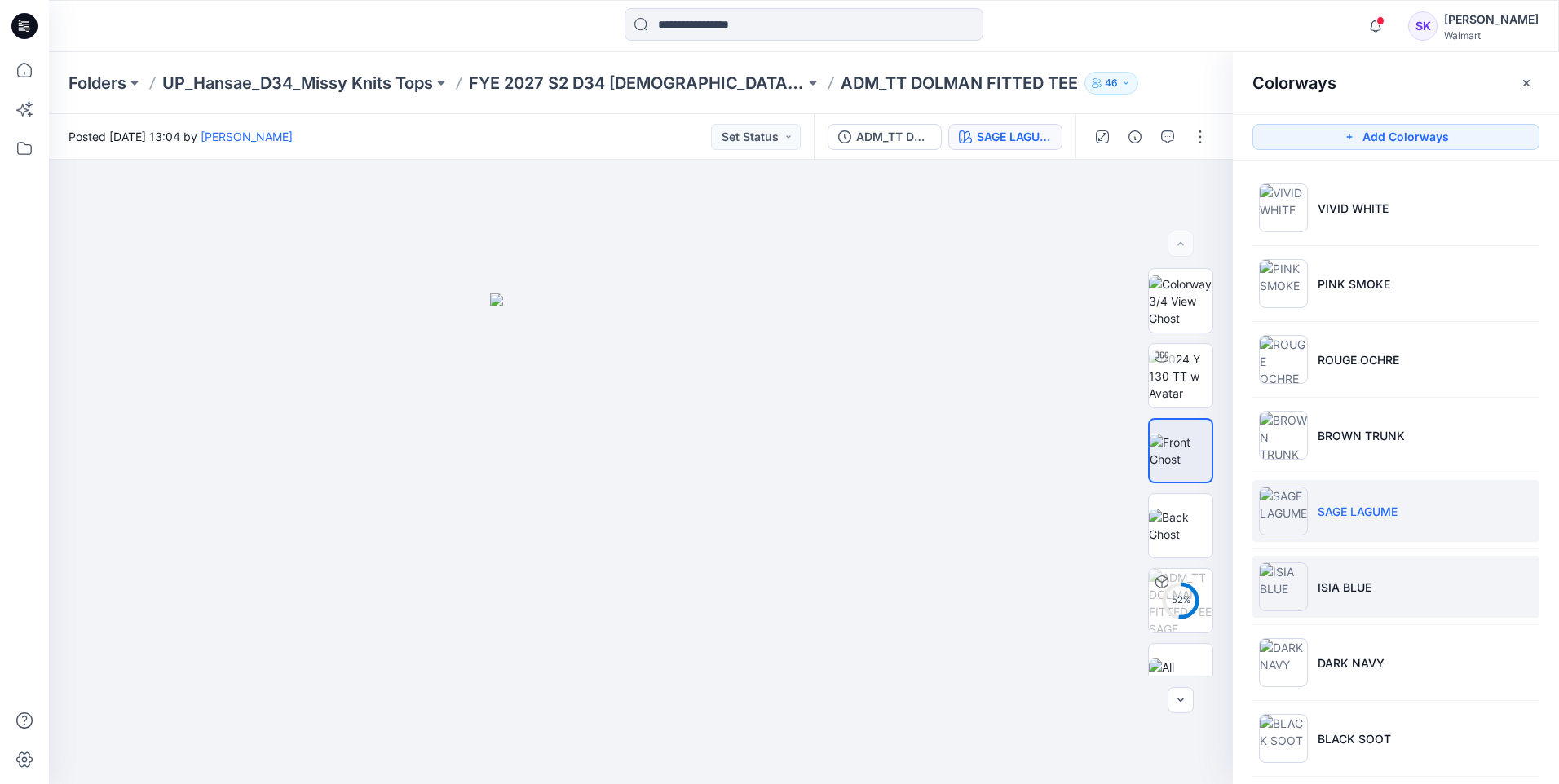
click at [1380, 602] on li "ISIA BLUE" at bounding box center [1396, 587] width 287 height 62
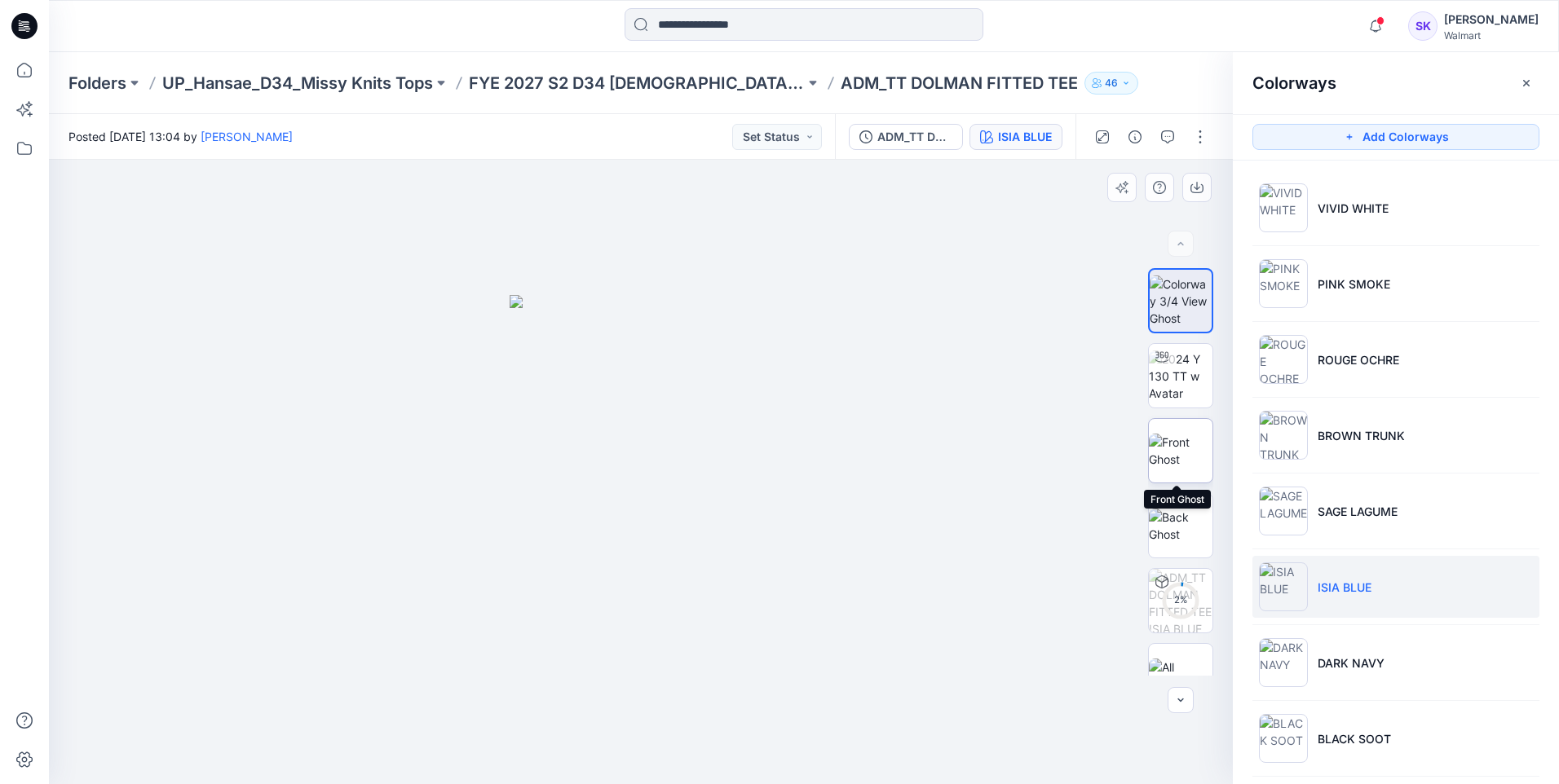
click at [1179, 458] on img at bounding box center [1181, 450] width 63 height 35
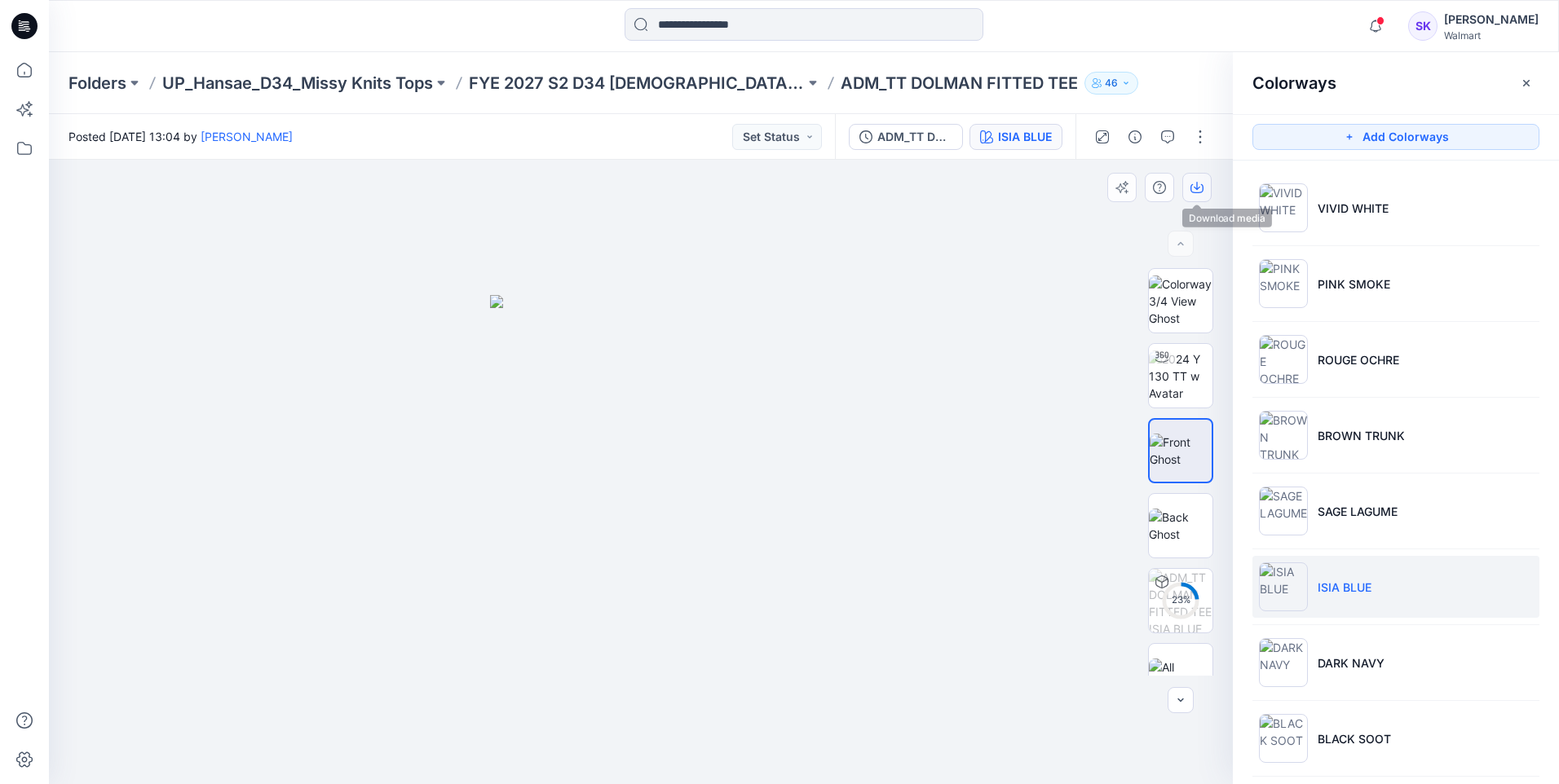
click at [1197, 190] on icon "button" at bounding box center [1196, 187] width 13 height 13
click at [1034, 194] on div at bounding box center [641, 472] width 1184 height 624
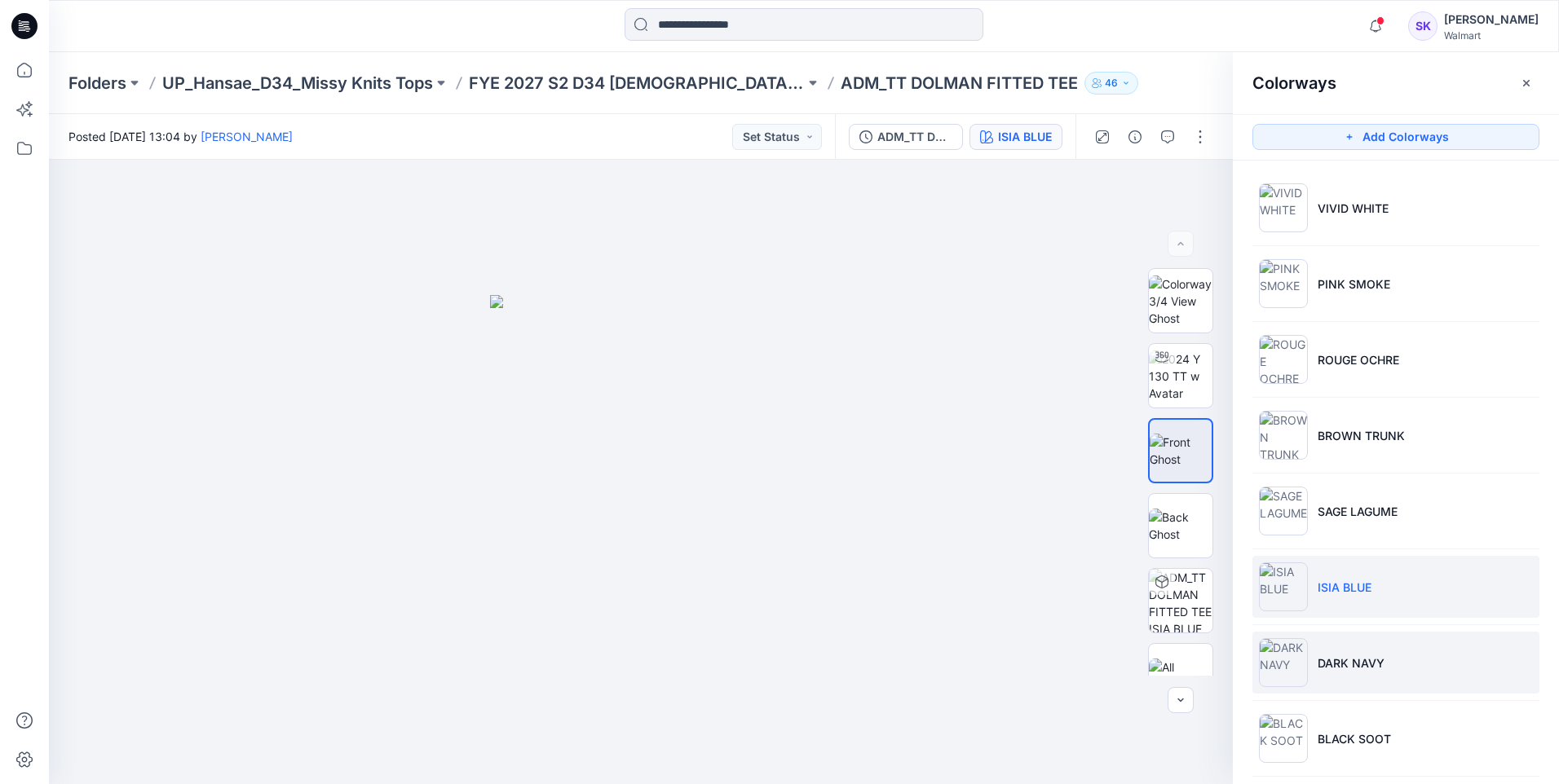
click at [1327, 636] on li "DARK NAVY" at bounding box center [1396, 663] width 287 height 62
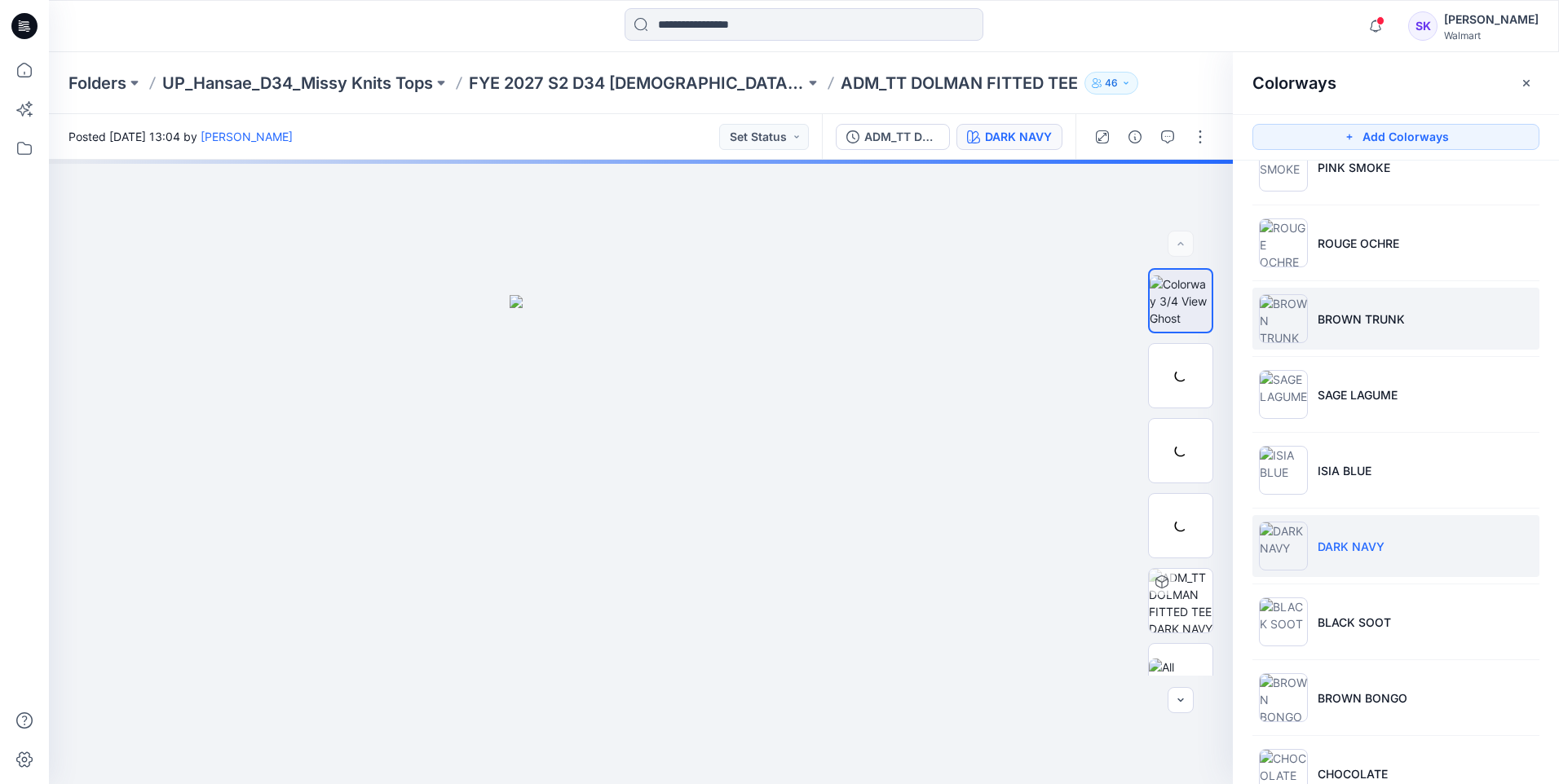
scroll to position [242, 0]
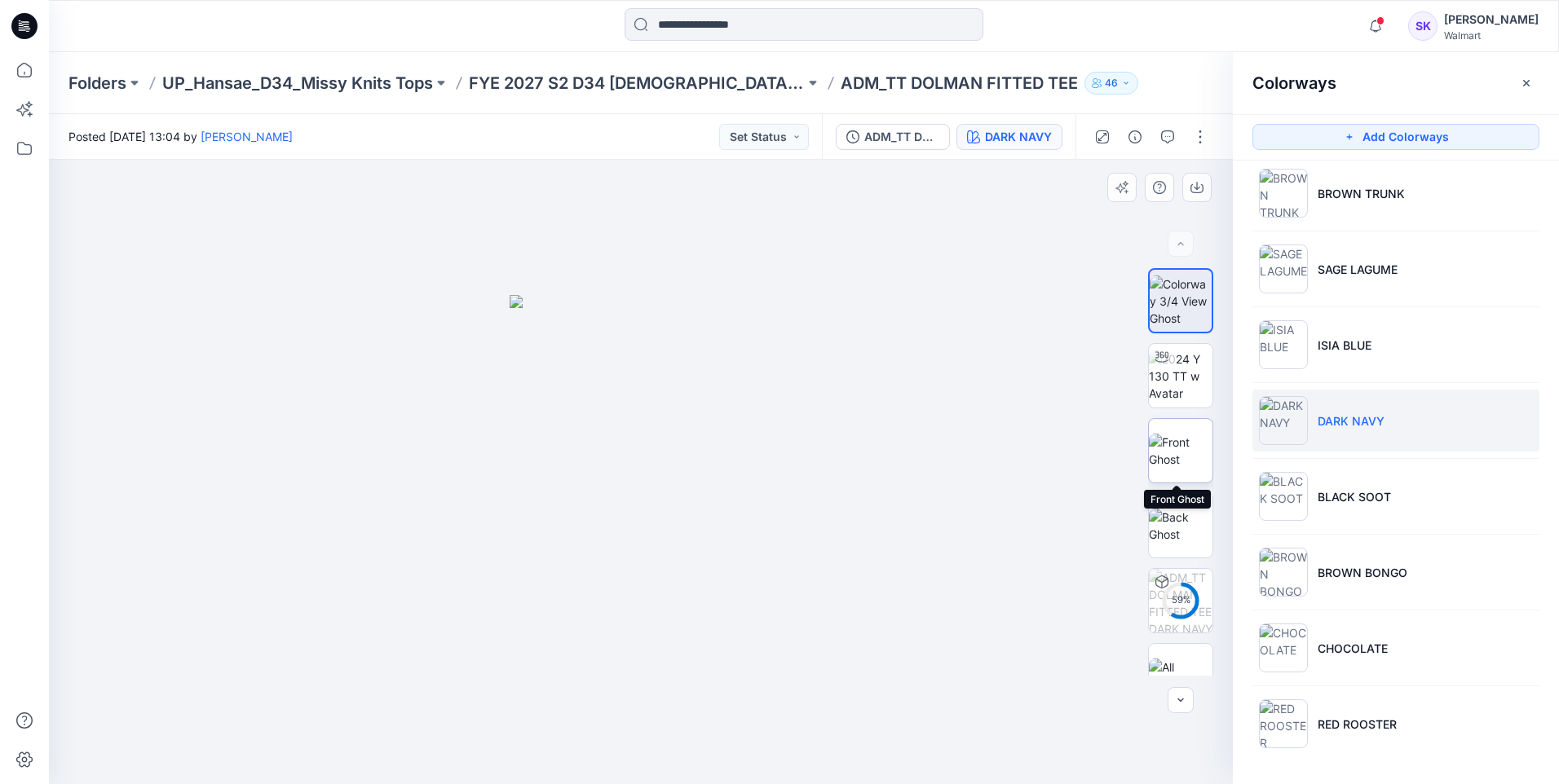
click at [1190, 443] on img at bounding box center [1181, 450] width 63 height 35
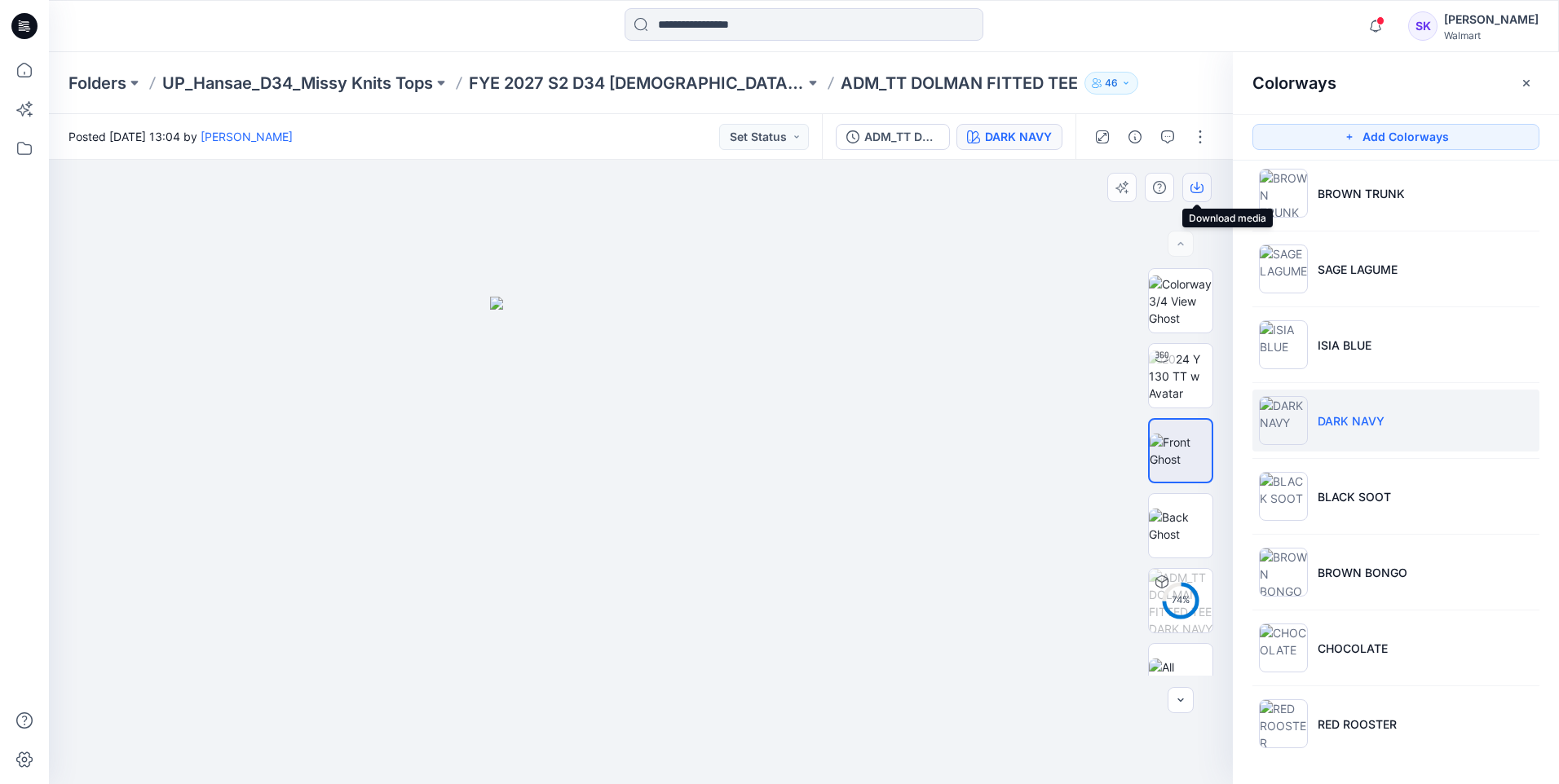
click at [1192, 185] on icon "button" at bounding box center [1196, 189] width 13 height 9
click at [903, 338] on div at bounding box center [641, 472] width 1184 height 624
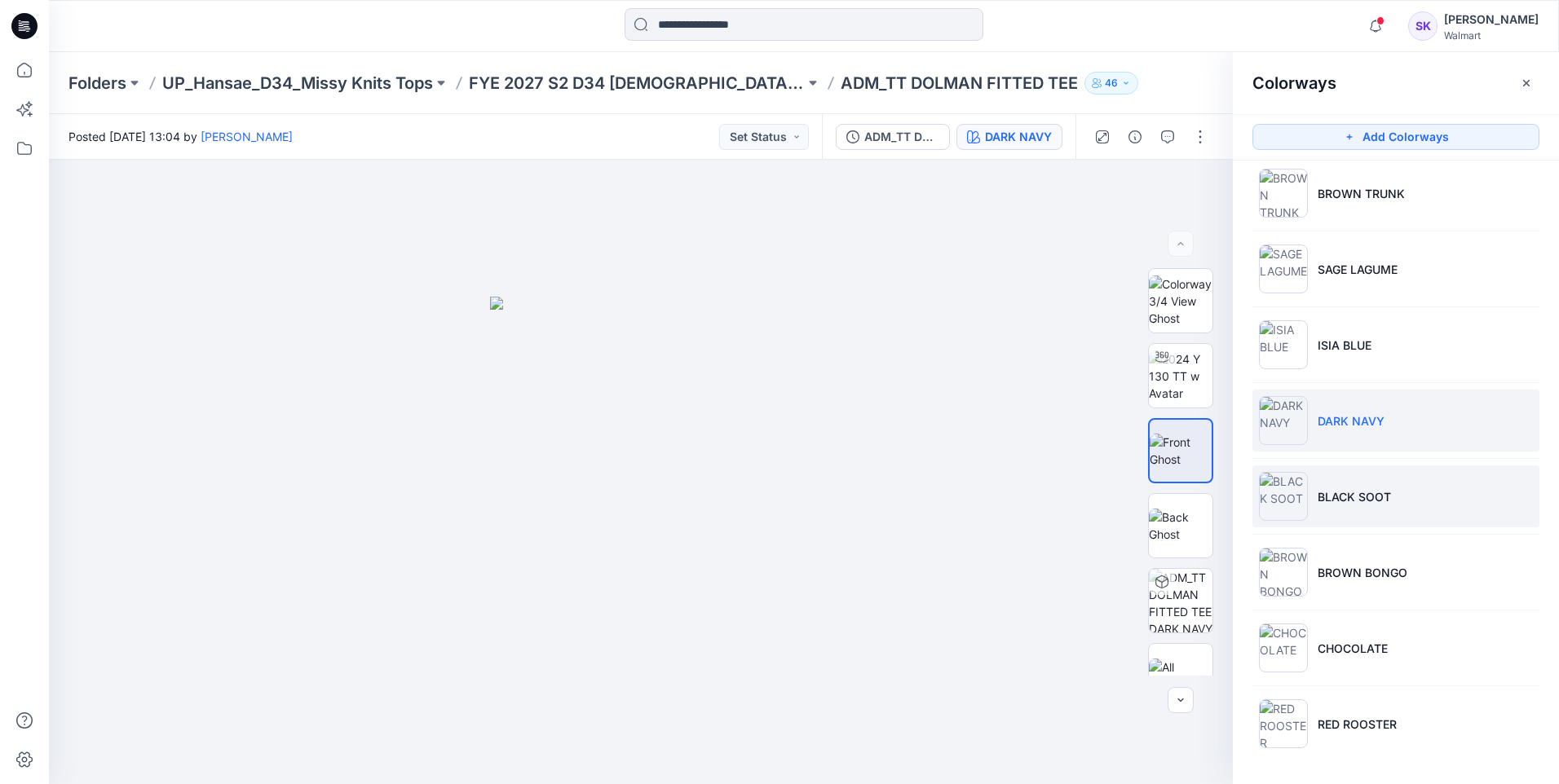
click at [1326, 504] on p "BLACK SOOT" at bounding box center [1354, 496] width 73 height 17
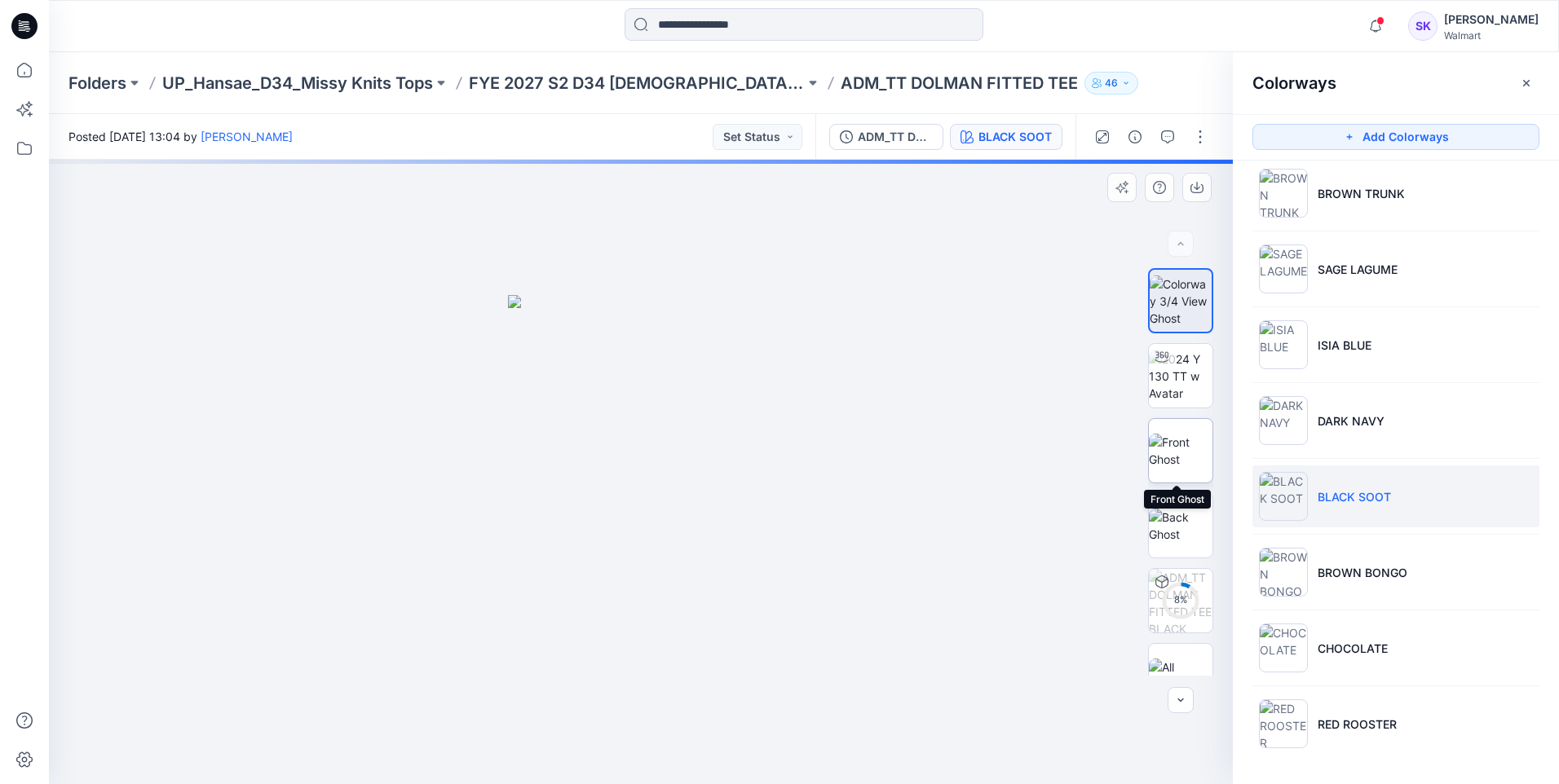
click at [1173, 437] on img at bounding box center [1181, 450] width 63 height 35
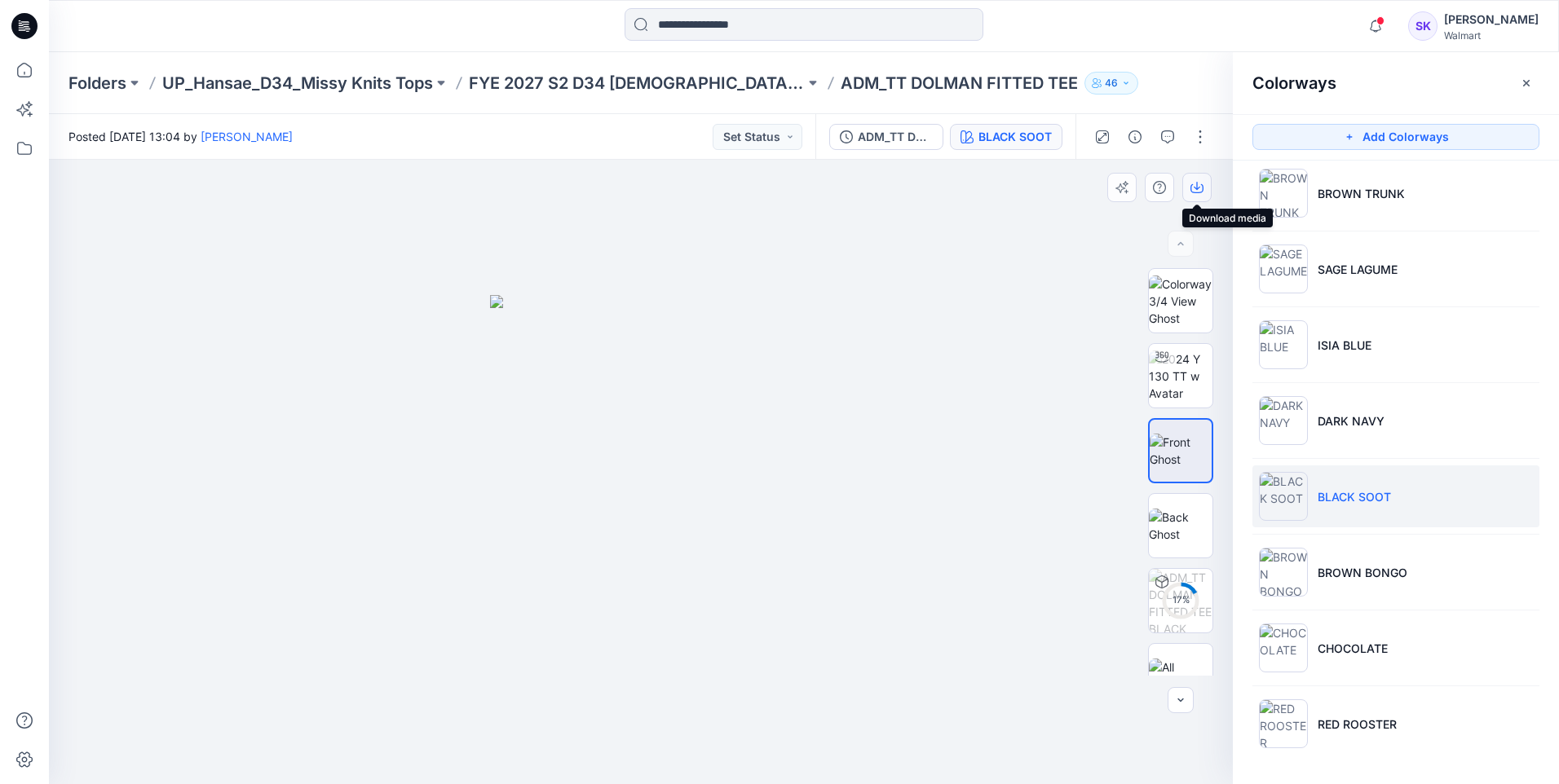
click at [1193, 186] on icon "button" at bounding box center [1196, 187] width 13 height 13
click at [1015, 310] on div at bounding box center [641, 472] width 1184 height 624
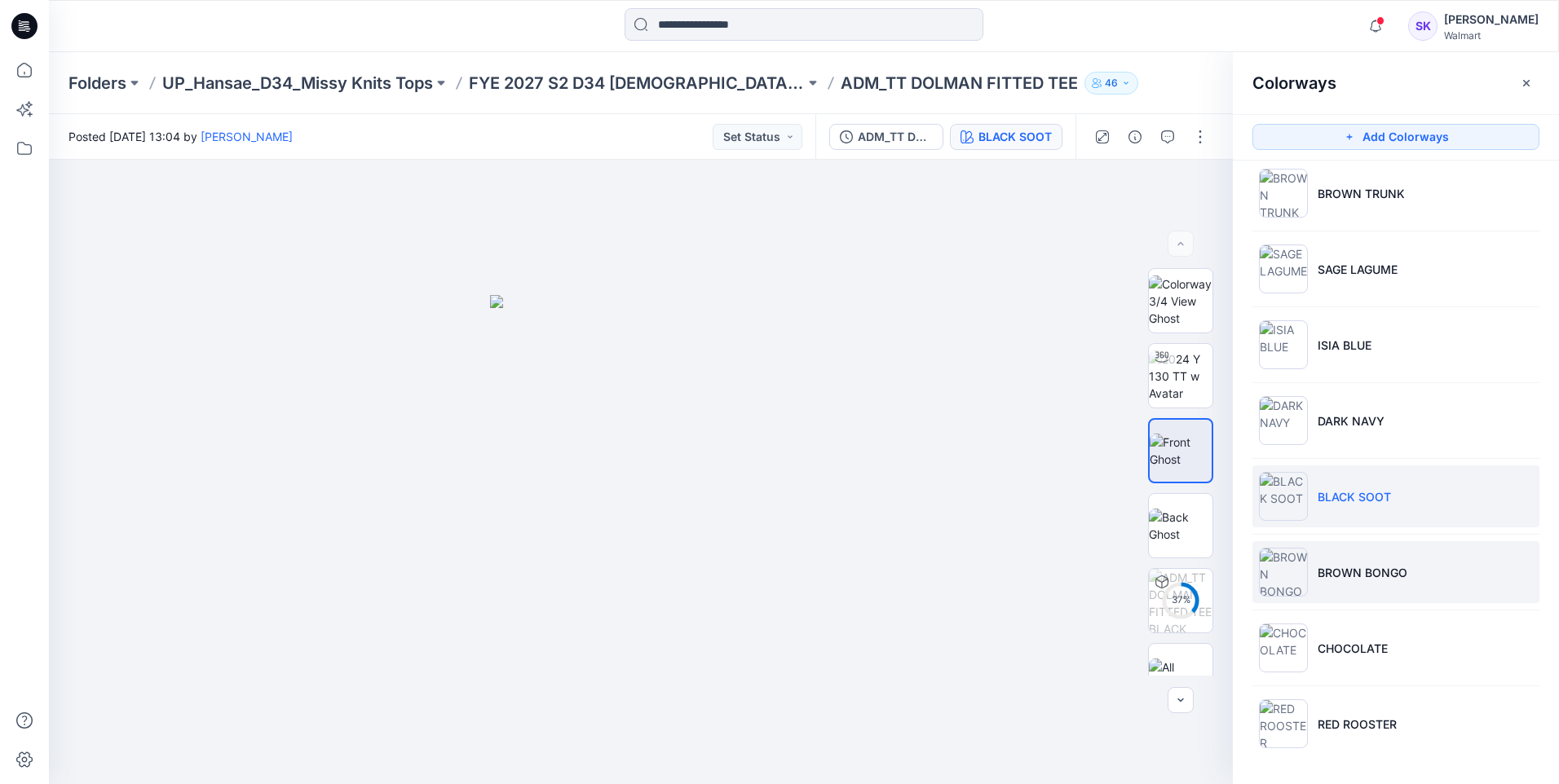
click at [1342, 576] on p "BROWN BONGO" at bounding box center [1362, 572] width 90 height 17
click at [1336, 567] on p "BROWN BONGO" at bounding box center [1362, 572] width 90 height 17
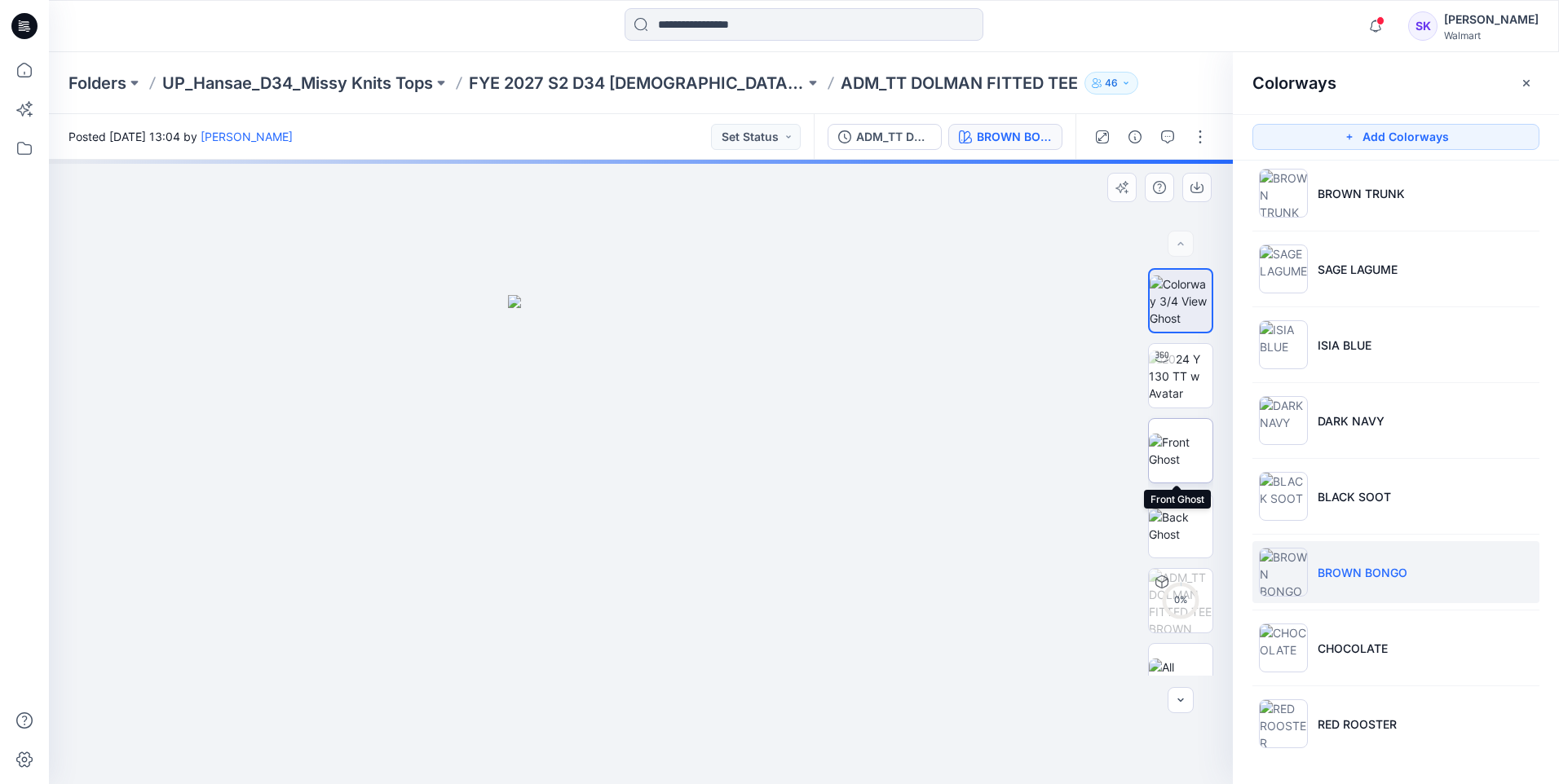
click at [1169, 433] on img at bounding box center [1181, 450] width 63 height 35
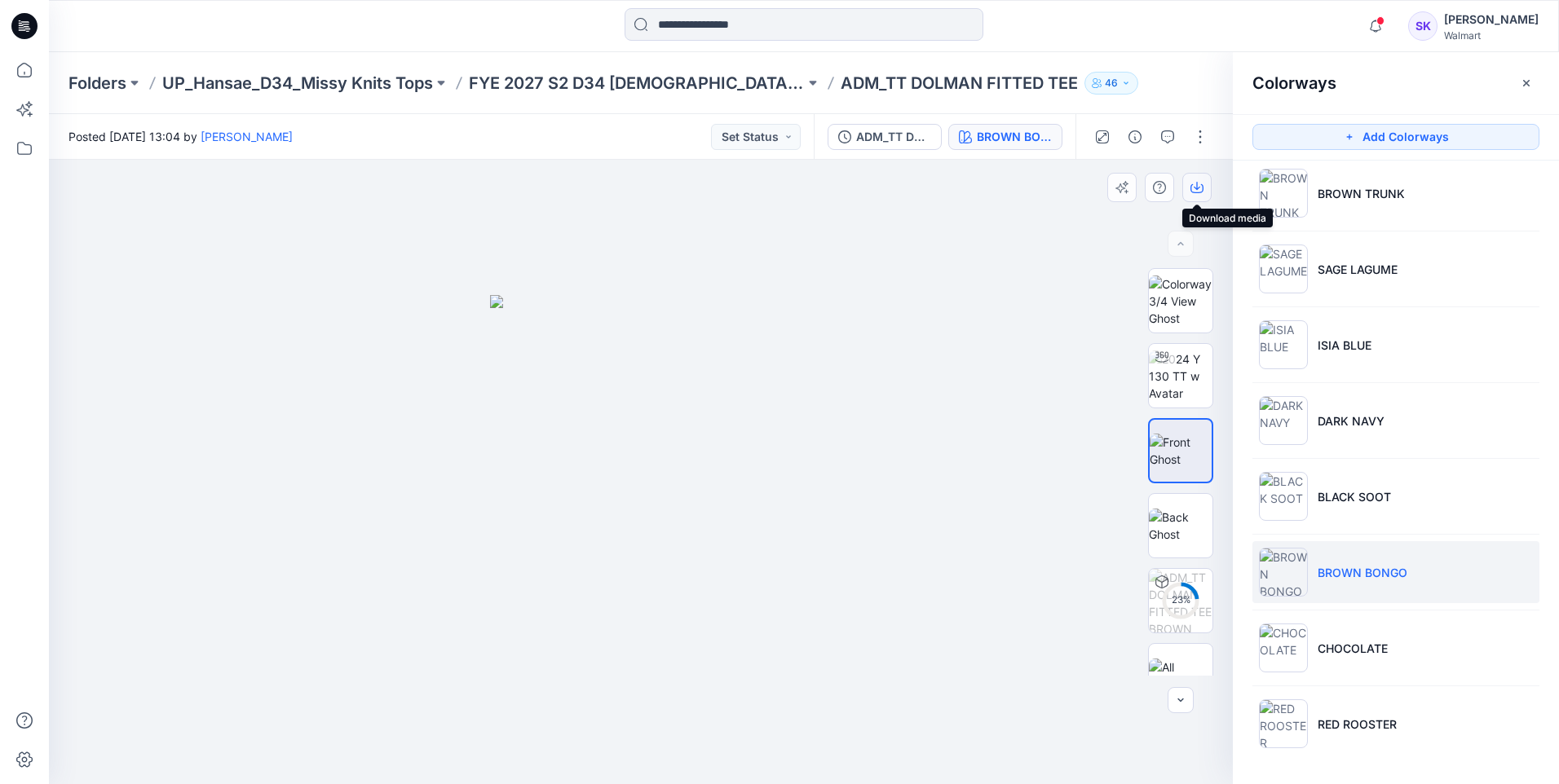
click at [1192, 189] on icon "button" at bounding box center [1196, 187] width 13 height 13
click at [965, 292] on div at bounding box center [641, 472] width 1184 height 624
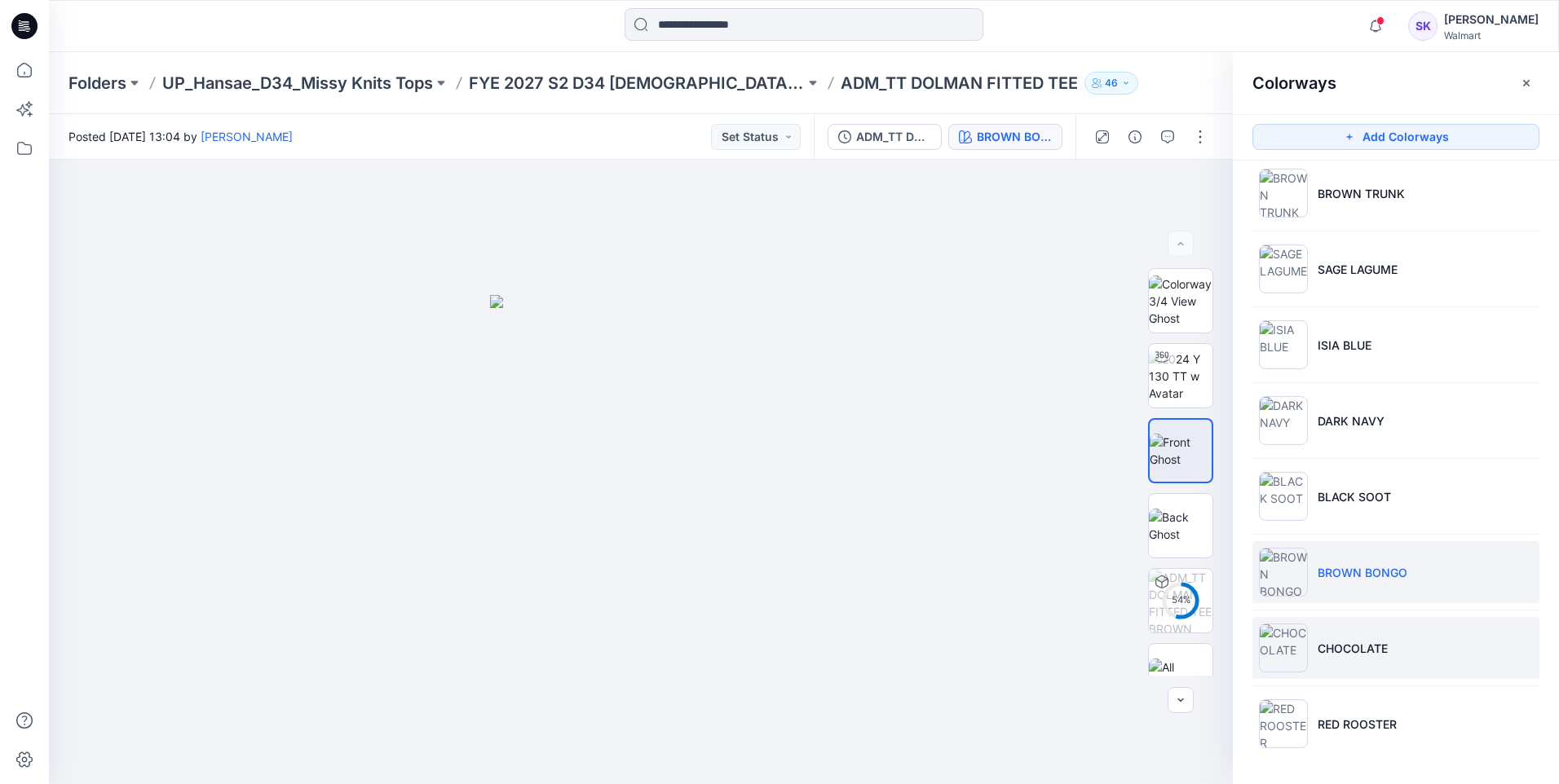
click at [1371, 628] on li "CHOCOLATE" at bounding box center [1396, 648] width 287 height 62
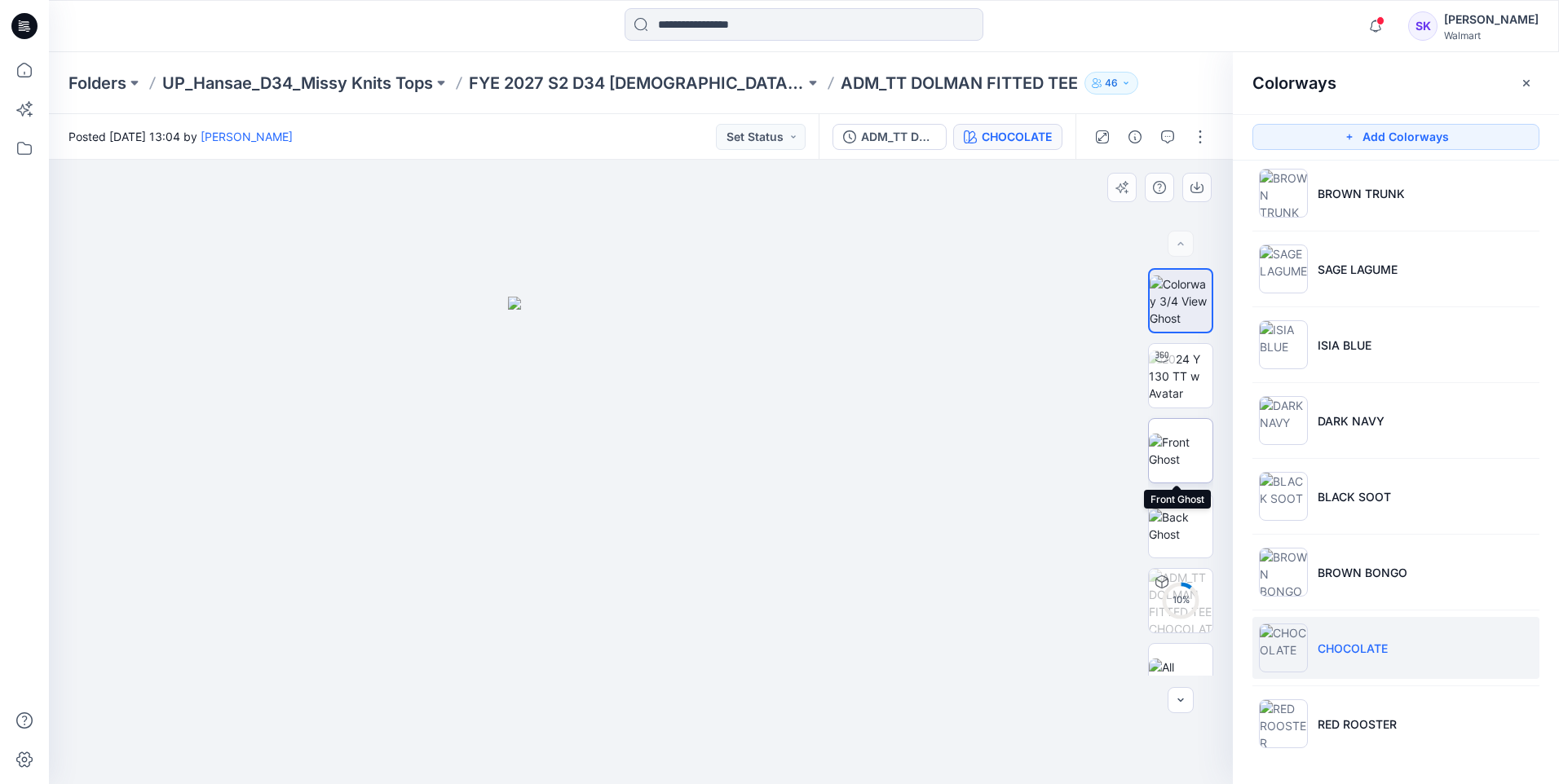
click at [1165, 462] on img at bounding box center [1181, 450] width 63 height 35
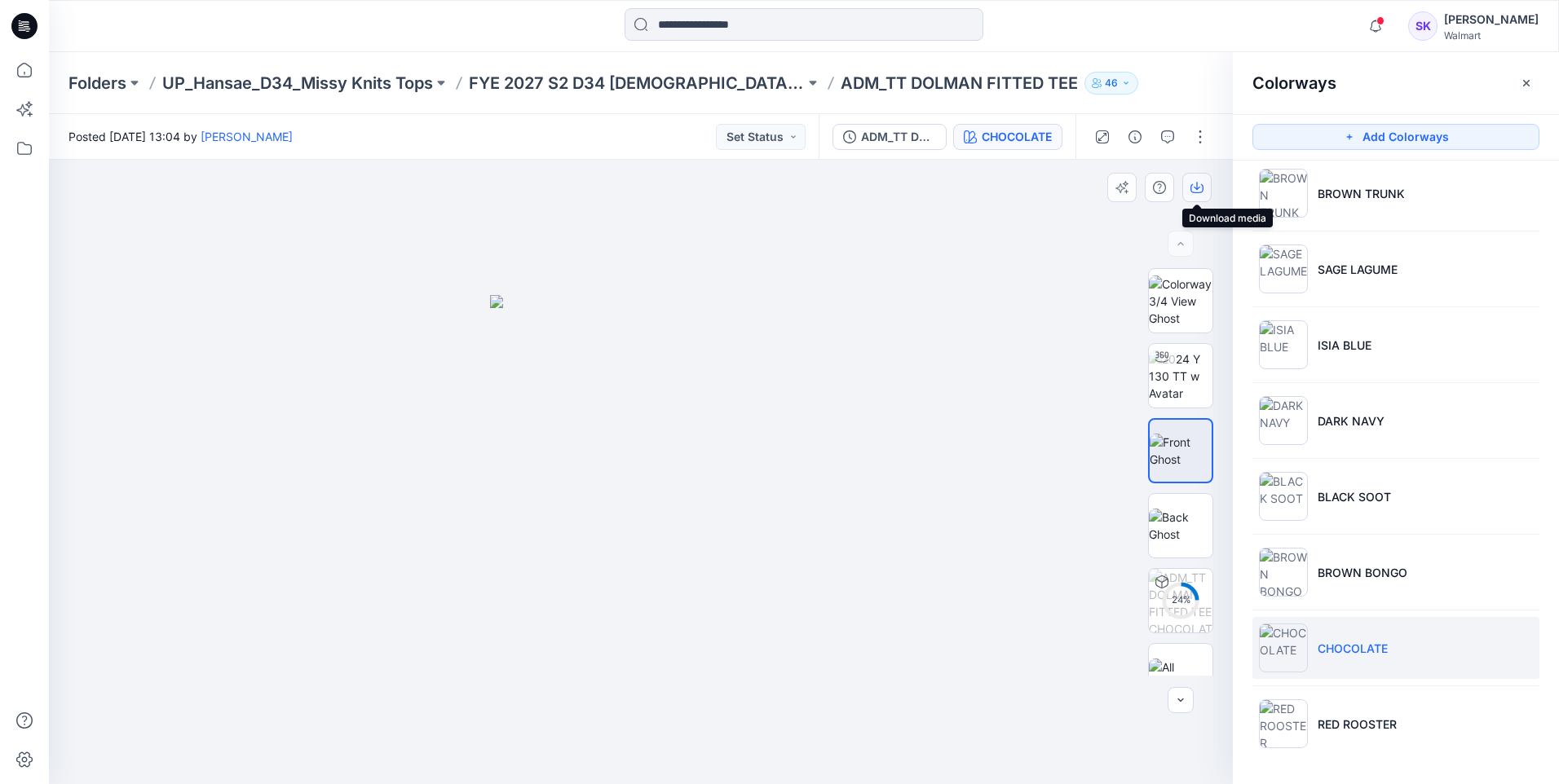
click at [1188, 186] on button "button" at bounding box center [1197, 188] width 30 height 30
click at [1003, 426] on div at bounding box center [641, 472] width 1184 height 624
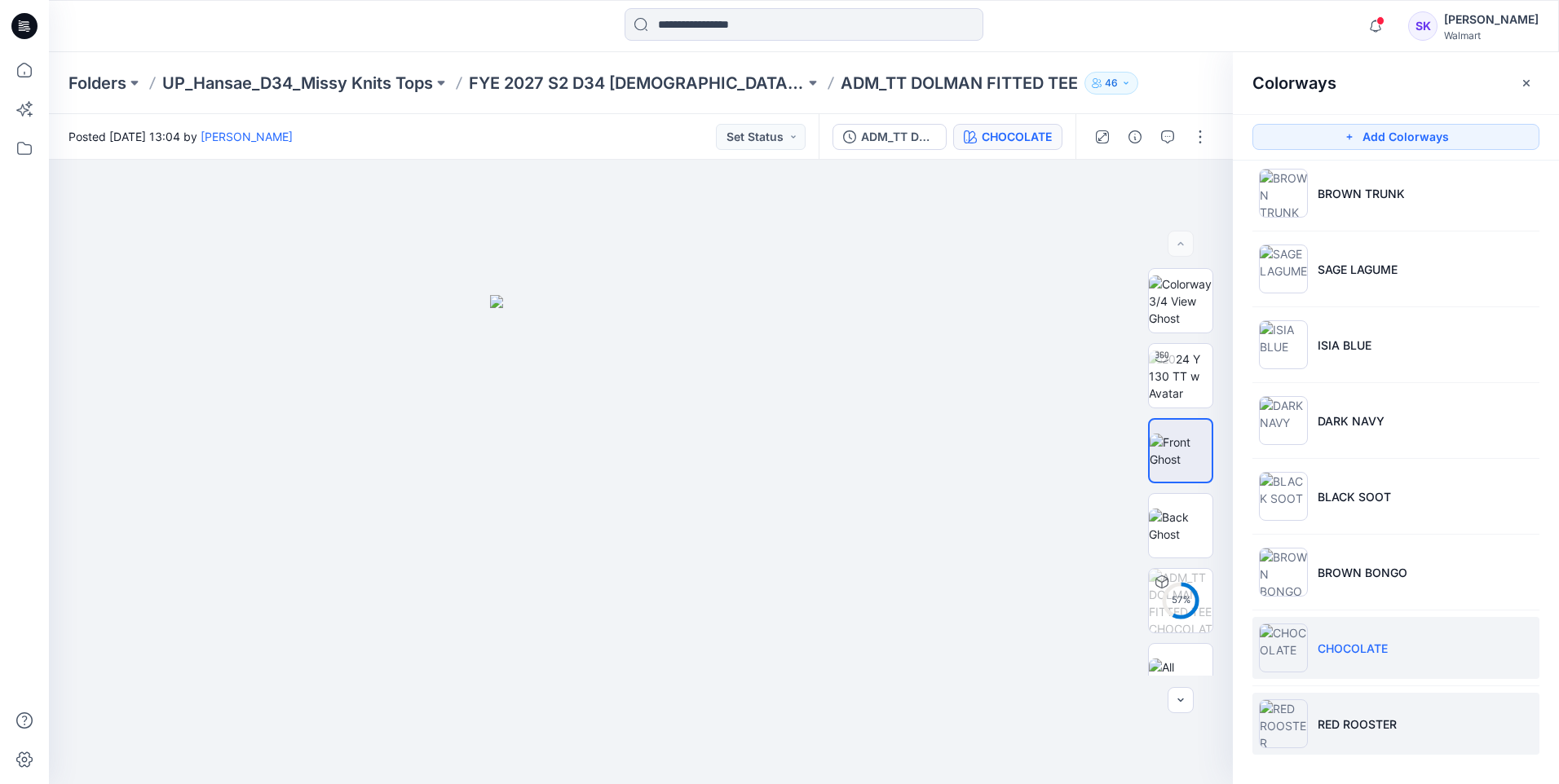
click at [1339, 712] on li "RED ROOSTER" at bounding box center [1396, 724] width 287 height 62
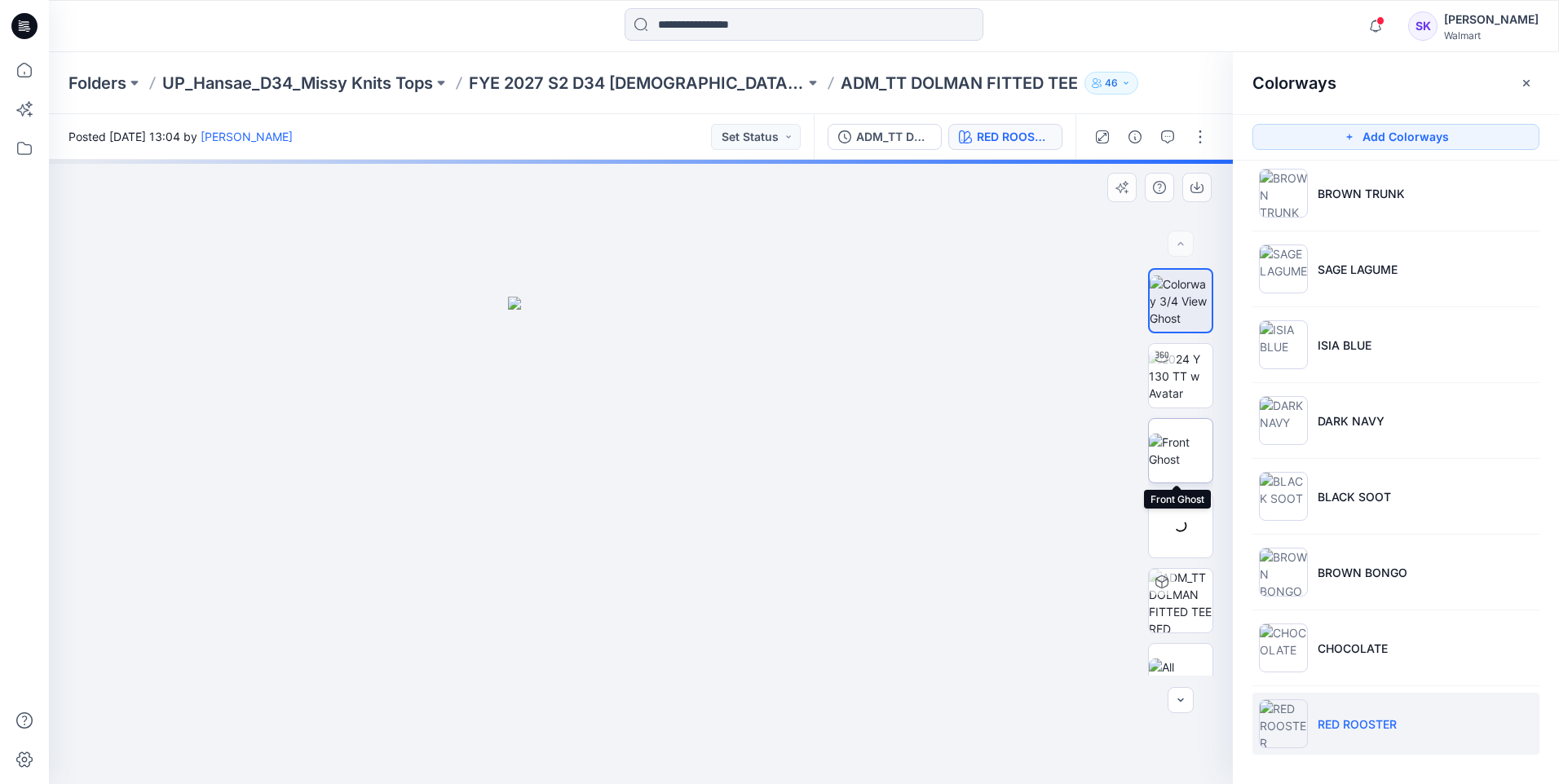
click at [1165, 437] on div at bounding box center [1181, 450] width 65 height 65
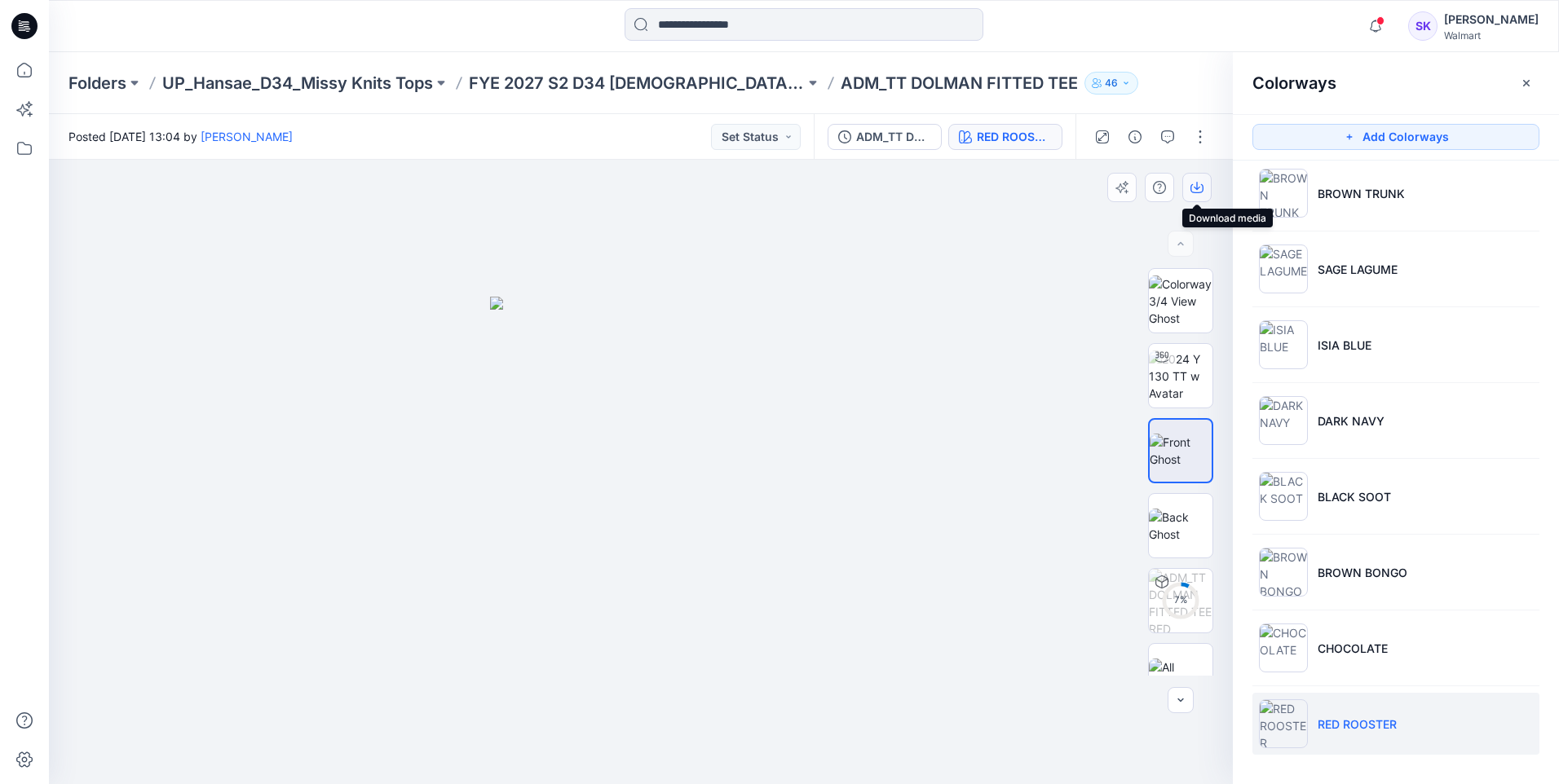
click at [1188, 182] on button "button" at bounding box center [1197, 188] width 30 height 30
click at [1006, 269] on div at bounding box center [641, 472] width 1184 height 624
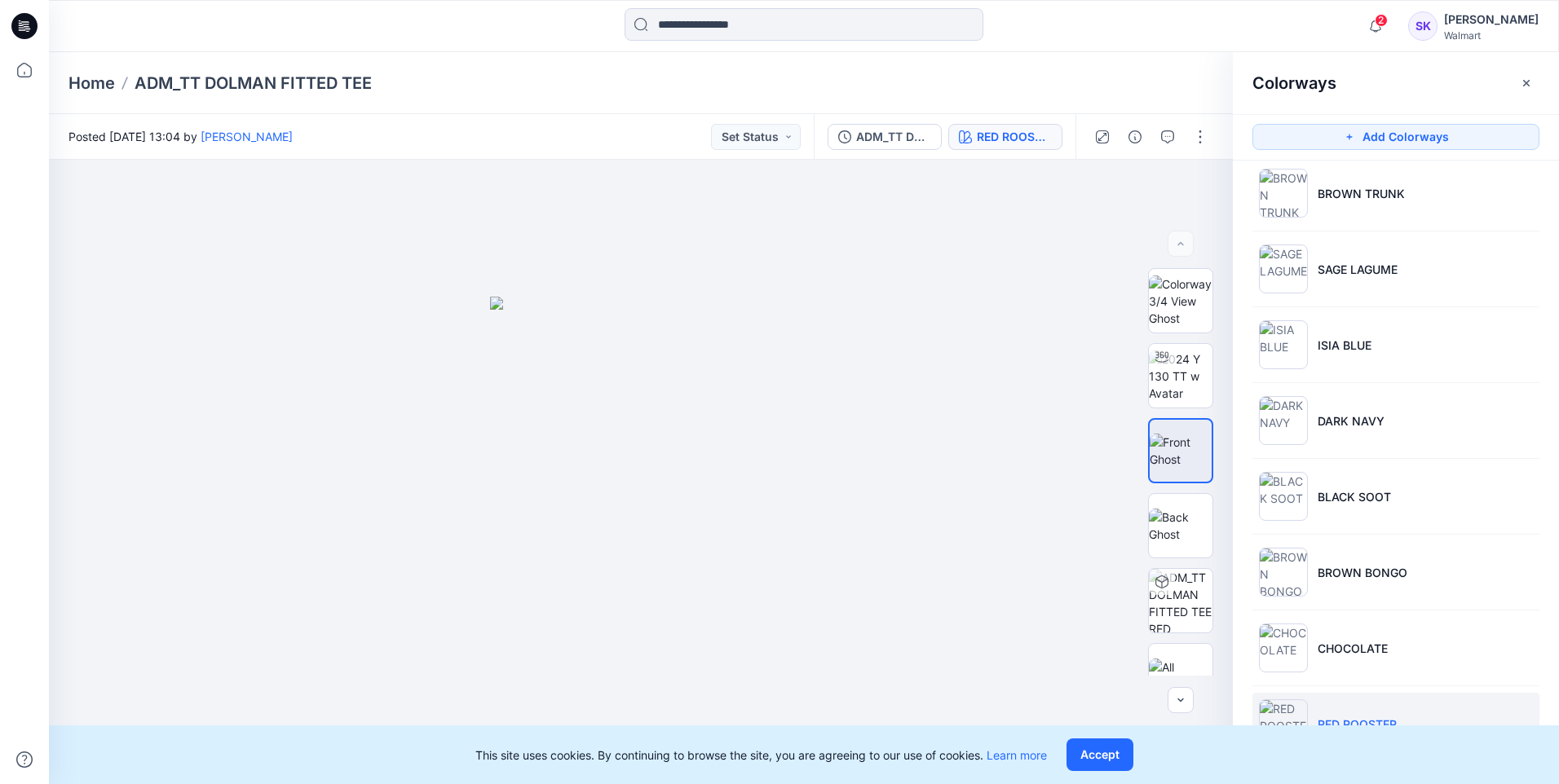
click at [484, 85] on div "Home ADM_TT DOLMAN FITTED TEE" at bounding box center [740, 83] width 1344 height 23
click at [120, 101] on div "Home ADM_TT DOLMAN FITTED TEE" at bounding box center [804, 83] width 1511 height 62
click at [94, 91] on p "Home" at bounding box center [91, 83] width 46 height 23
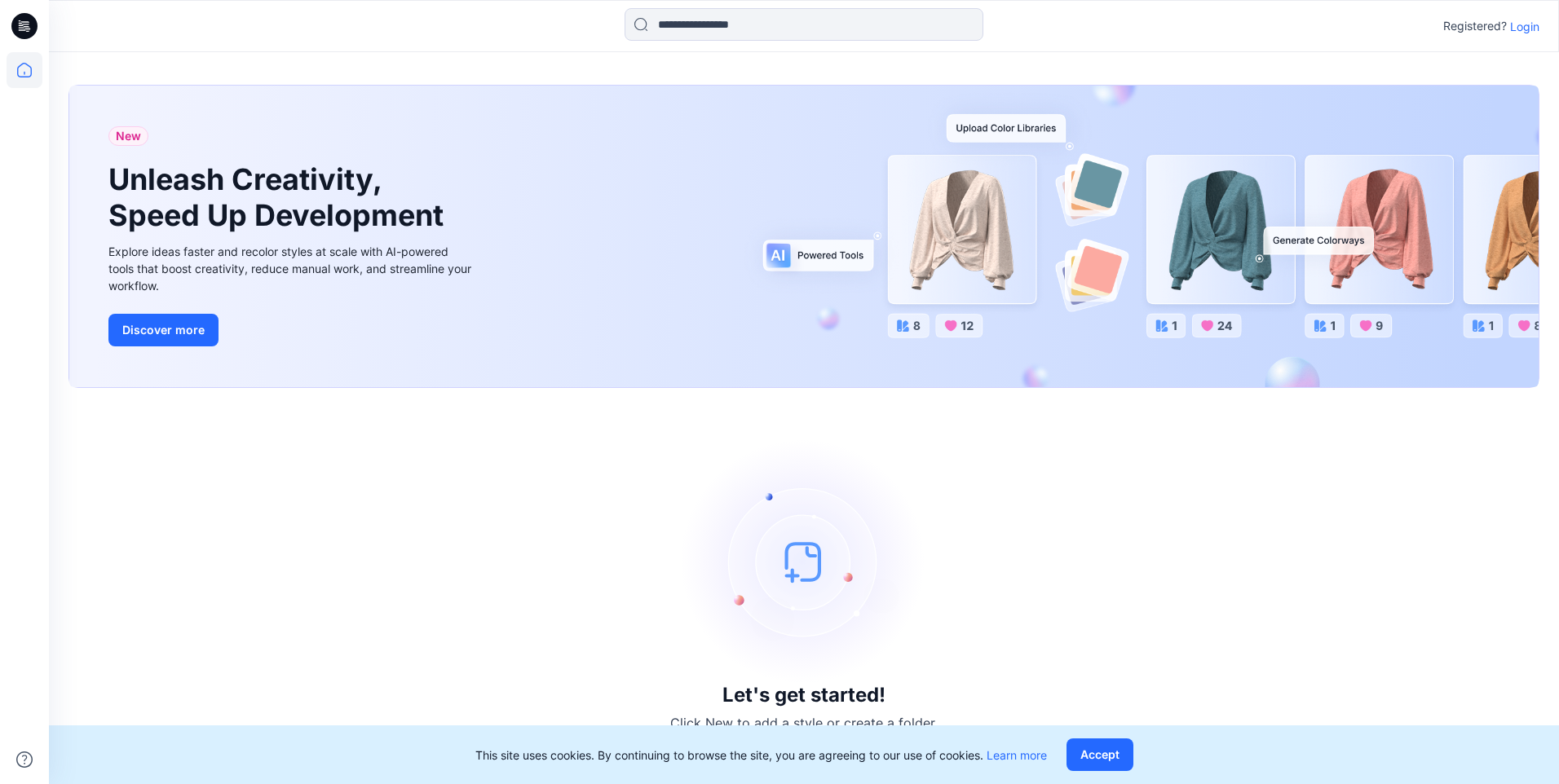
click at [25, 33] on icon at bounding box center [25, 26] width 26 height 26
